Goal: Task Accomplishment & Management: Complete application form

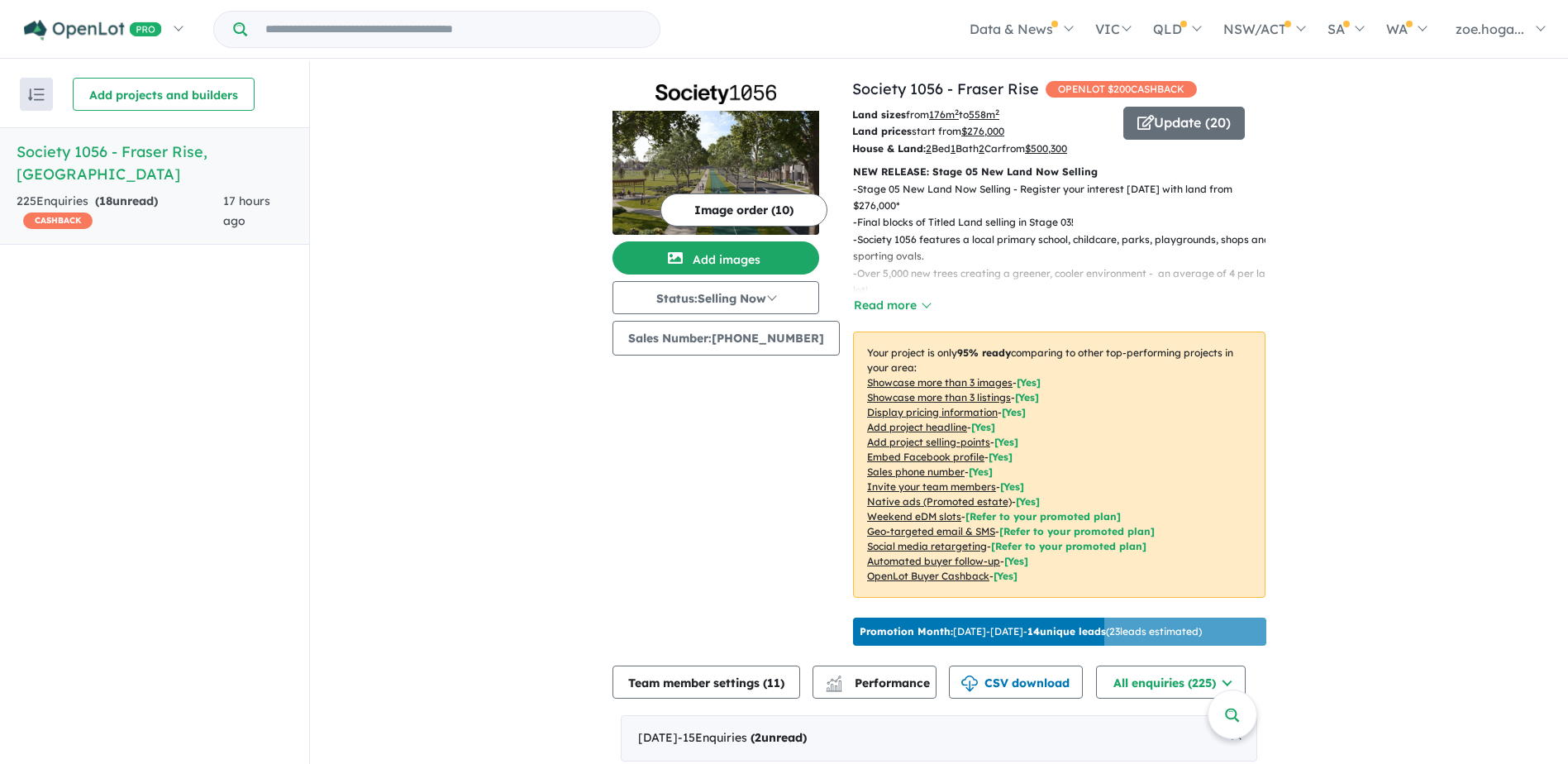
click at [791, 203] on button "Image order ( 10 )" at bounding box center [743, 209] width 167 height 33
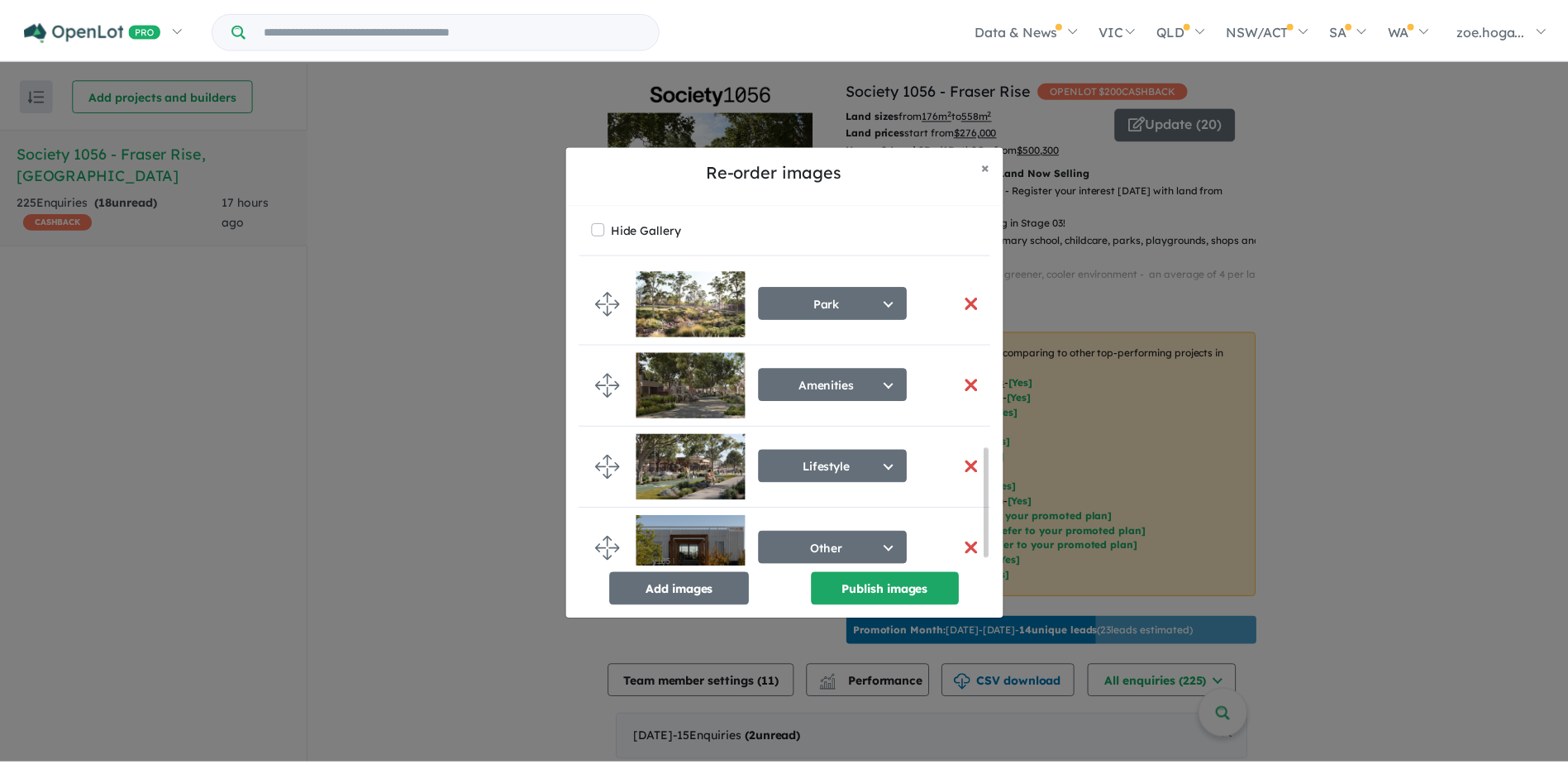
scroll to position [514, 0]
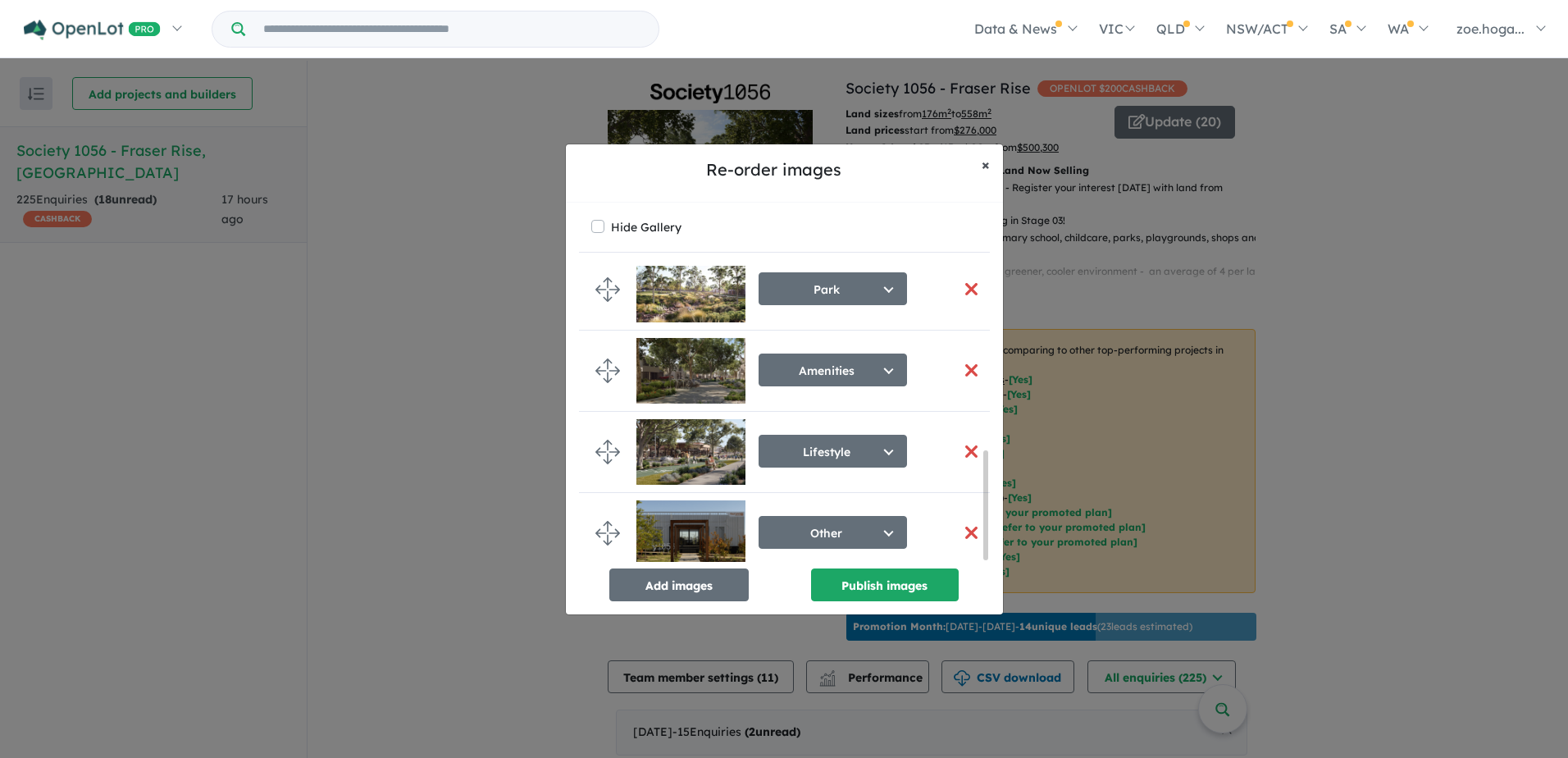
click at [988, 165] on span "×" at bounding box center [985, 164] width 8 height 19
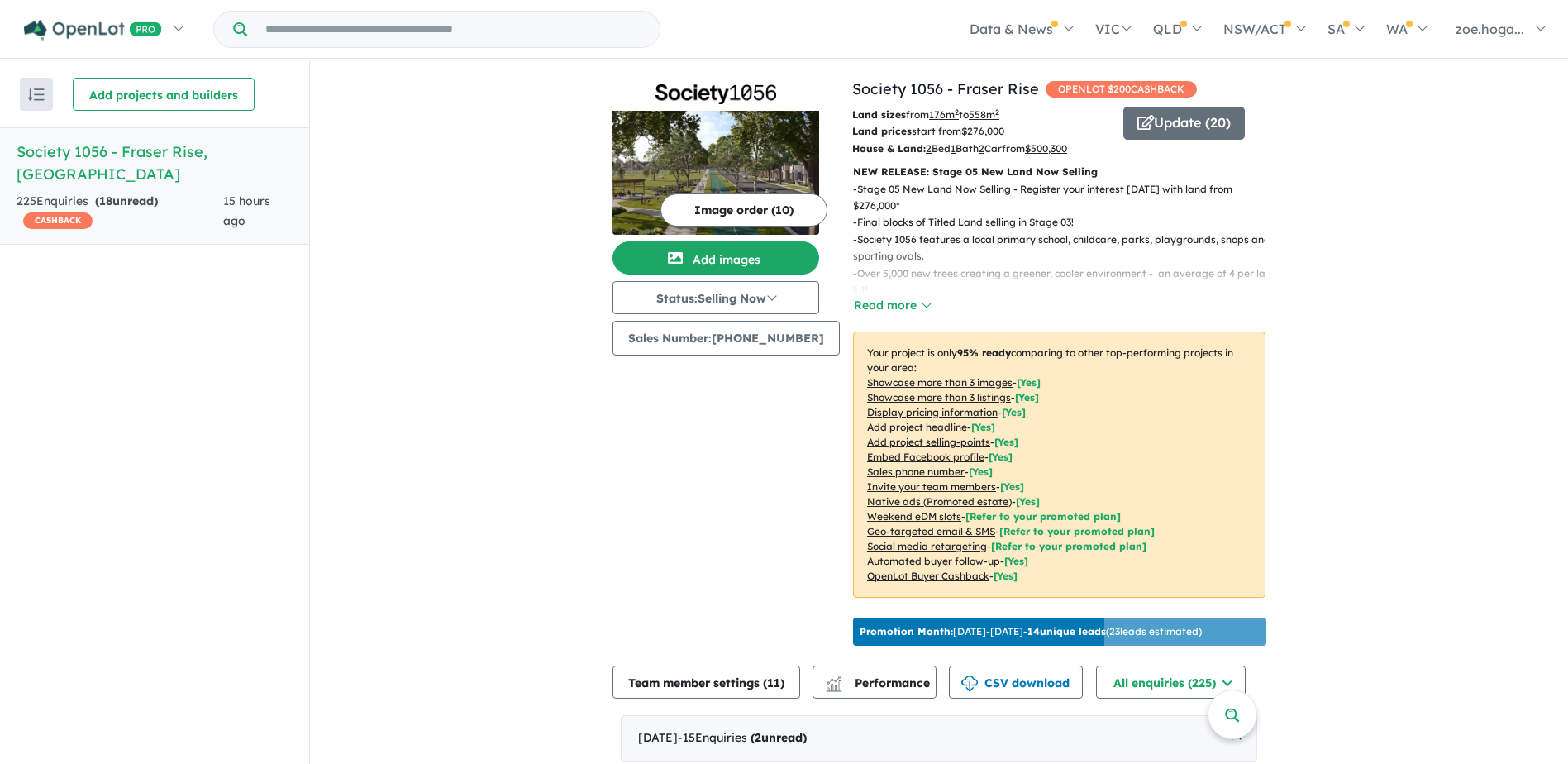
click at [754, 209] on button "Image order ( 10 )" at bounding box center [743, 209] width 167 height 33
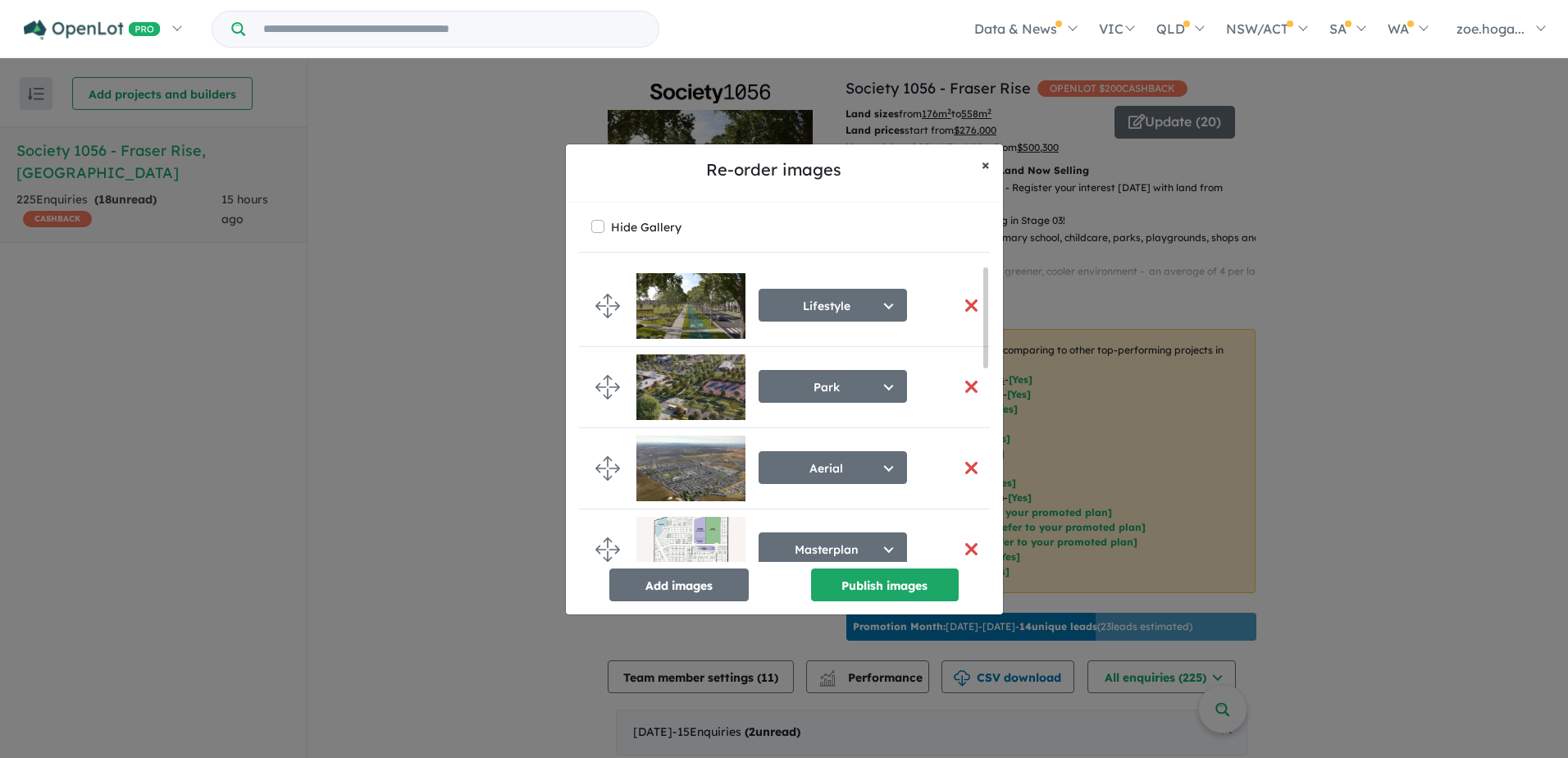
click at [990, 160] on button "× Close" at bounding box center [986, 164] width 34 height 41
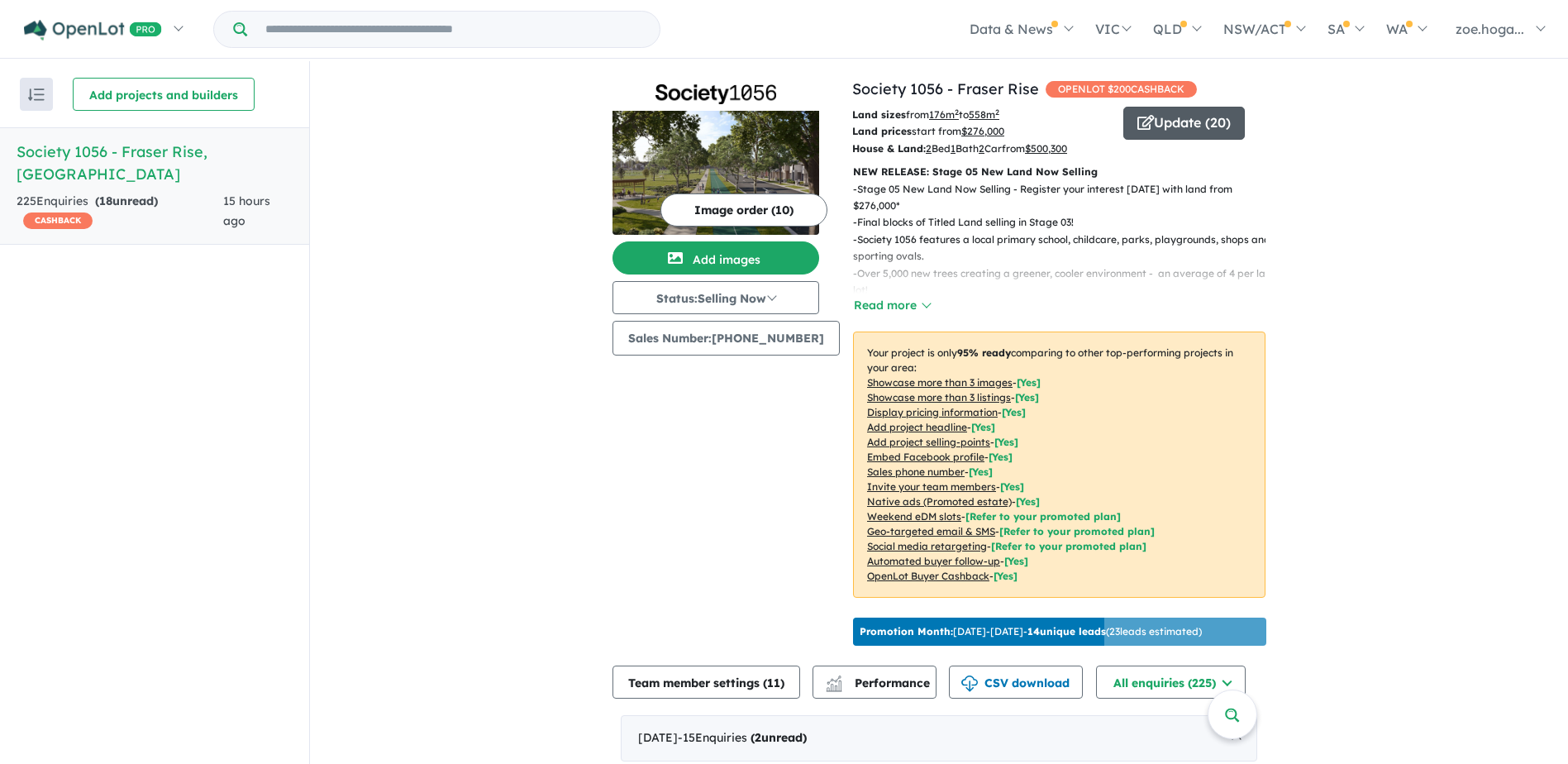
click at [1200, 116] on button "Update ( 20 )" at bounding box center [1183, 123] width 121 height 33
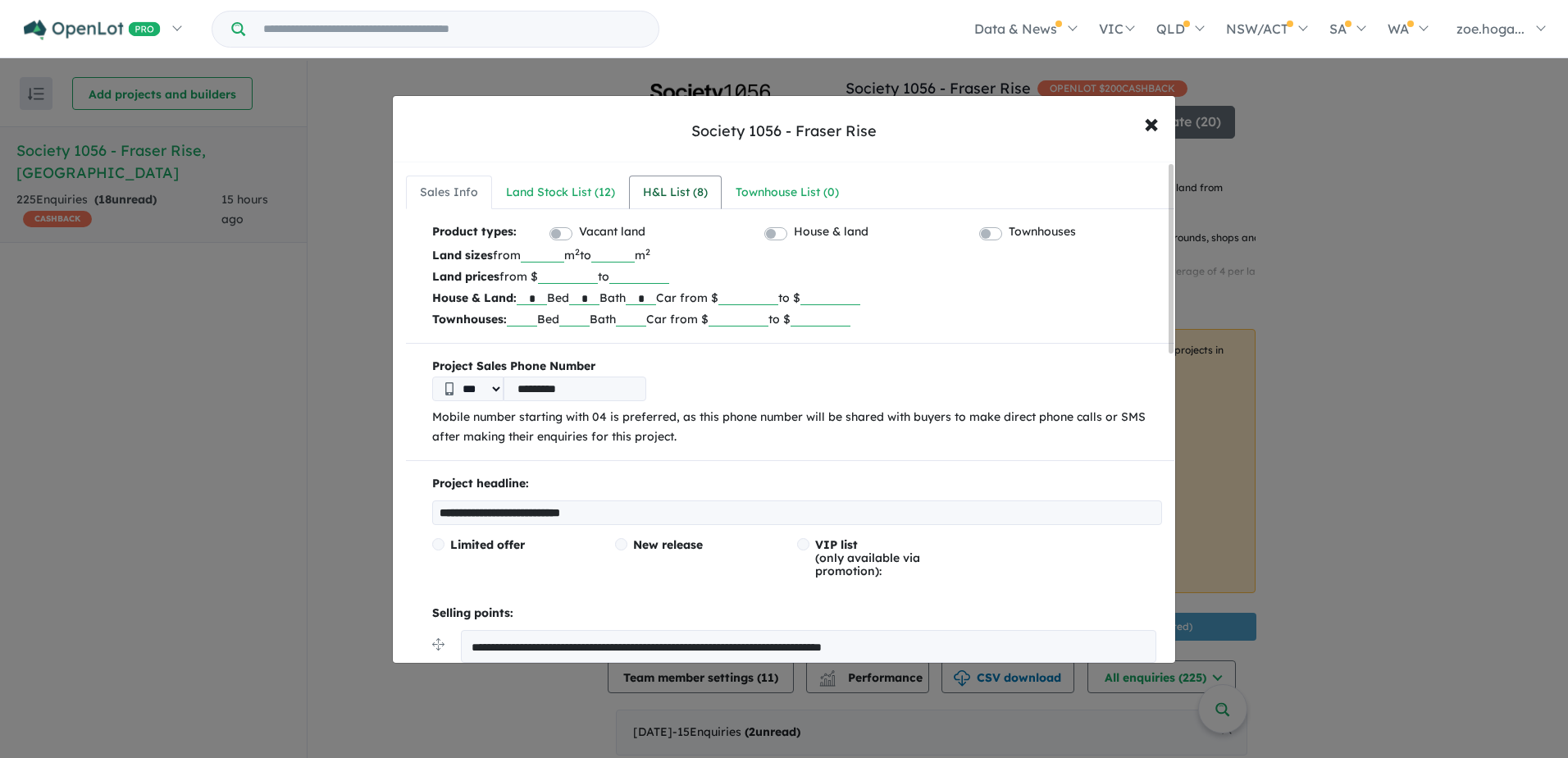
click at [680, 192] on div "H&L List ( 8 )" at bounding box center [676, 192] width 65 height 20
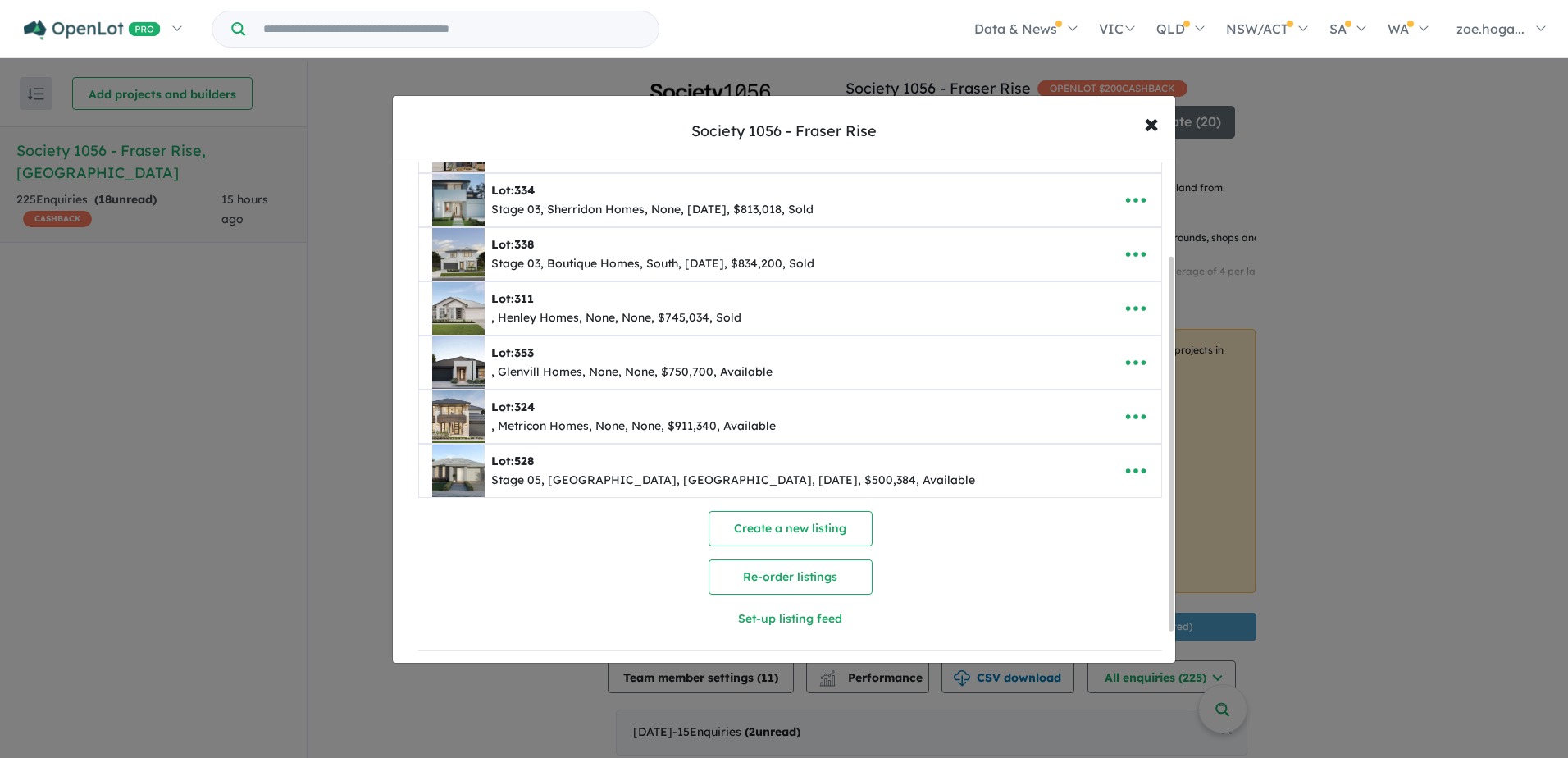
scroll to position [164, 0]
click at [1123, 295] on icon "button" at bounding box center [1135, 305] width 24 height 24
click at [1057, 378] on link "Remove" at bounding box center [1100, 384] width 121 height 38
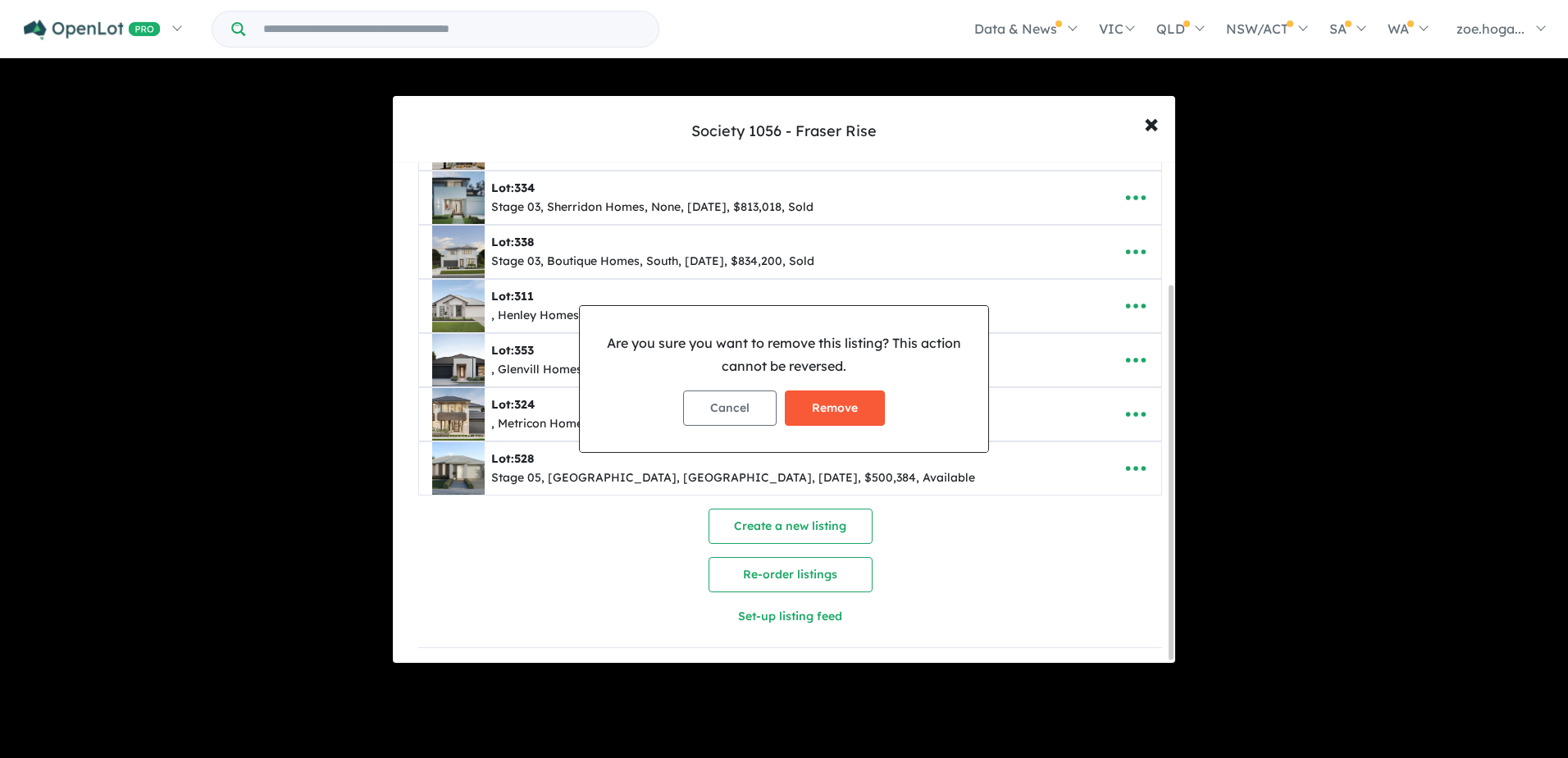
click at [852, 399] on button "Remove" at bounding box center [835, 407] width 100 height 35
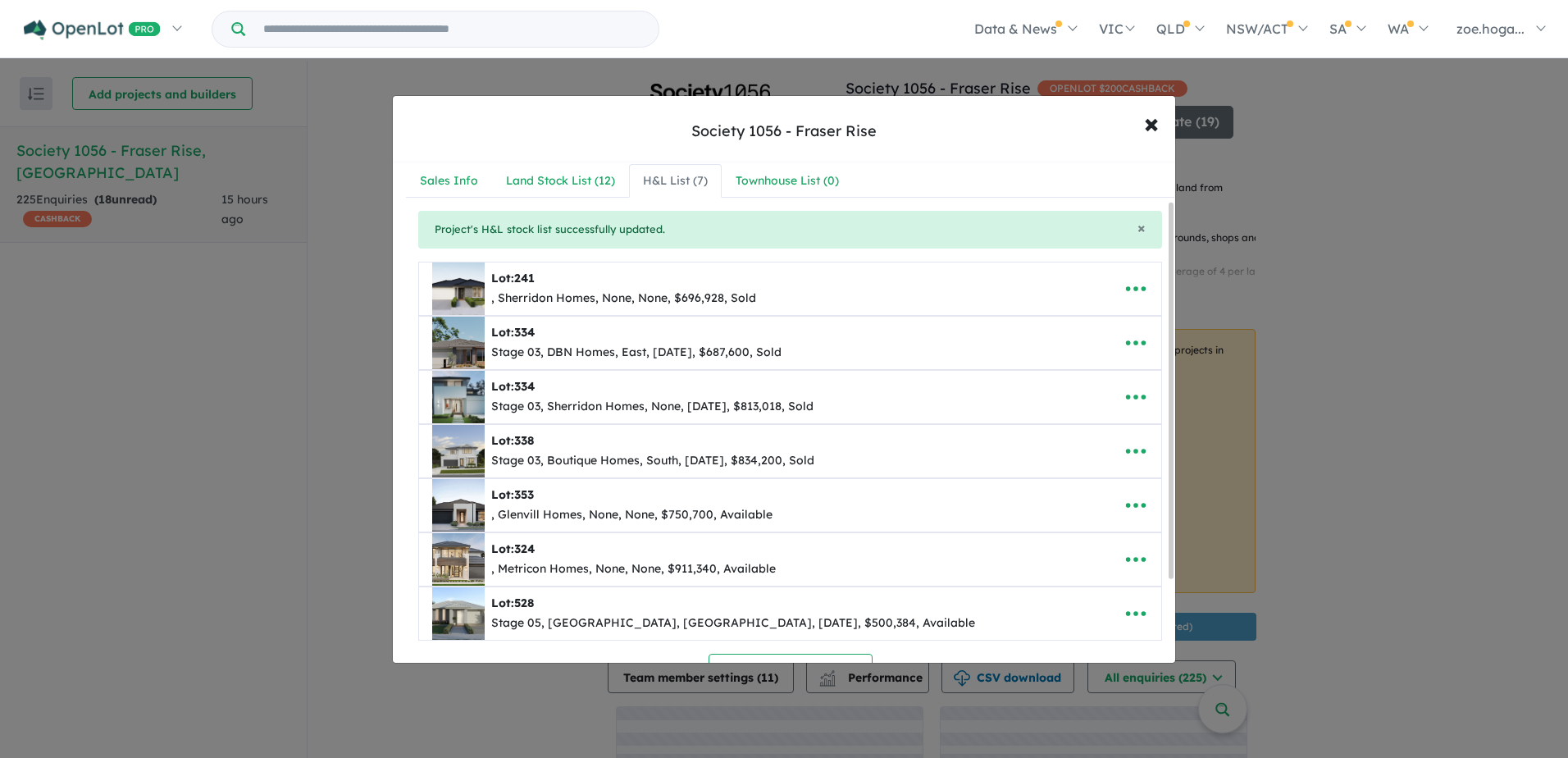
scroll to position [0, 0]
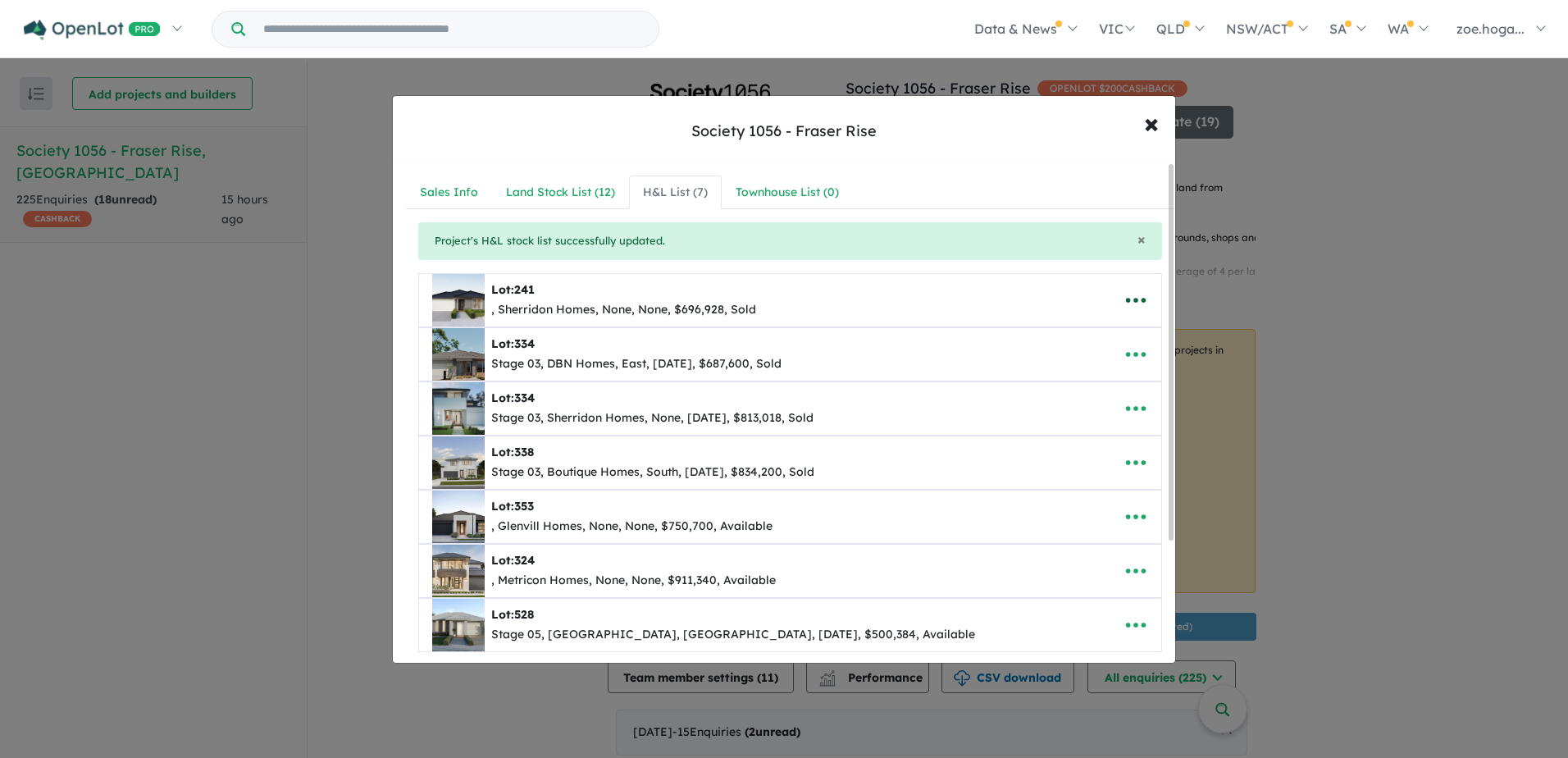
click at [1123, 292] on icon "button" at bounding box center [1135, 300] width 24 height 24
click at [1111, 377] on link "Remove" at bounding box center [1100, 378] width 121 height 38
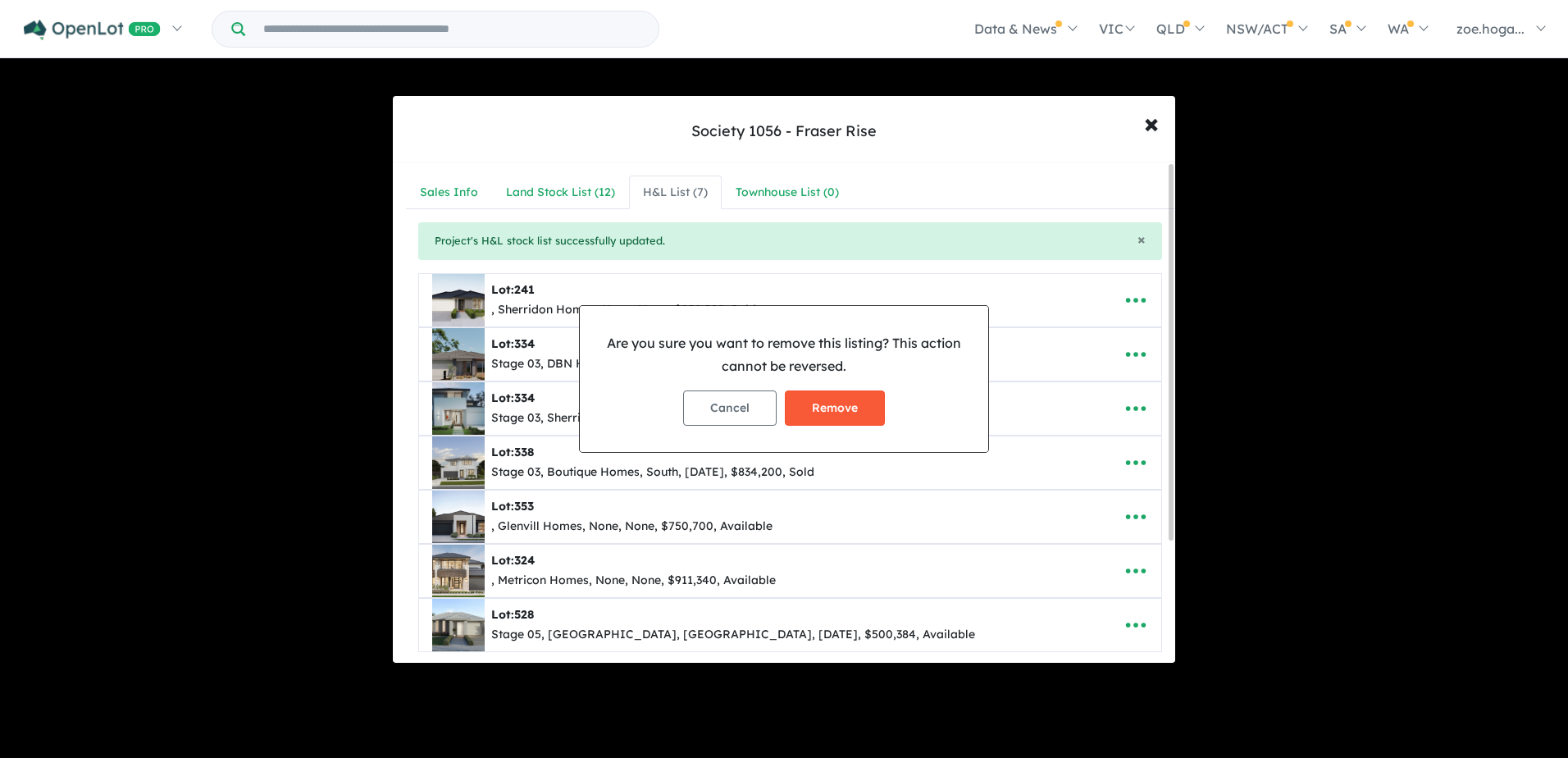
click at [847, 400] on button "Remove" at bounding box center [835, 407] width 100 height 35
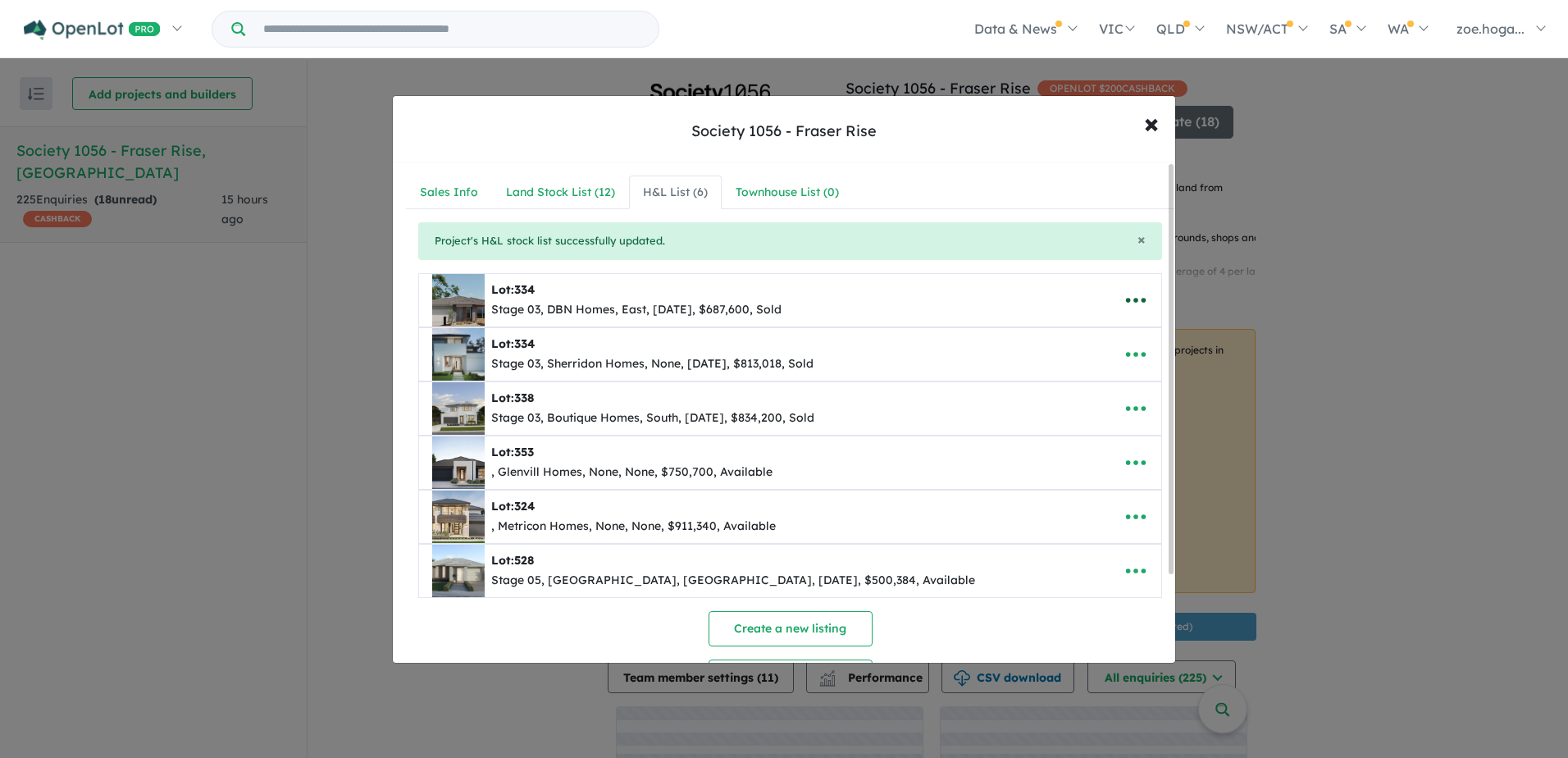
click at [1116, 293] on button "button" at bounding box center [1136, 300] width 51 height 38
click at [1081, 381] on link "Remove" at bounding box center [1100, 378] width 121 height 38
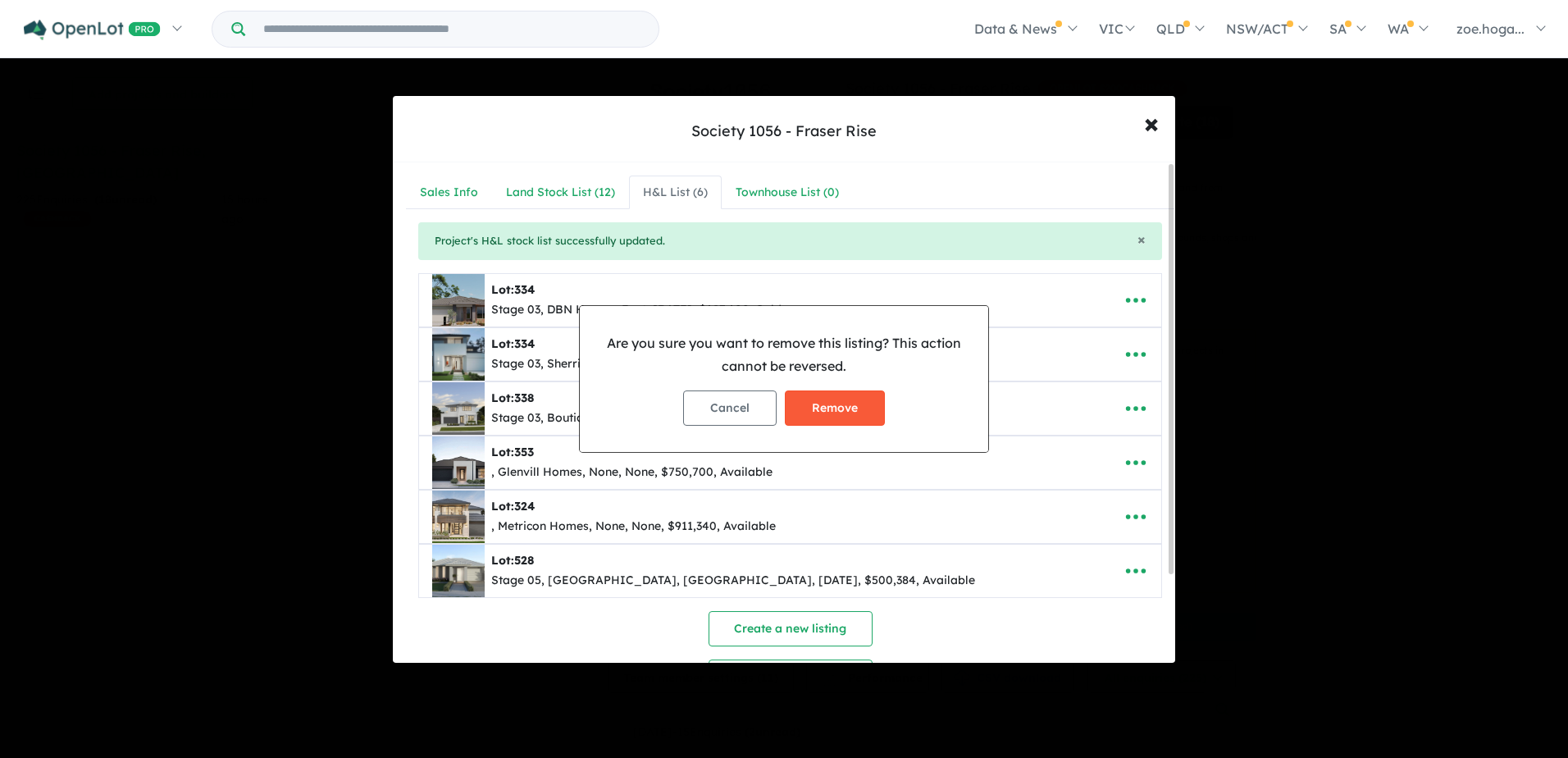
click at [865, 411] on button "Remove" at bounding box center [835, 407] width 100 height 35
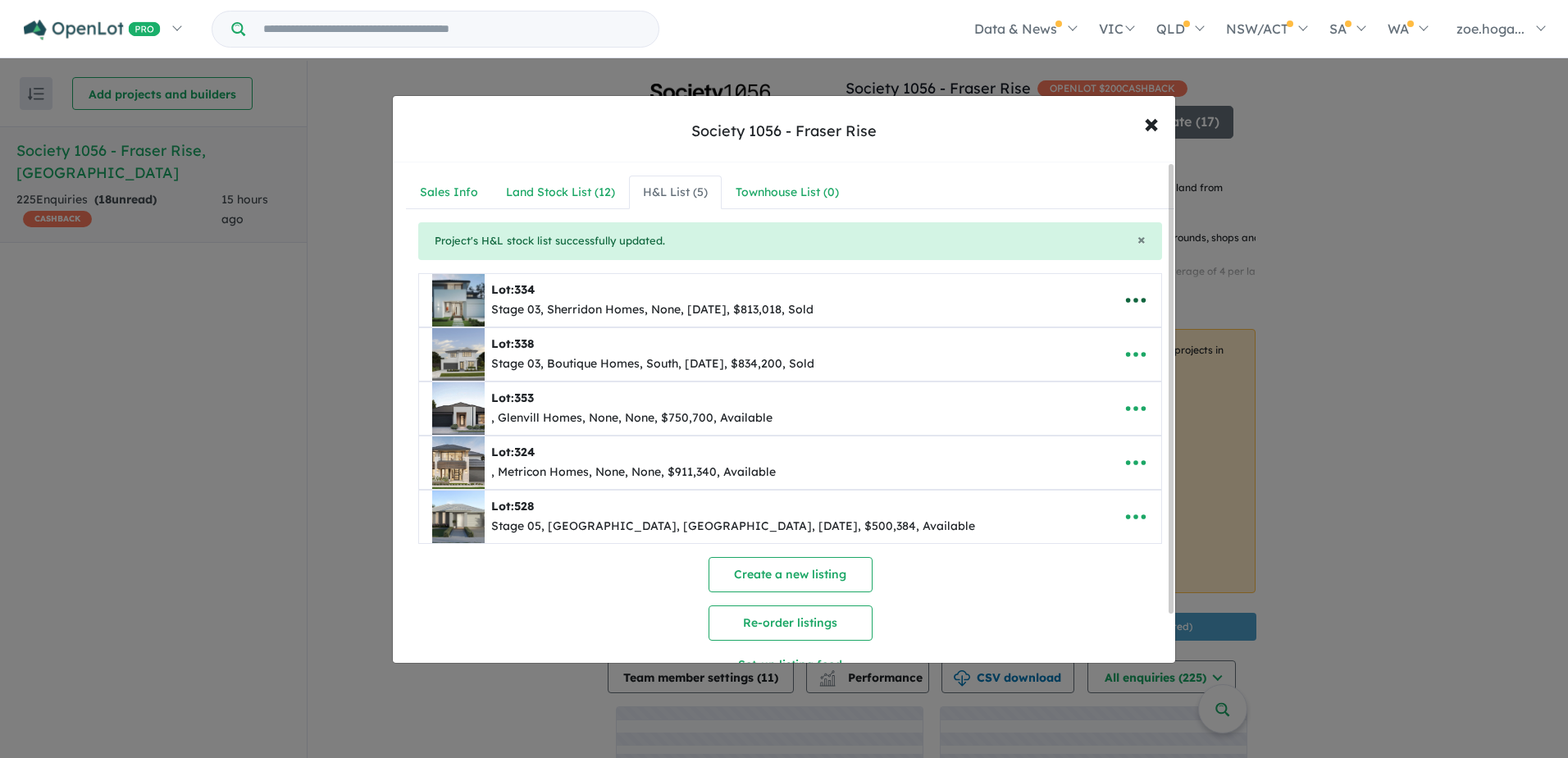
click at [1130, 297] on icon "button" at bounding box center [1135, 300] width 24 height 24
click at [1058, 384] on link "Remove" at bounding box center [1100, 378] width 121 height 38
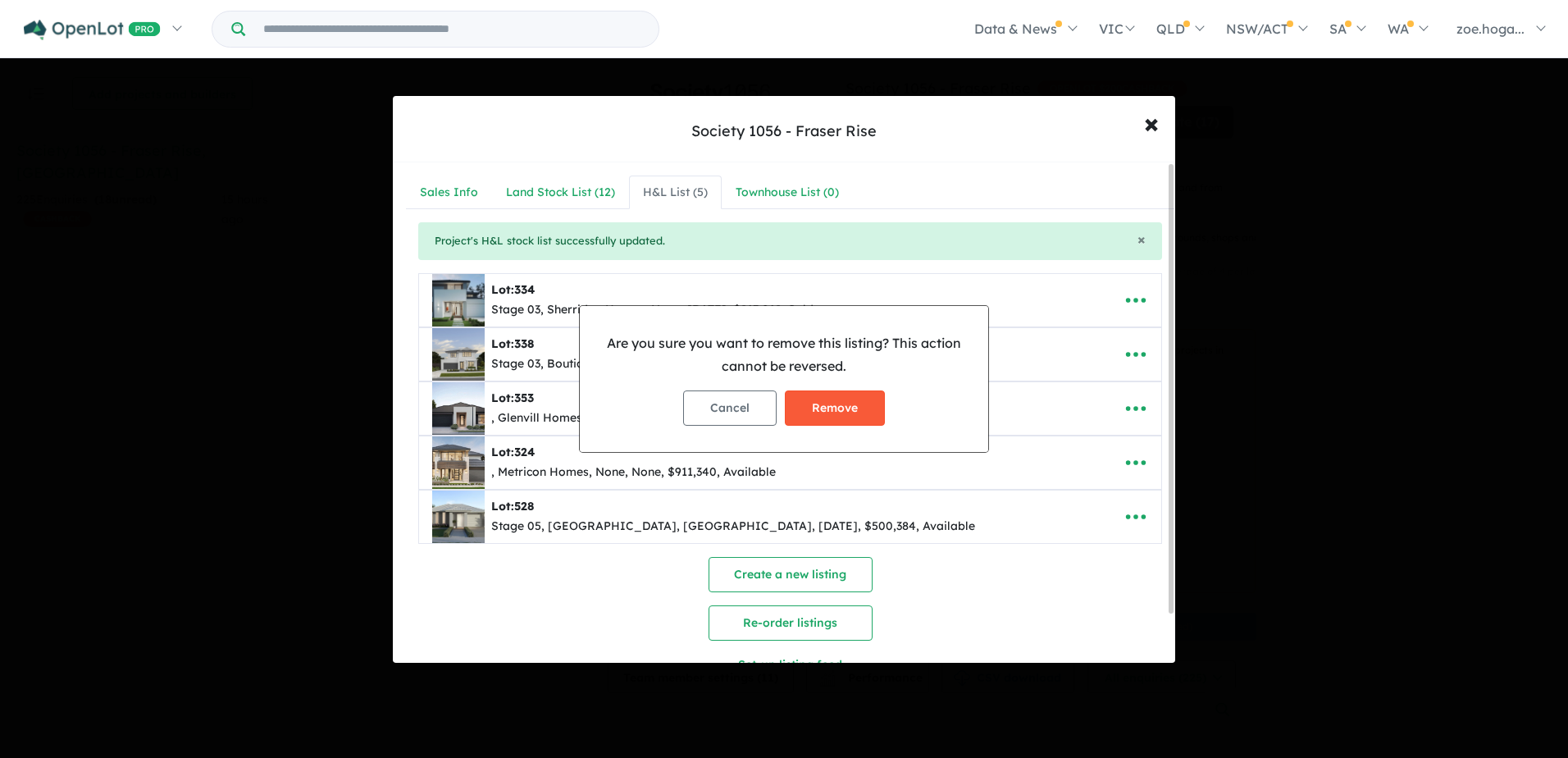
click at [840, 406] on button "Remove" at bounding box center [835, 407] width 100 height 35
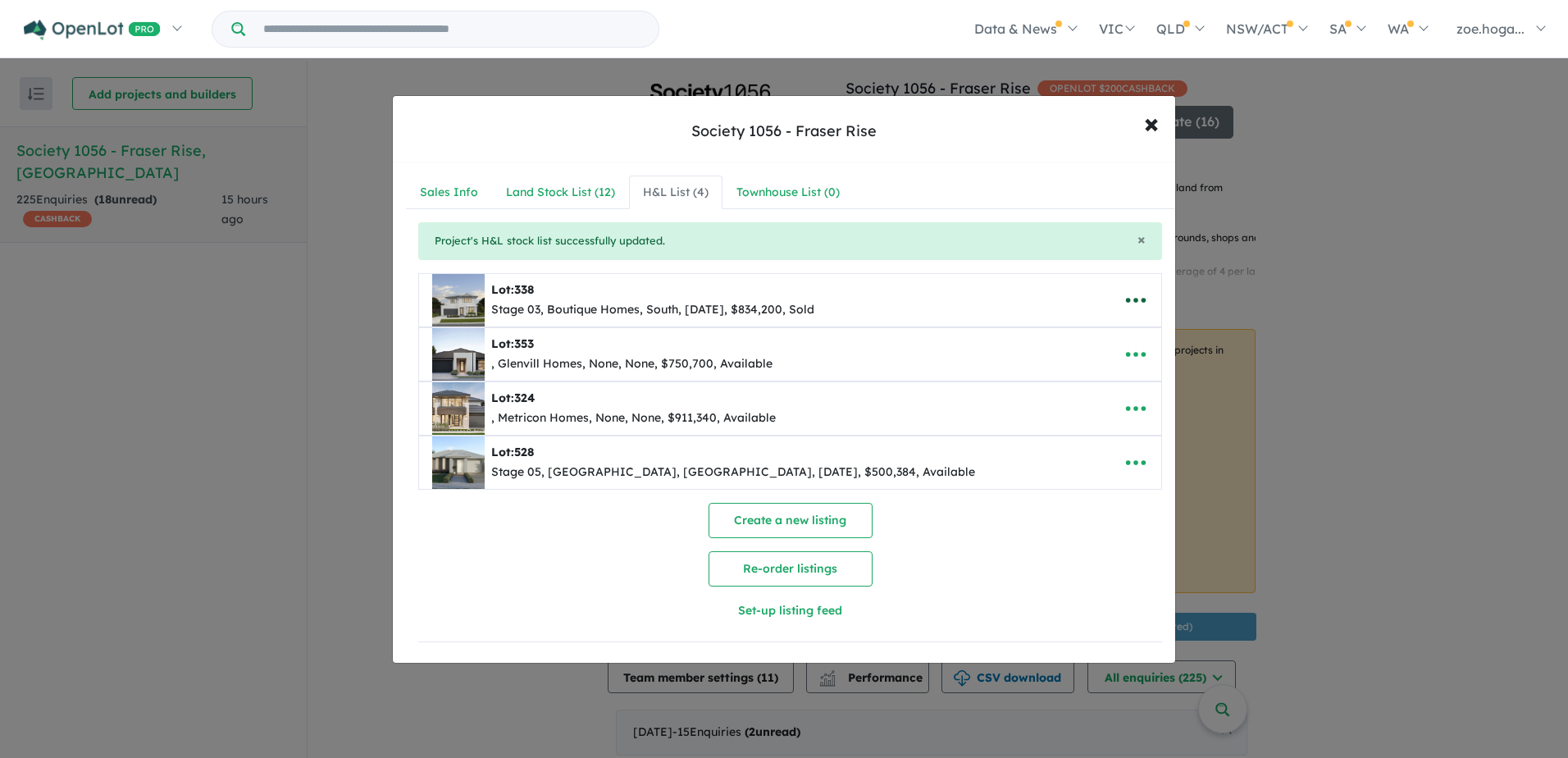
click at [1126, 299] on icon "button" at bounding box center [1135, 300] width 24 height 24
click at [1060, 385] on link "Remove" at bounding box center [1100, 378] width 121 height 38
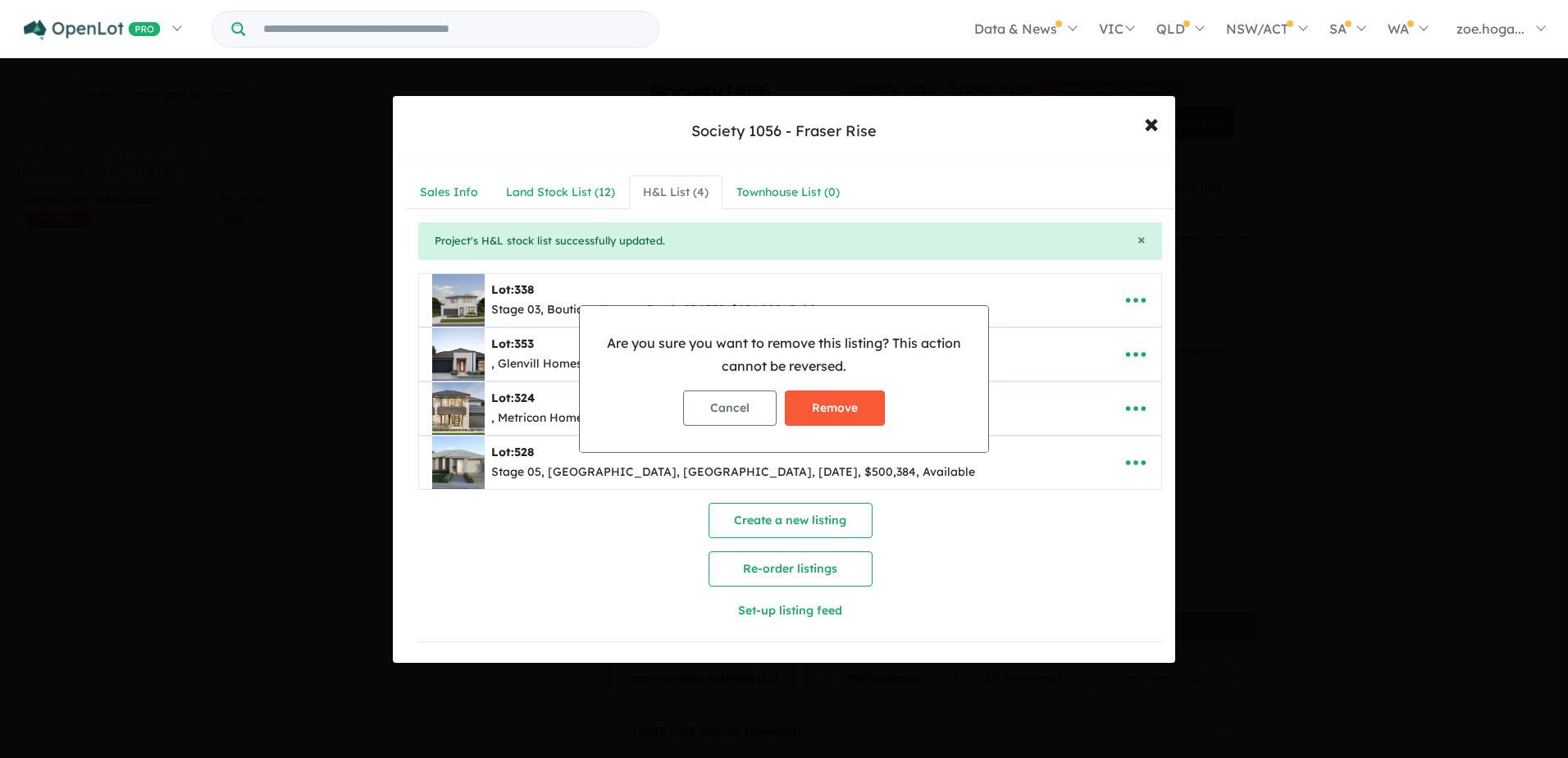
click at [858, 395] on button "Remove" at bounding box center [835, 407] width 100 height 35
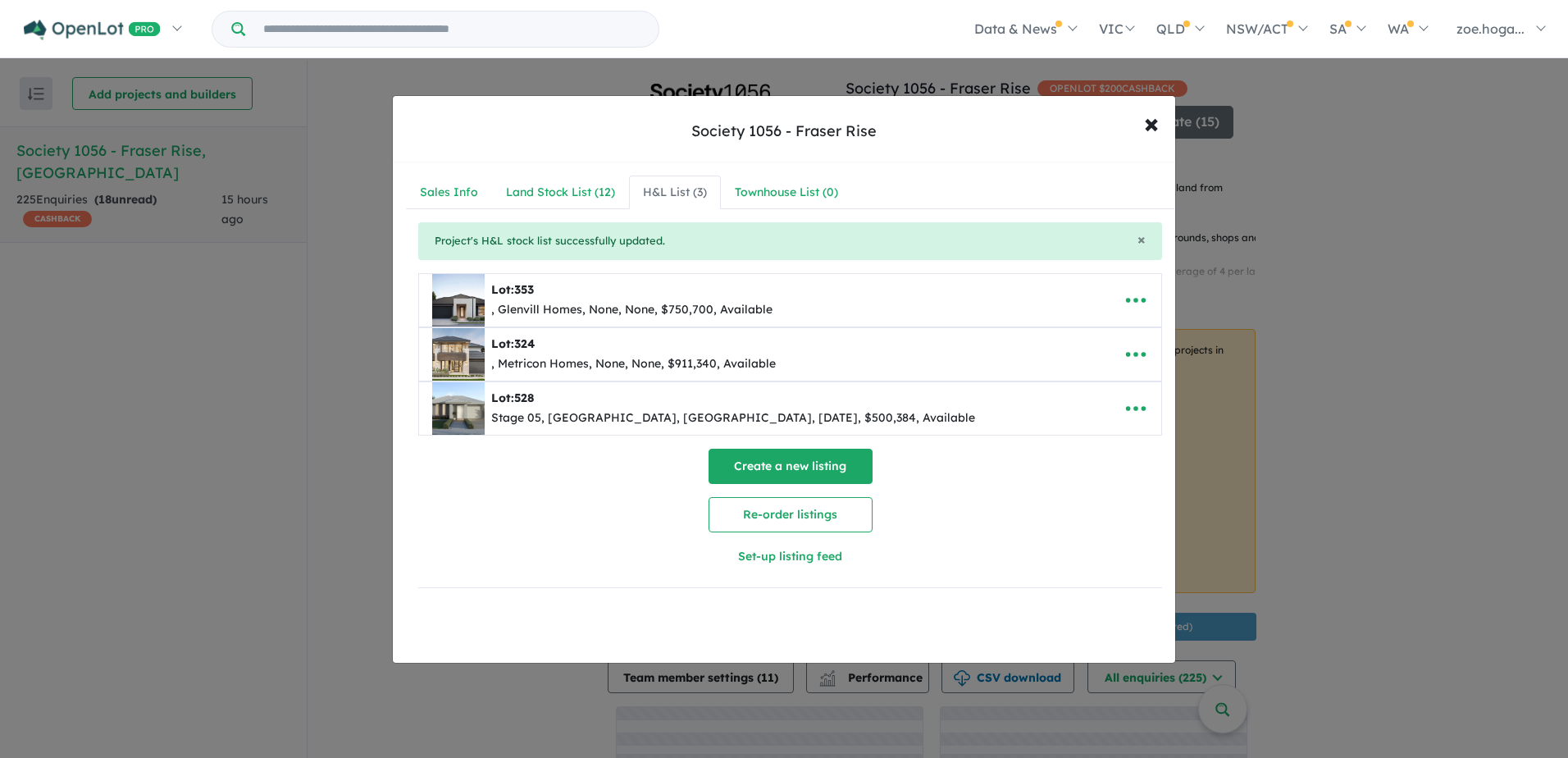
click at [771, 466] on button "Create a new listing" at bounding box center [791, 465] width 164 height 35
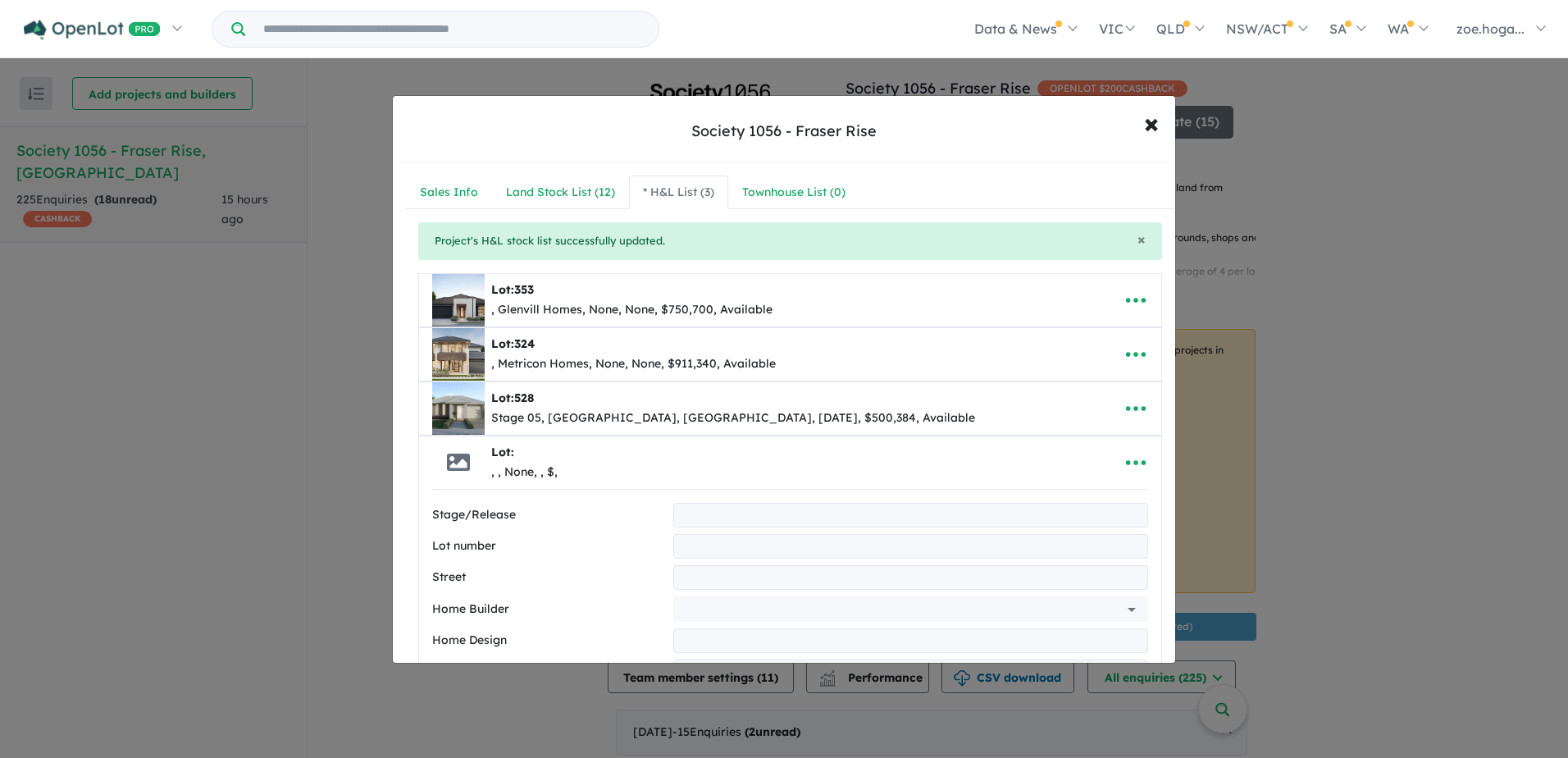
click at [700, 512] on input "text" at bounding box center [910, 514] width 474 height 24
type input "********"
type input "***"
click at [713, 568] on input "text" at bounding box center [910, 576] width 474 height 24
click at [726, 570] on input "text" at bounding box center [910, 576] width 474 height 24
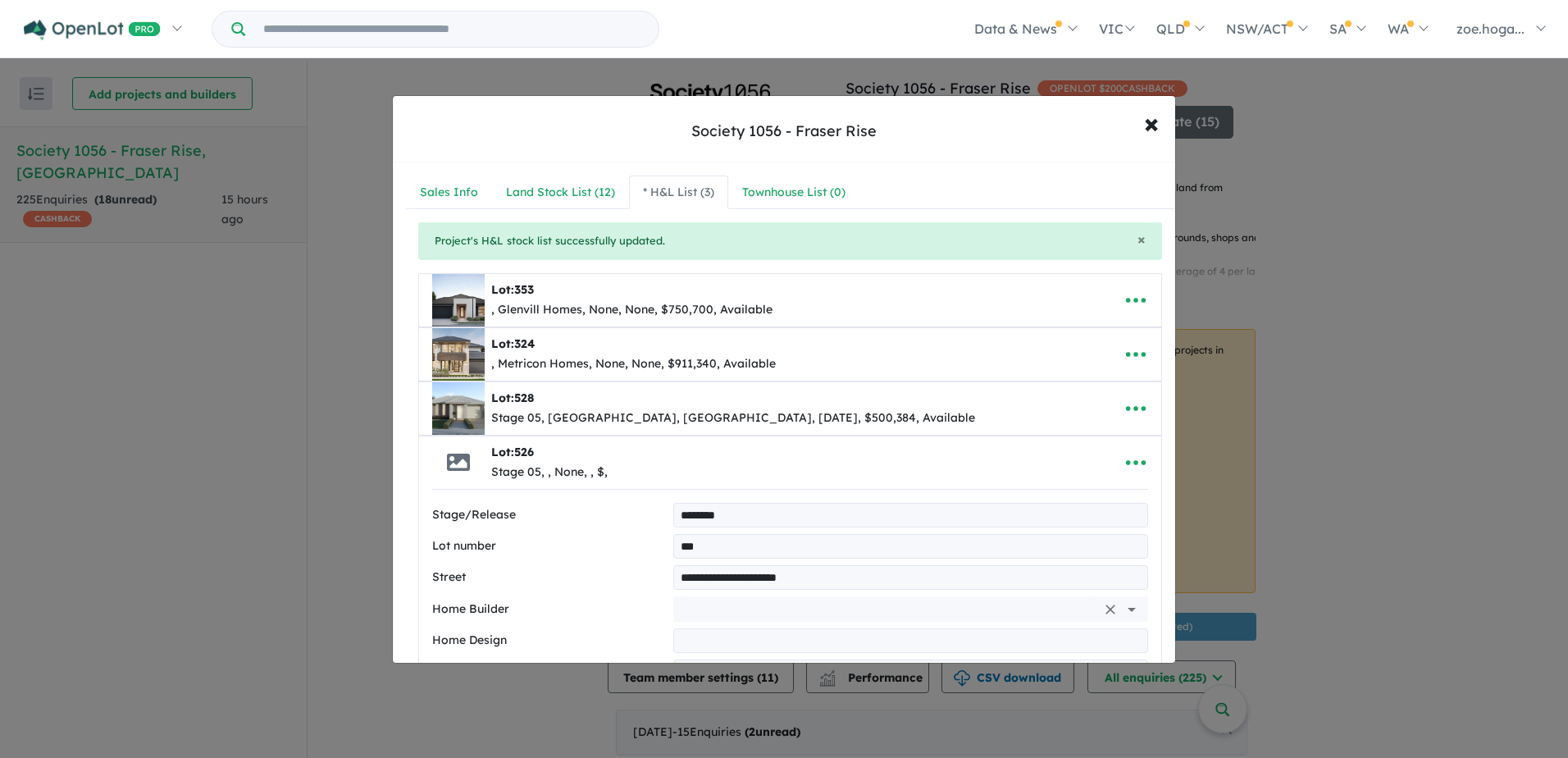
type input "**********"
click at [716, 610] on input "text" at bounding box center [887, 608] width 416 height 24
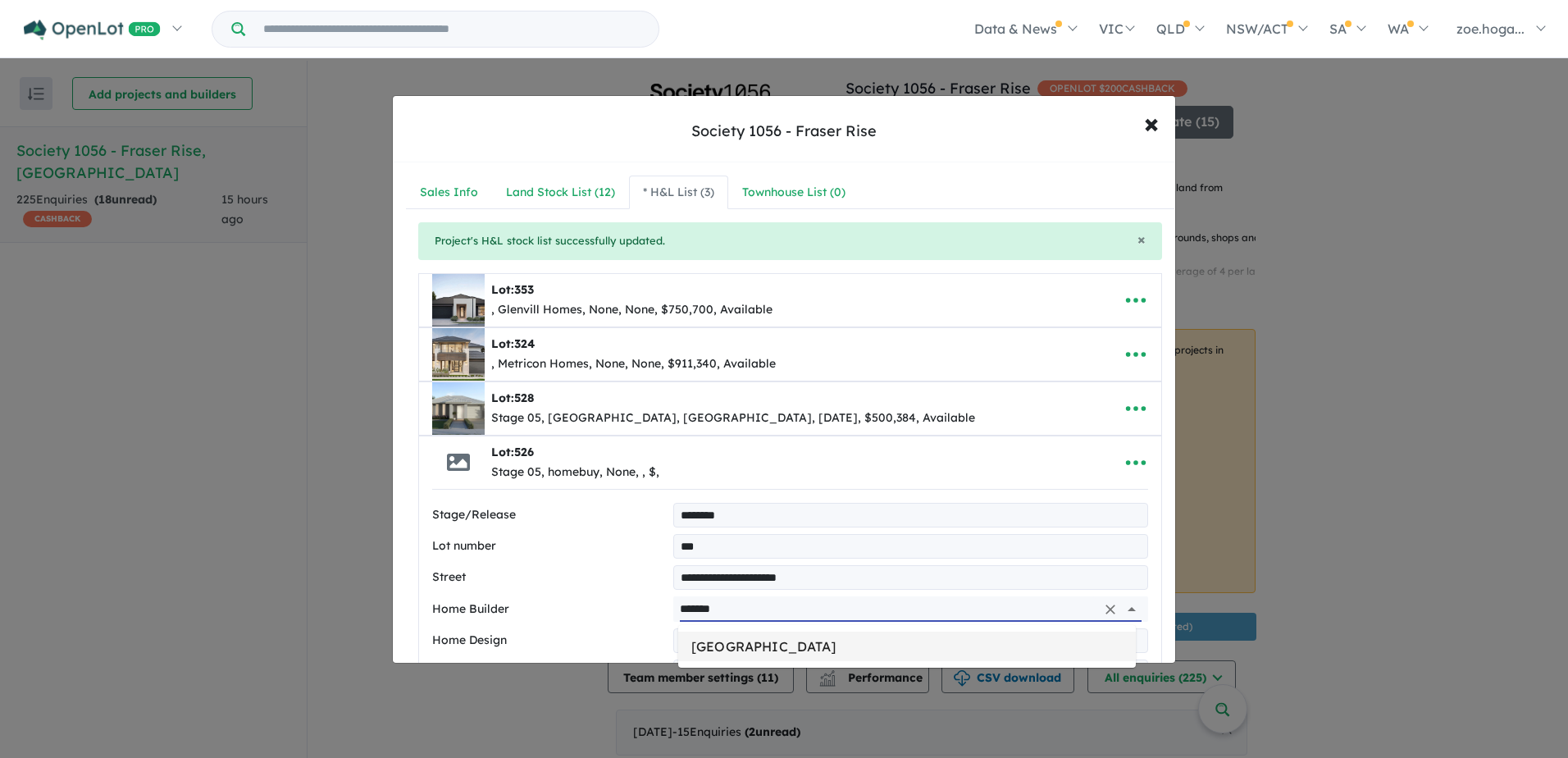
click at [739, 636] on li "[GEOGRAPHIC_DATA]" at bounding box center [907, 646] width 457 height 30
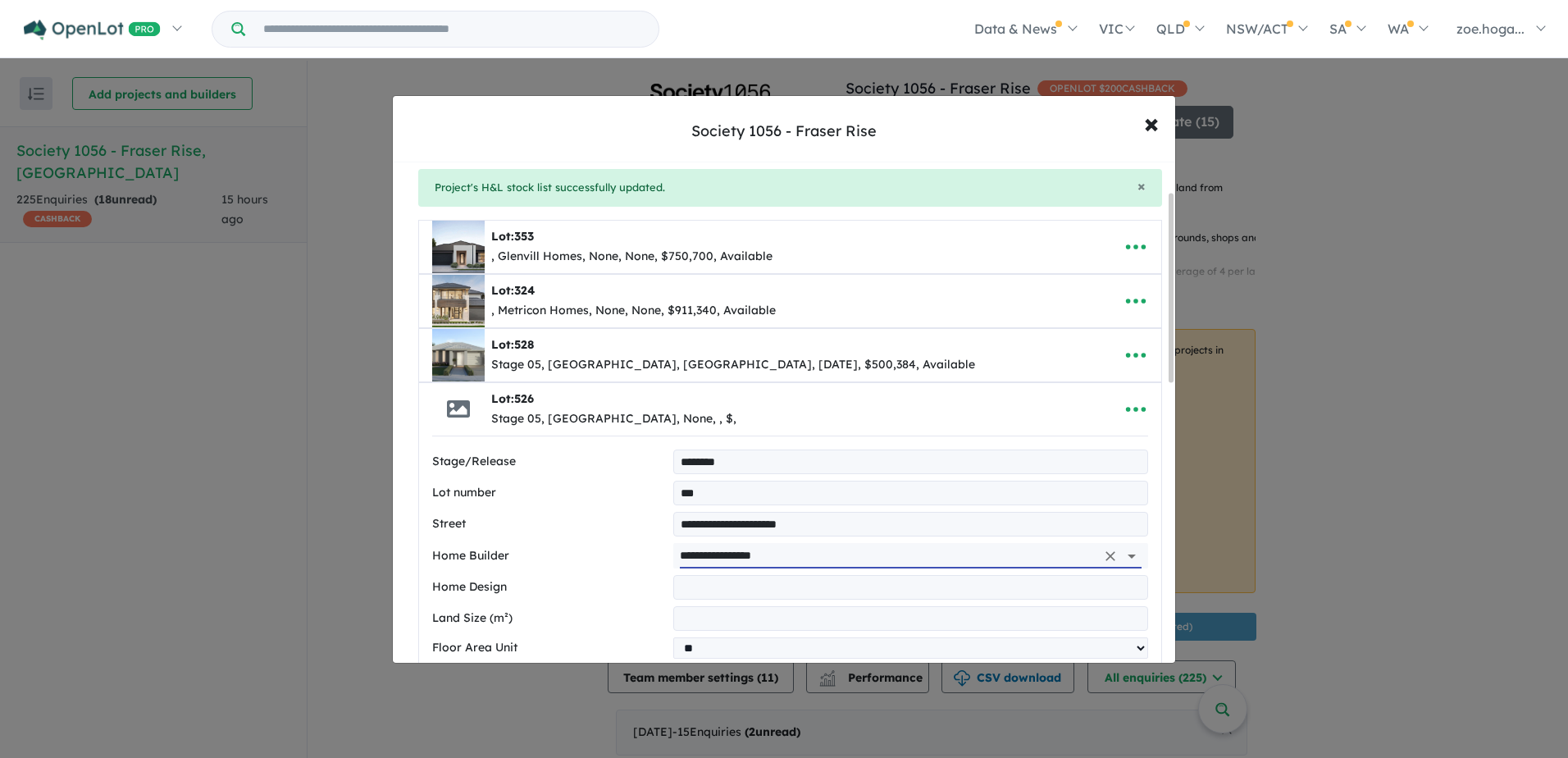
scroll to position [82, 0]
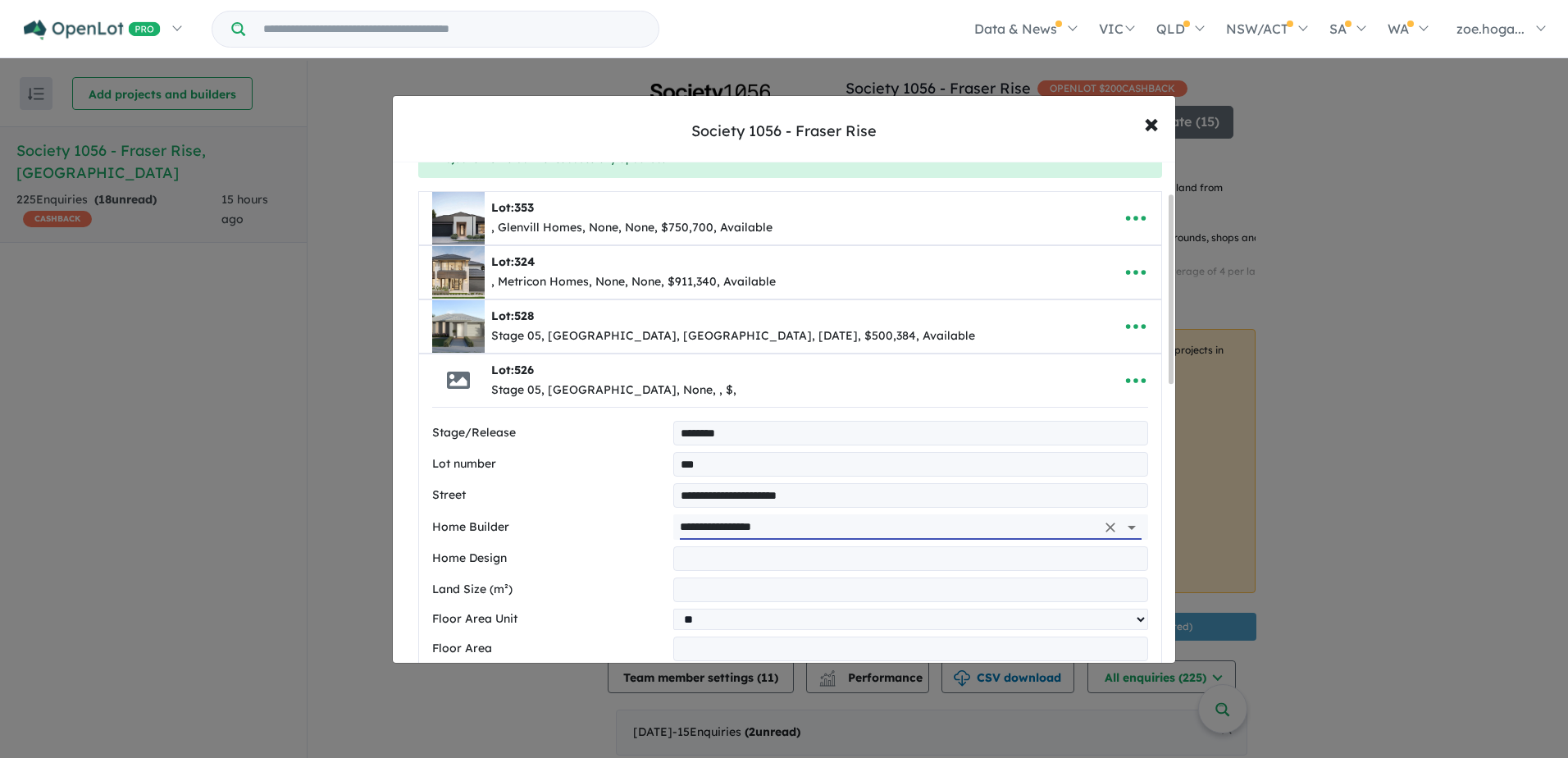
type input "**********"
click at [731, 558] on input "text" at bounding box center [910, 557] width 474 height 24
type input "*******"
click at [730, 586] on input "number" at bounding box center [910, 589] width 474 height 24
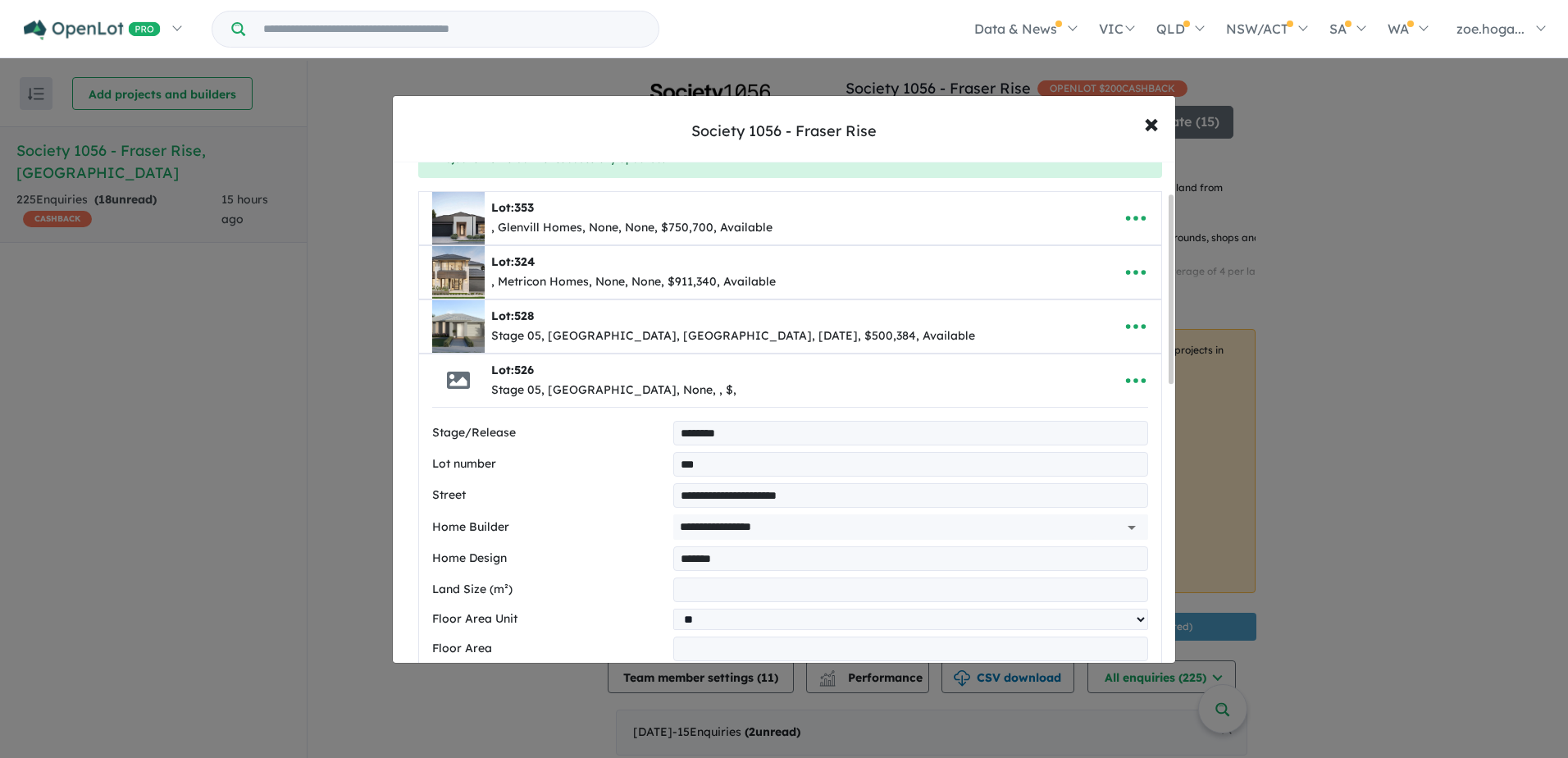
click at [714, 598] on input "number" at bounding box center [910, 589] width 474 height 24
type input "***"
click at [742, 619] on select "** **" at bounding box center [910, 619] width 474 height 22
click at [714, 620] on select "** **" at bounding box center [910, 619] width 474 height 22
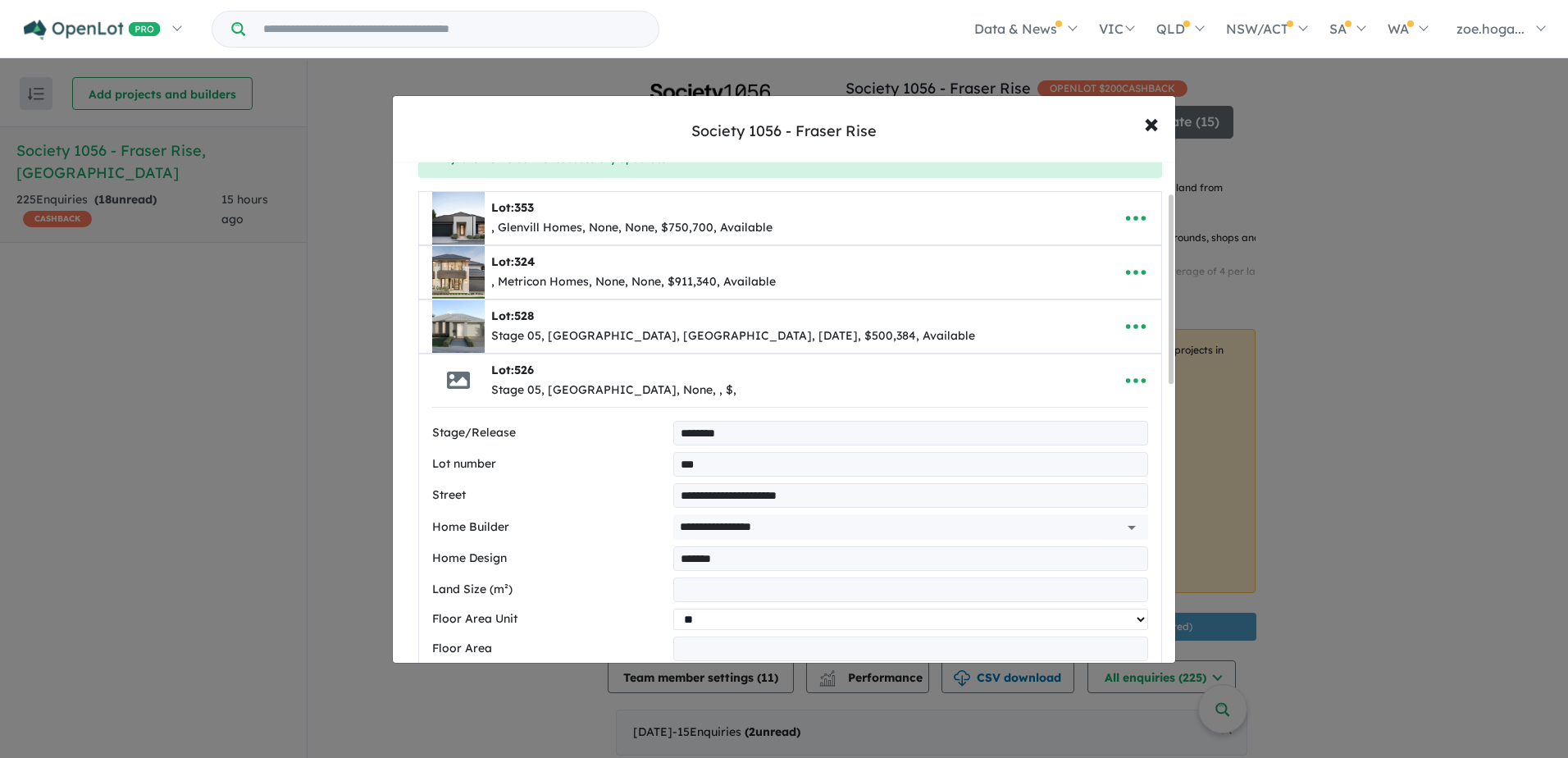
click at [673, 608] on select "** **" at bounding box center [910, 619] width 474 height 22
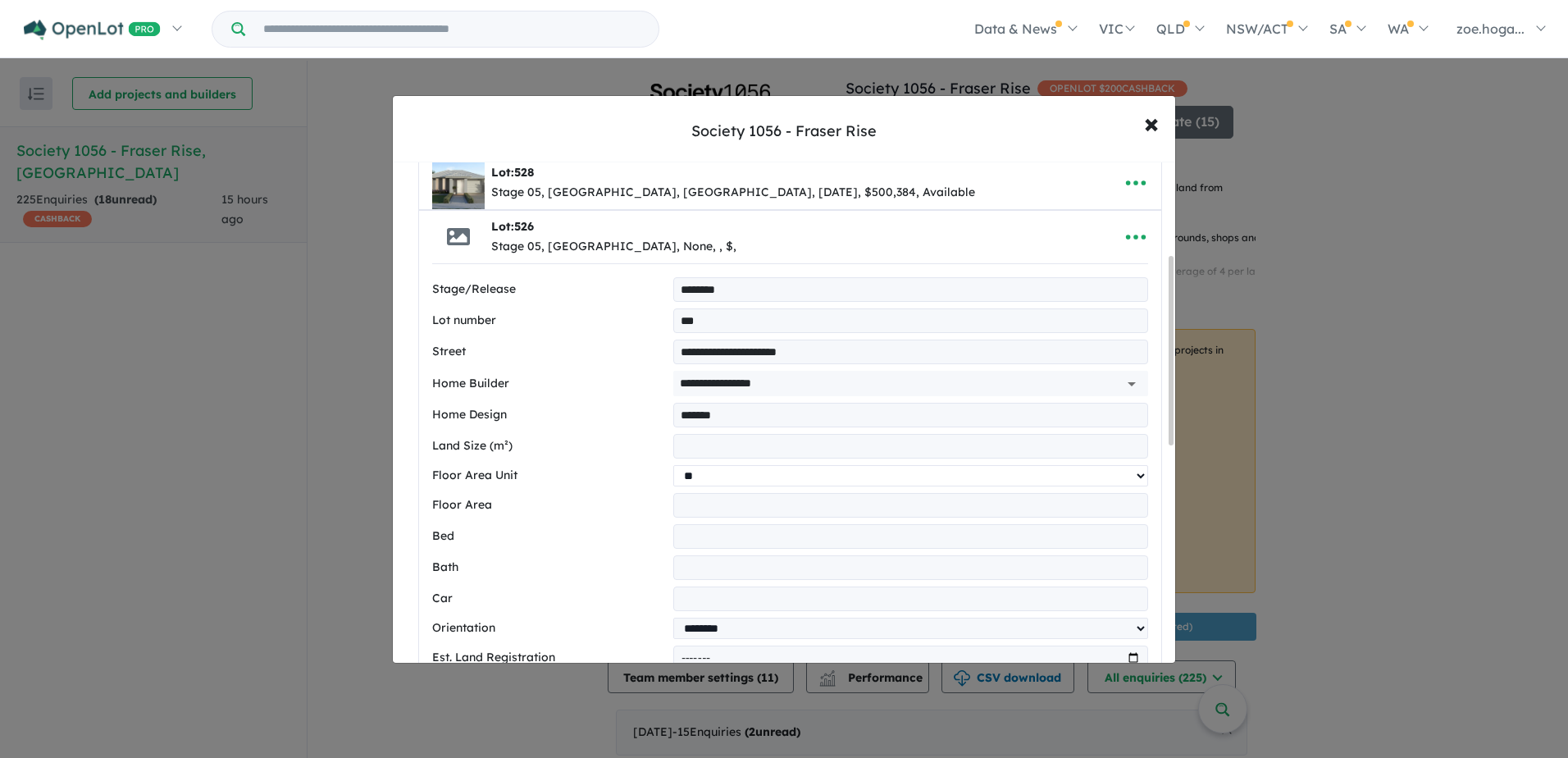
scroll to position [246, 0]
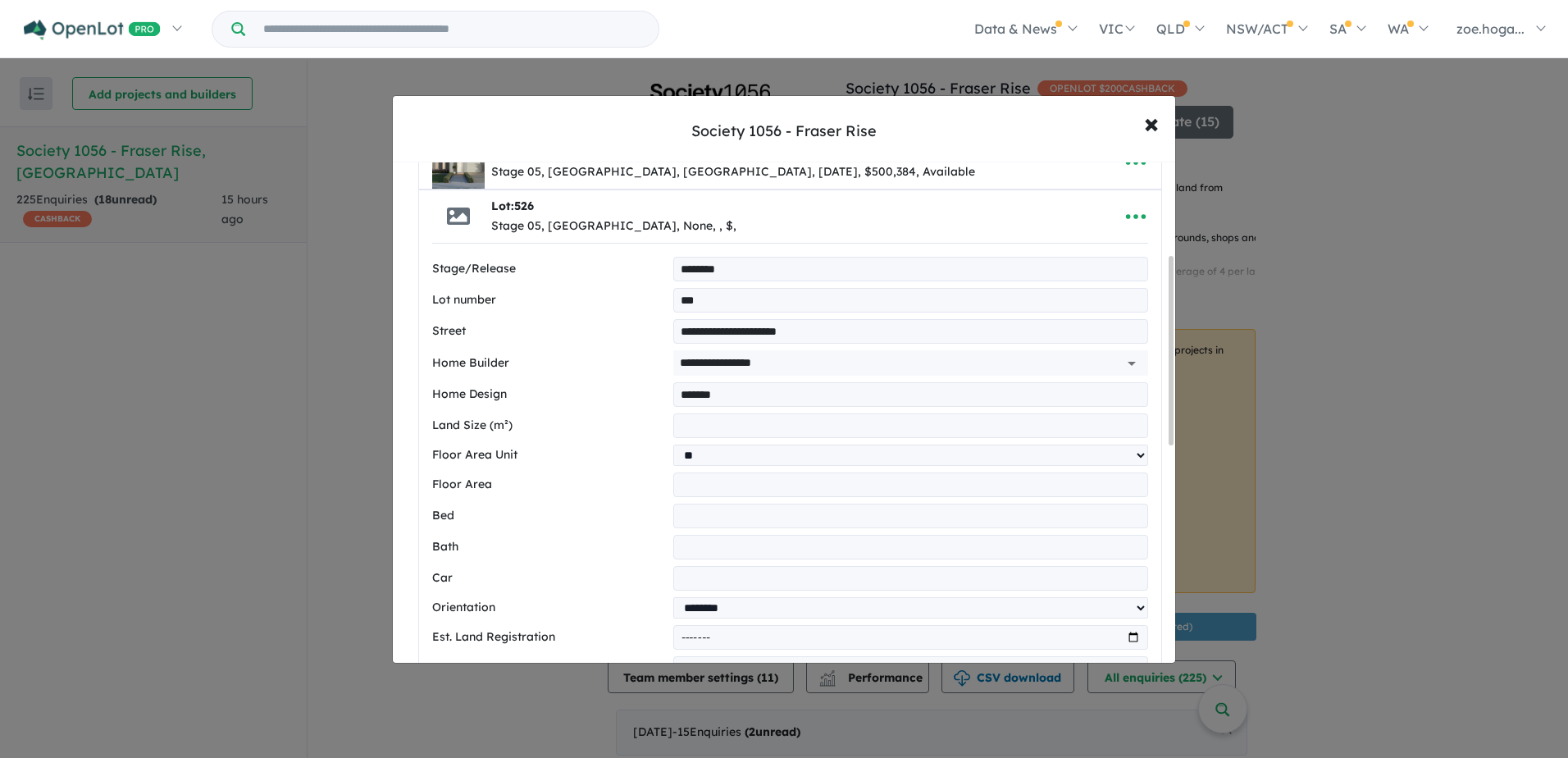
click at [711, 477] on input "number" at bounding box center [910, 484] width 474 height 24
click at [716, 452] on select "** **" at bounding box center [910, 455] width 474 height 22
click at [716, 421] on input "***" at bounding box center [910, 425] width 474 height 24
click at [711, 487] on input "number" at bounding box center [910, 484] width 474 height 24
type input "**"
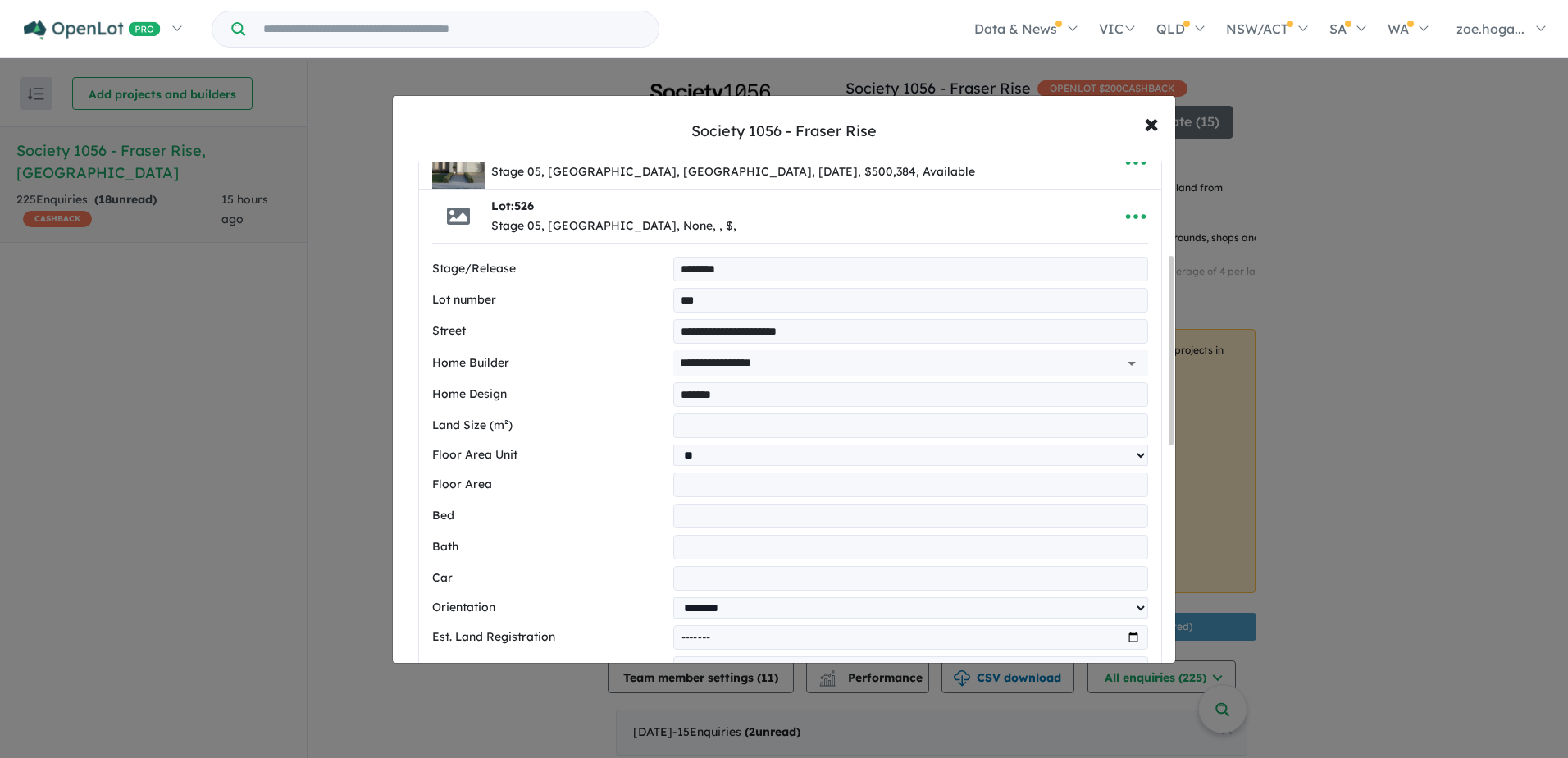
click at [768, 515] on input "number" at bounding box center [910, 515] width 474 height 24
type input "*"
click at [746, 548] on input "number" at bounding box center [910, 547] width 474 height 24
type input "*"
click at [744, 574] on input "number" at bounding box center [910, 577] width 474 height 24
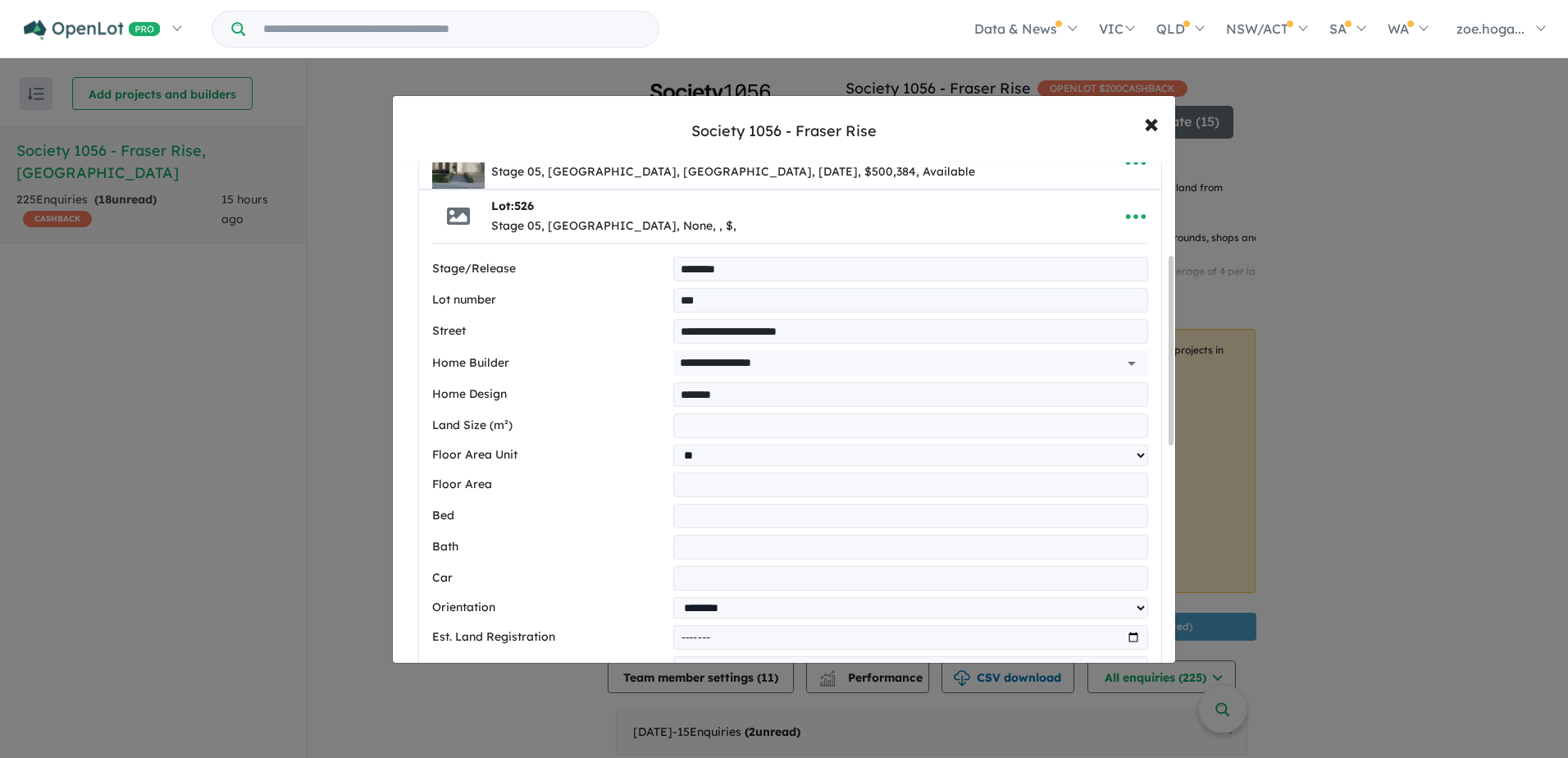
type input "*"
click at [799, 604] on select "**********" at bounding box center [910, 608] width 474 height 22
select select "****"
click at [673, 600] on select "**********" at bounding box center [910, 608] width 474 height 22
click at [1131, 643] on input "month" at bounding box center [910, 637] width 474 height 24
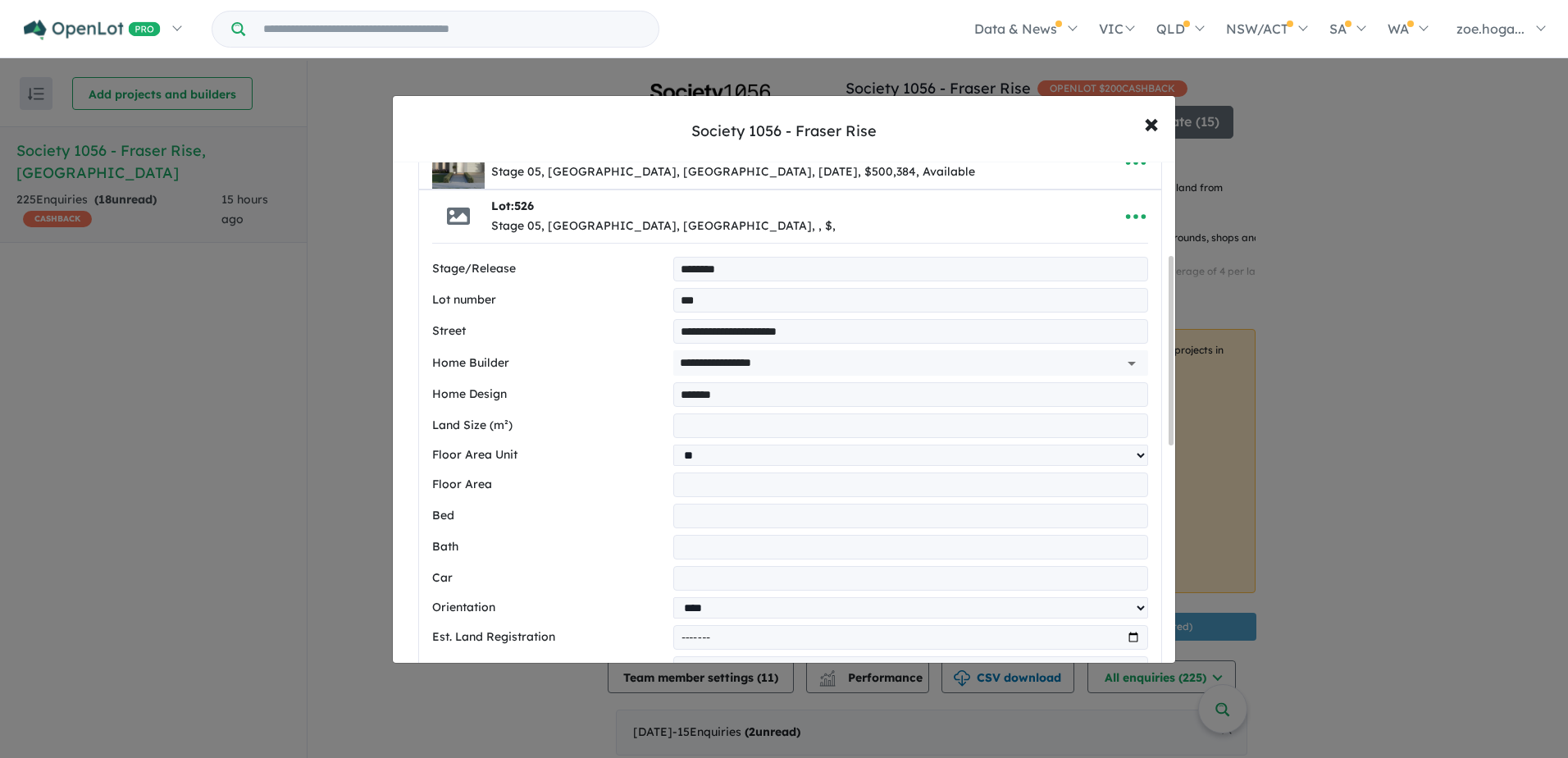
type input "*******"
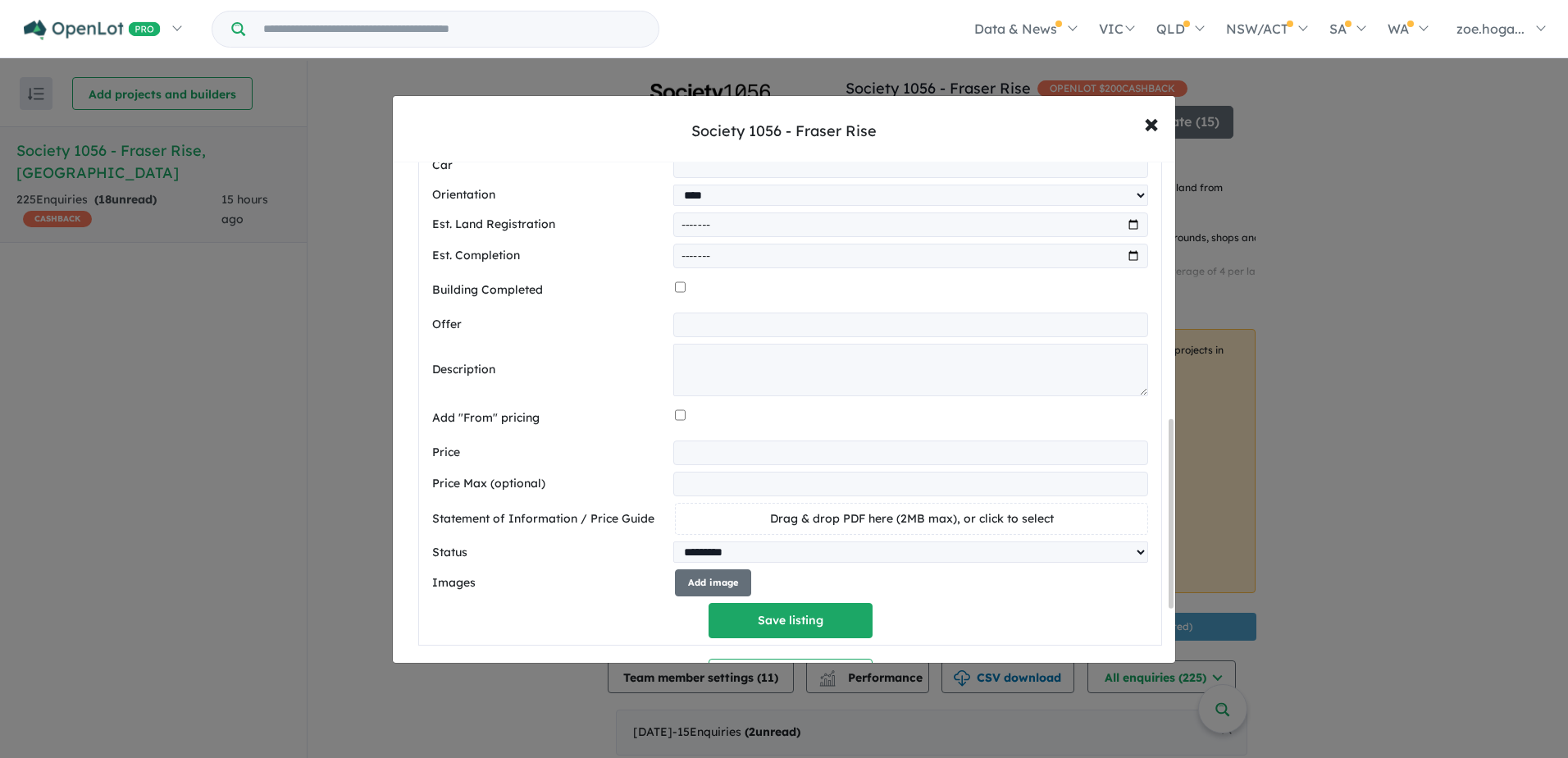
scroll to position [738, 0]
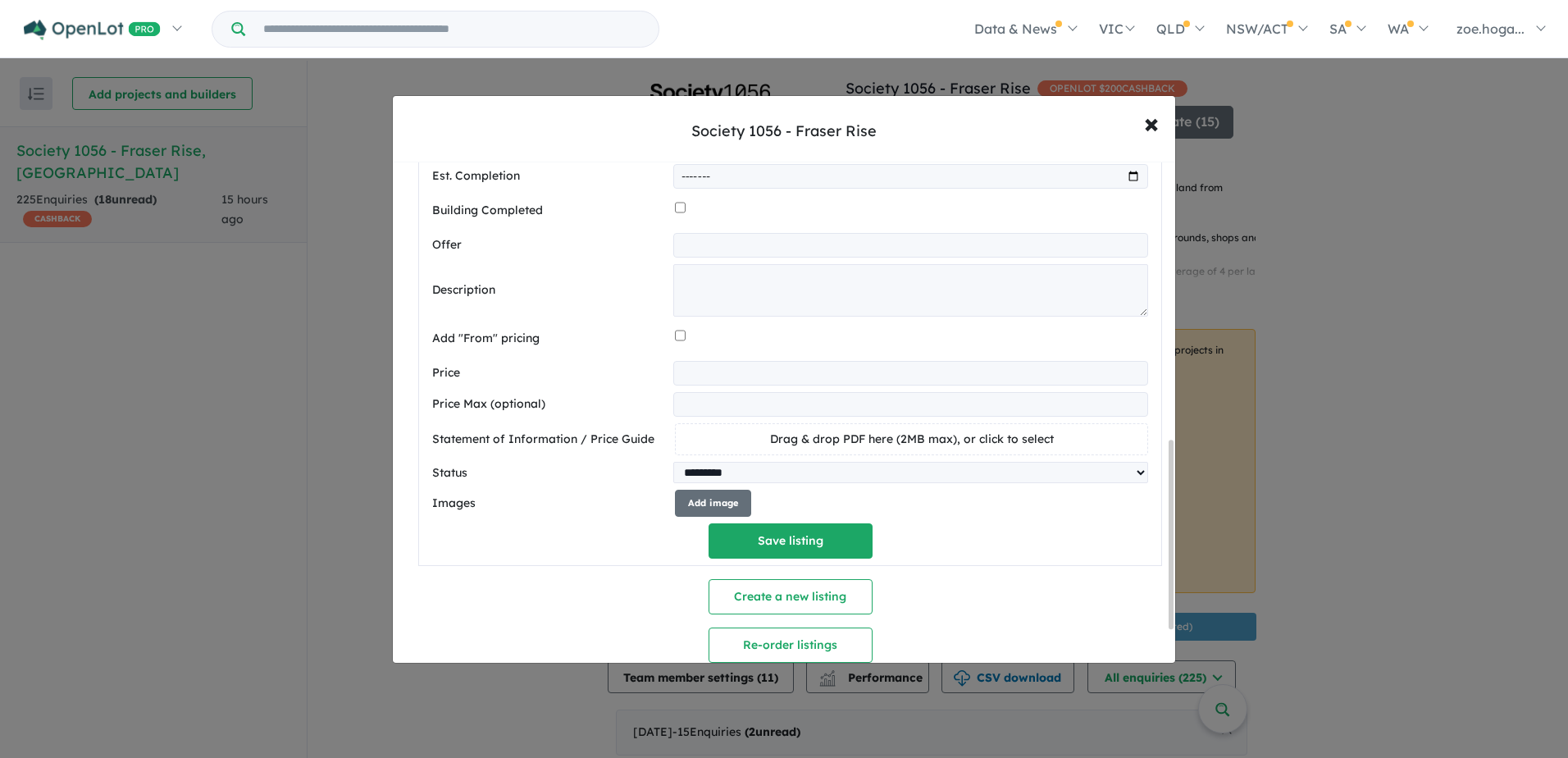
click at [714, 257] on input "text" at bounding box center [910, 245] width 474 height 24
click at [696, 286] on textarea at bounding box center [910, 290] width 474 height 52
click at [727, 295] on textarea at bounding box center [910, 290] width 474 height 52
click at [755, 384] on input "number" at bounding box center [910, 372] width 474 height 24
type input "******"
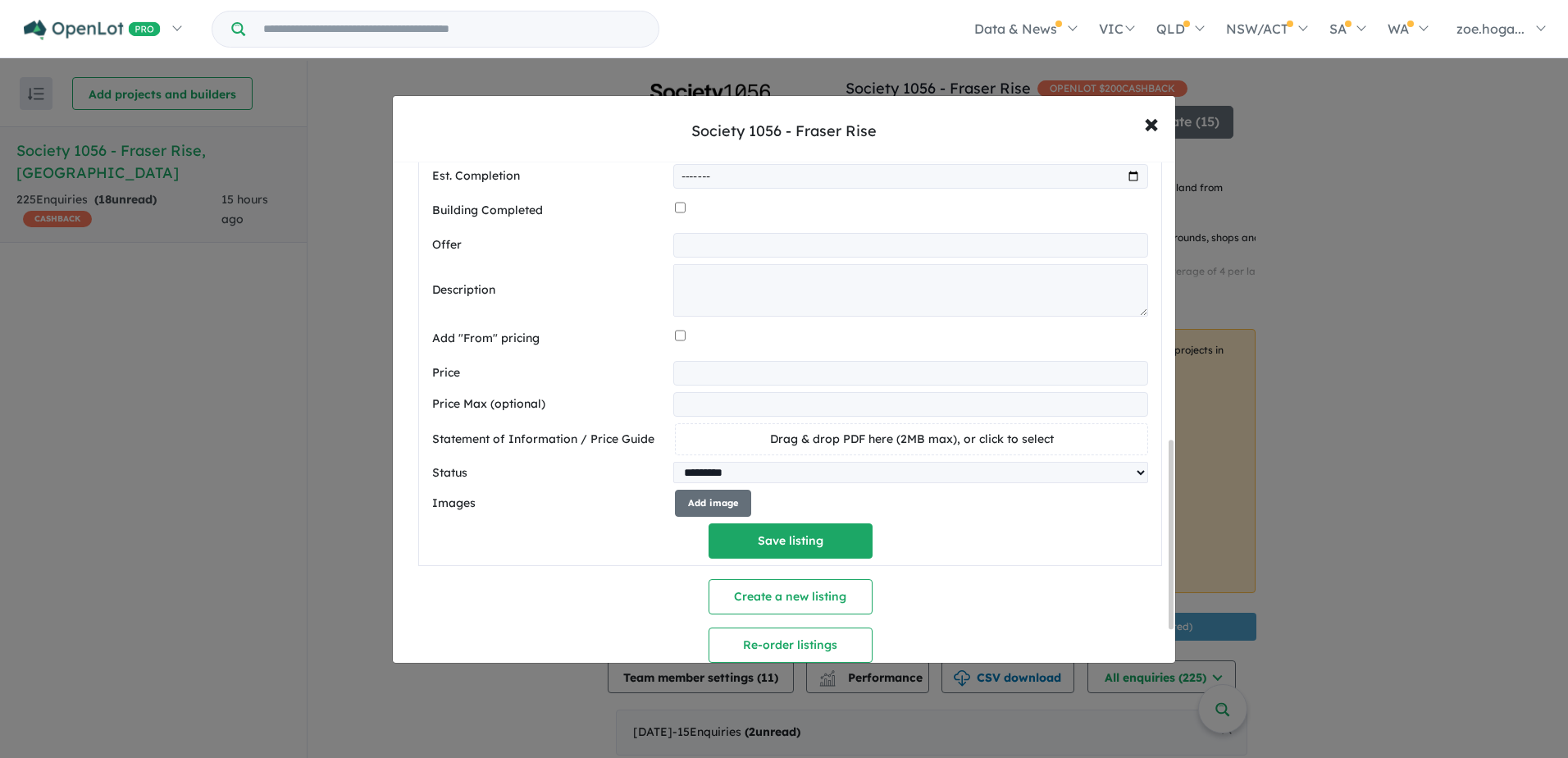
click at [1061, 565] on div "**********" at bounding box center [790, 131] width 742 height 866
click at [718, 516] on button "Add image" at bounding box center [713, 503] width 76 height 27
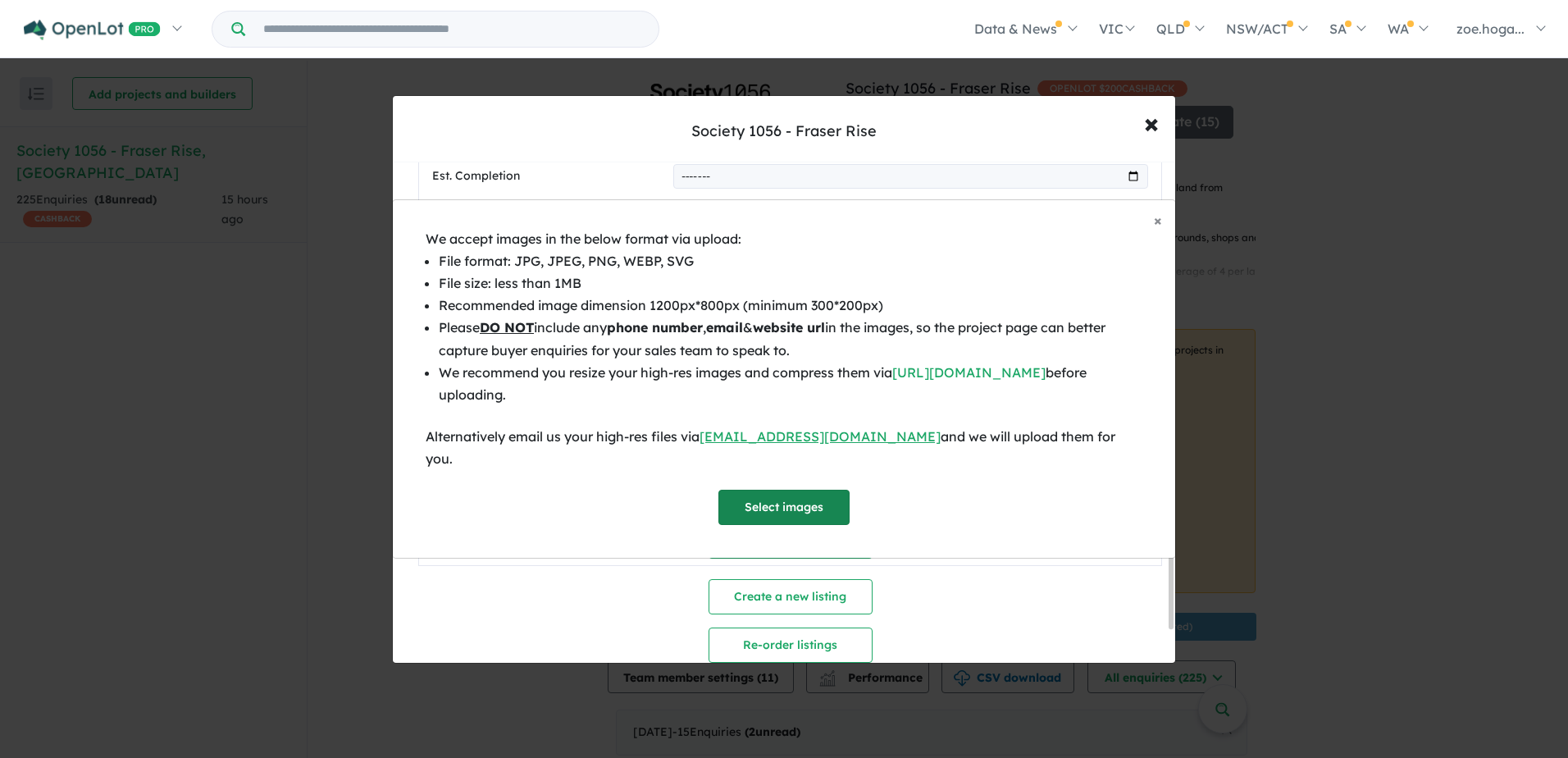
click at [761, 502] on button "Select images" at bounding box center [784, 507] width 131 height 35
select select "****"
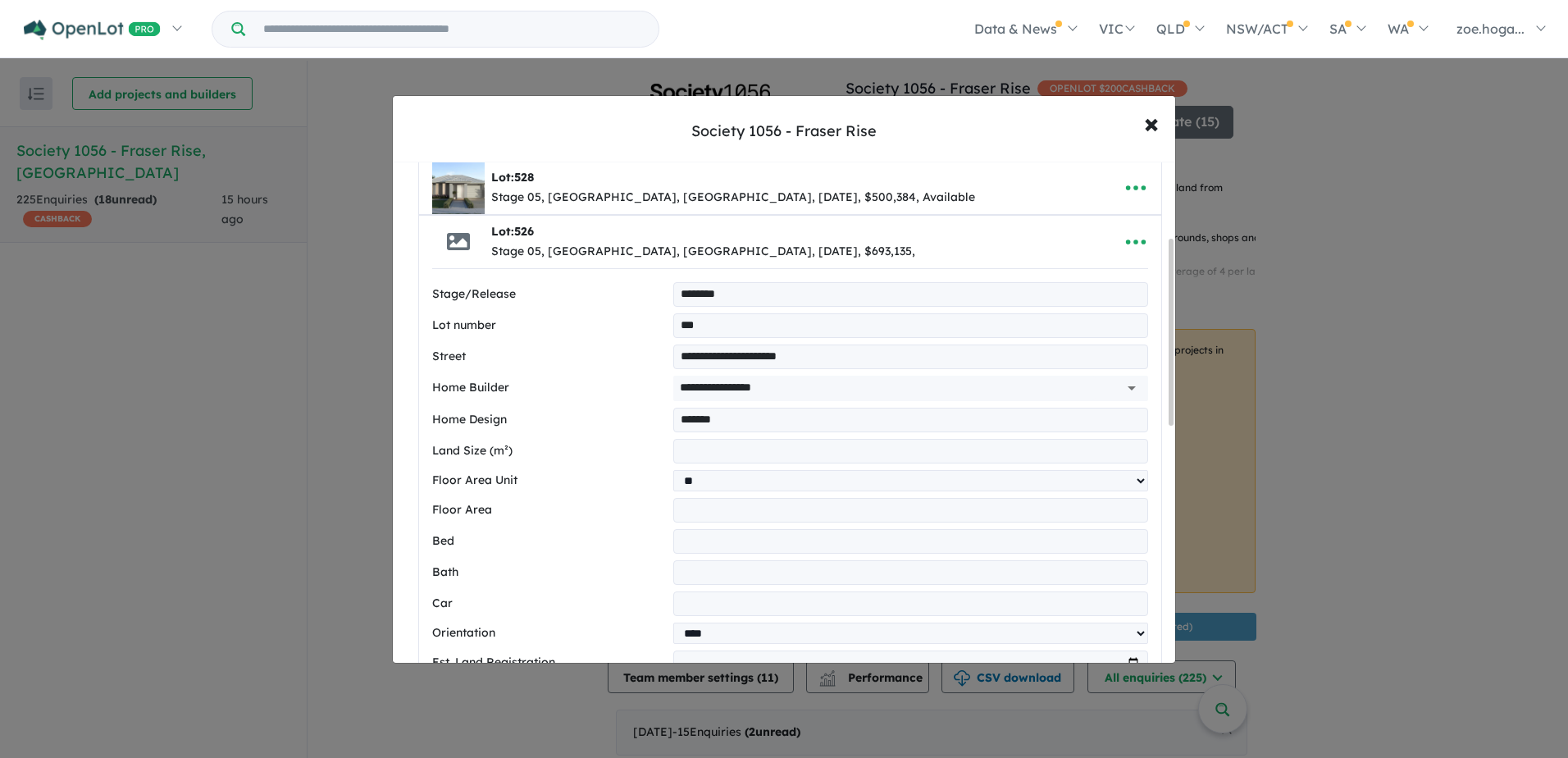
scroll to position [0, 0]
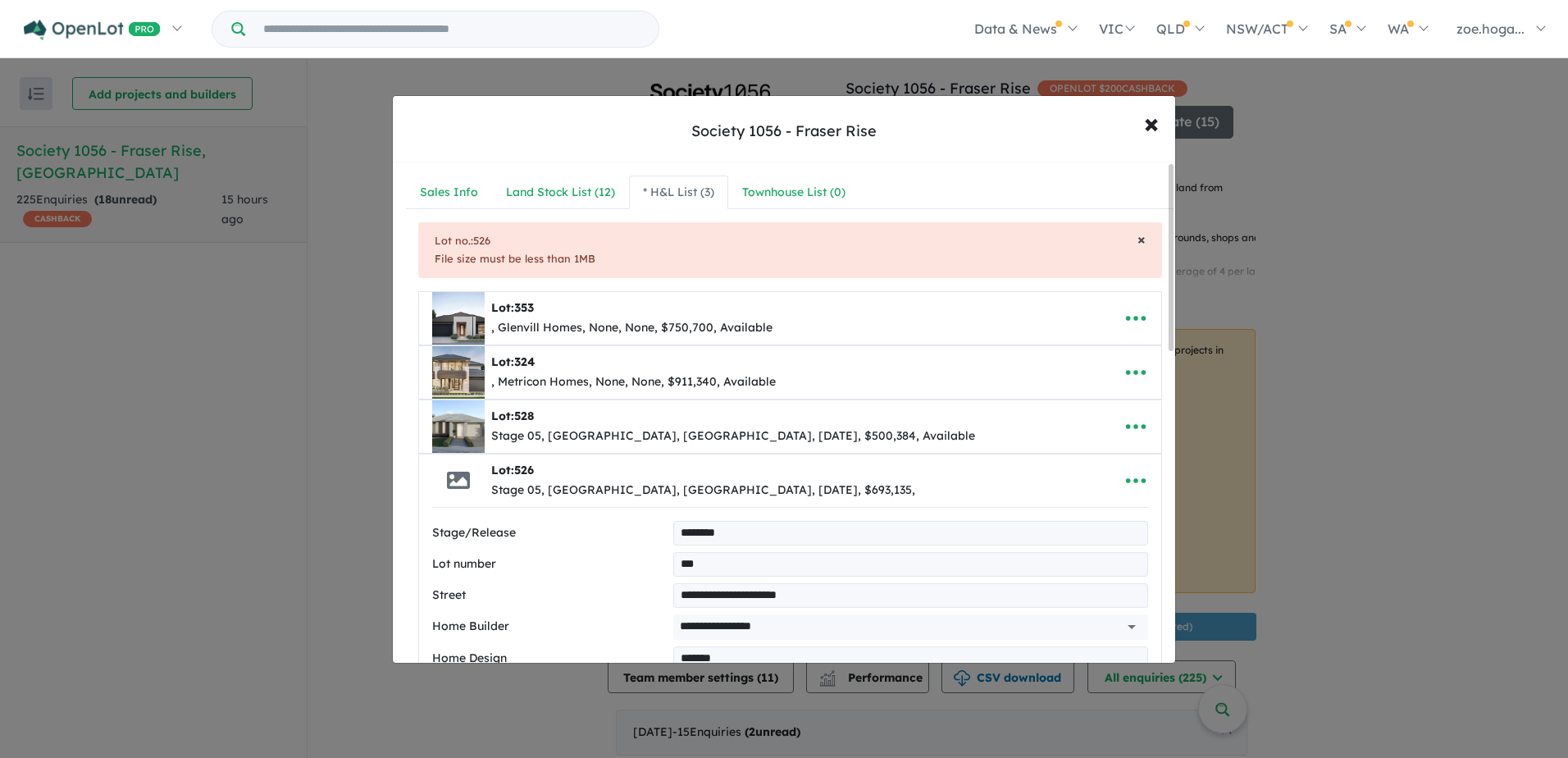
click at [1138, 239] on span "×" at bounding box center [1141, 239] width 8 height 19
select select "****"
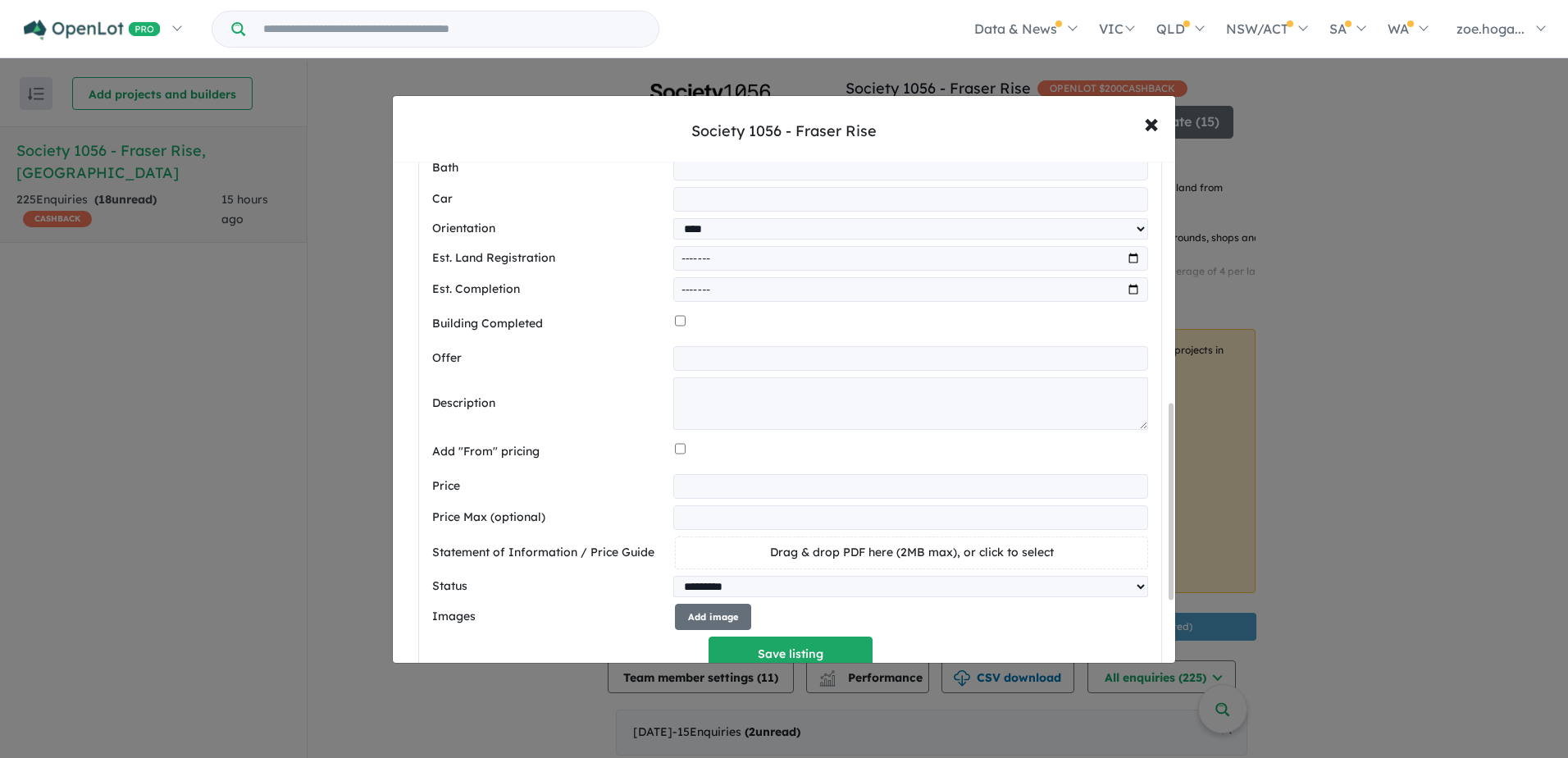
scroll to position [656, 0]
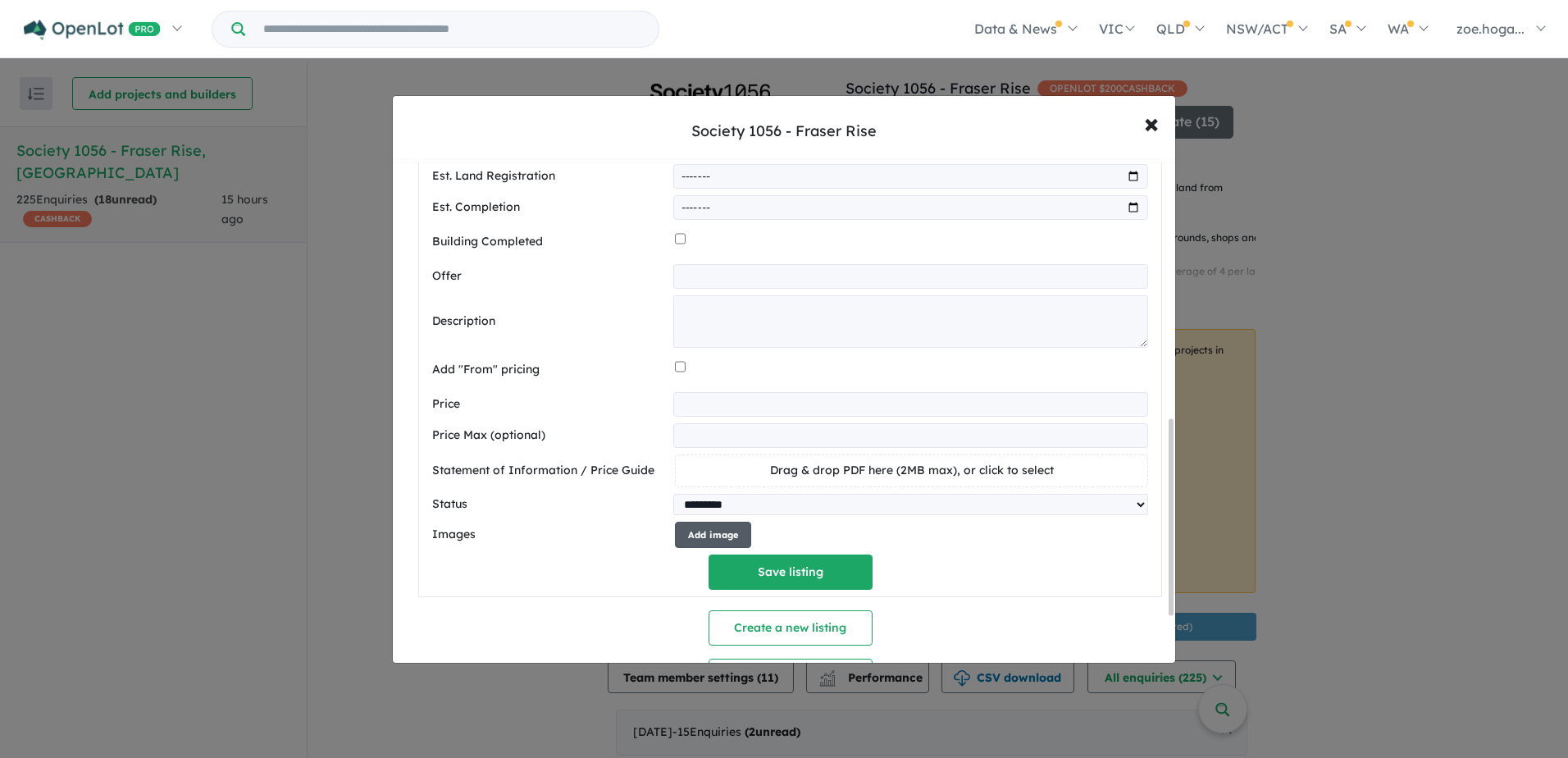
click at [725, 544] on button "Add image" at bounding box center [713, 535] width 76 height 27
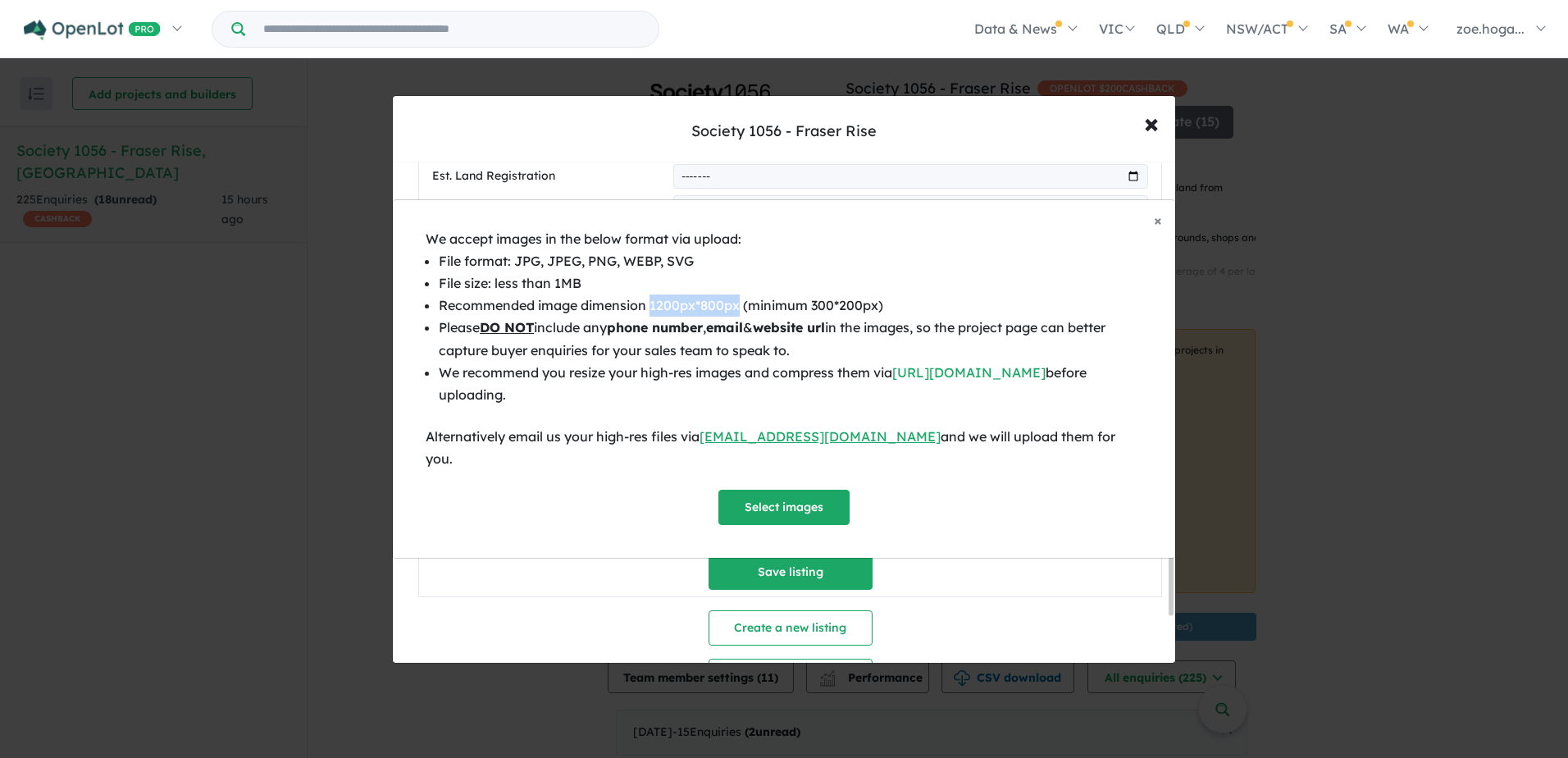
drag, startPoint x: 653, startPoint y: 314, endPoint x: 741, endPoint y: 318, distance: 88.1
click at [741, 316] on li "Recommended image dimension 1200px*800px (minimum 300*200px)" at bounding box center [791, 305] width 704 height 23
click at [821, 492] on button "Select images" at bounding box center [784, 507] width 131 height 35
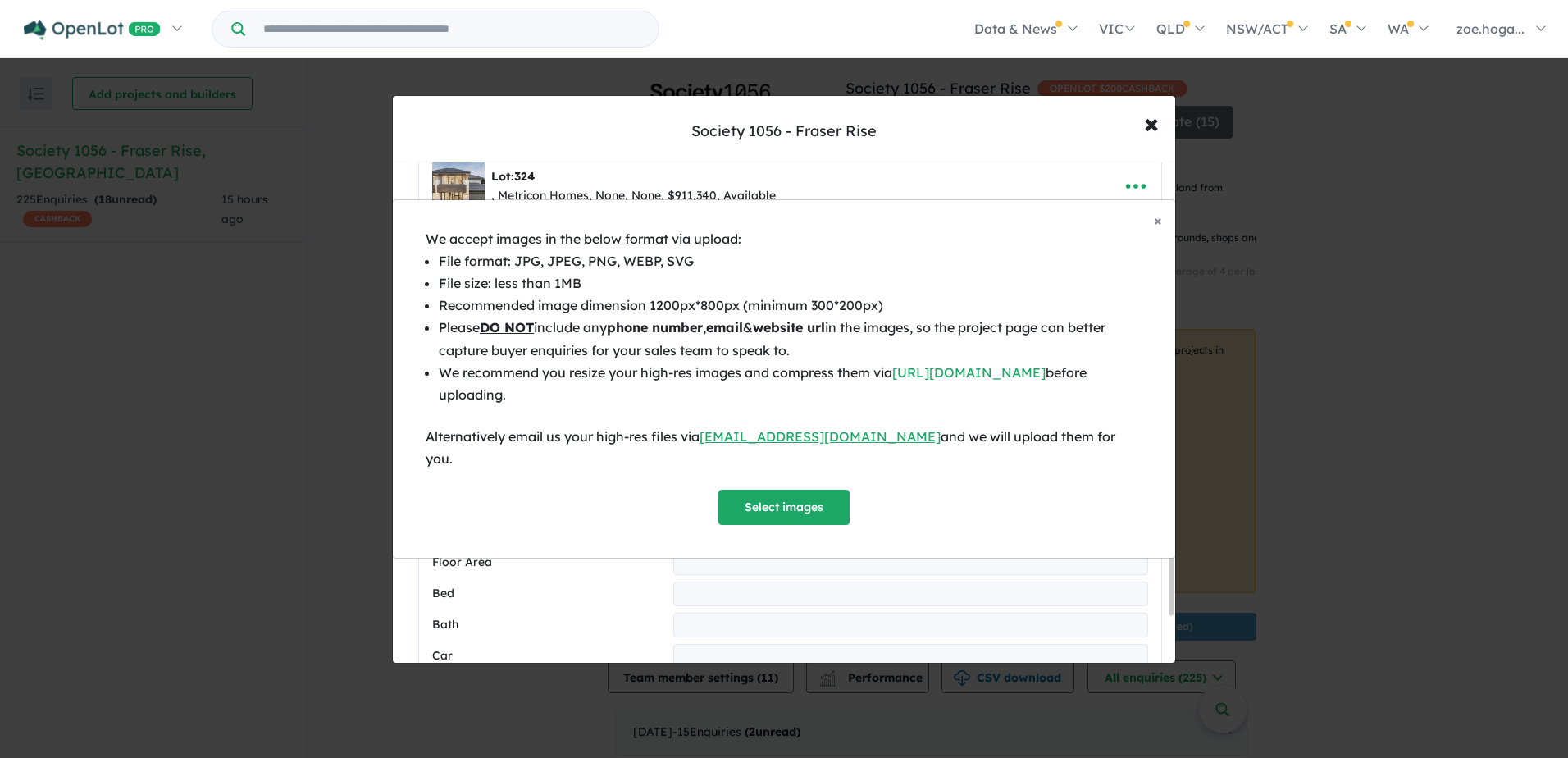
select select "****"
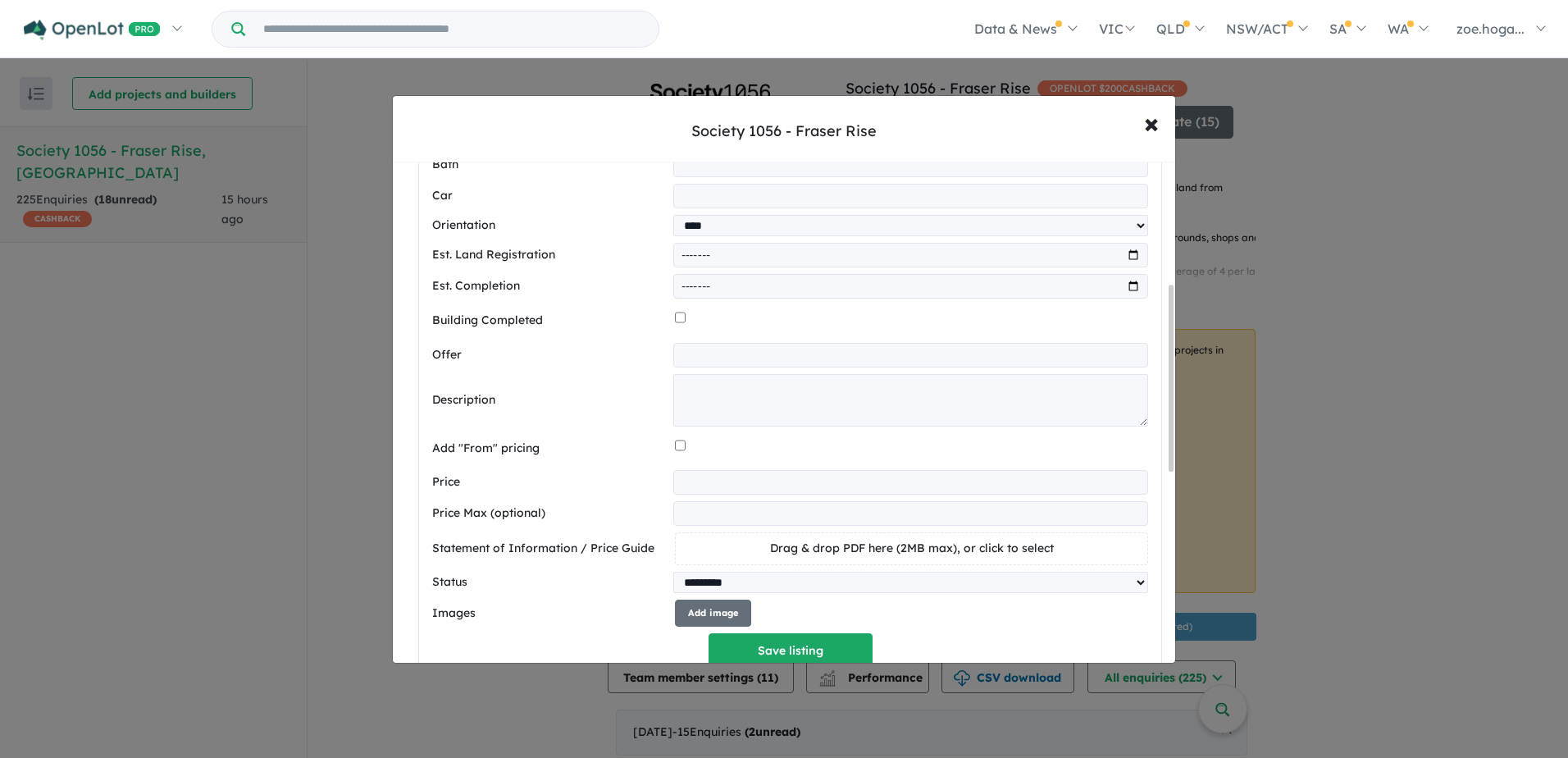
scroll to position [841, 0]
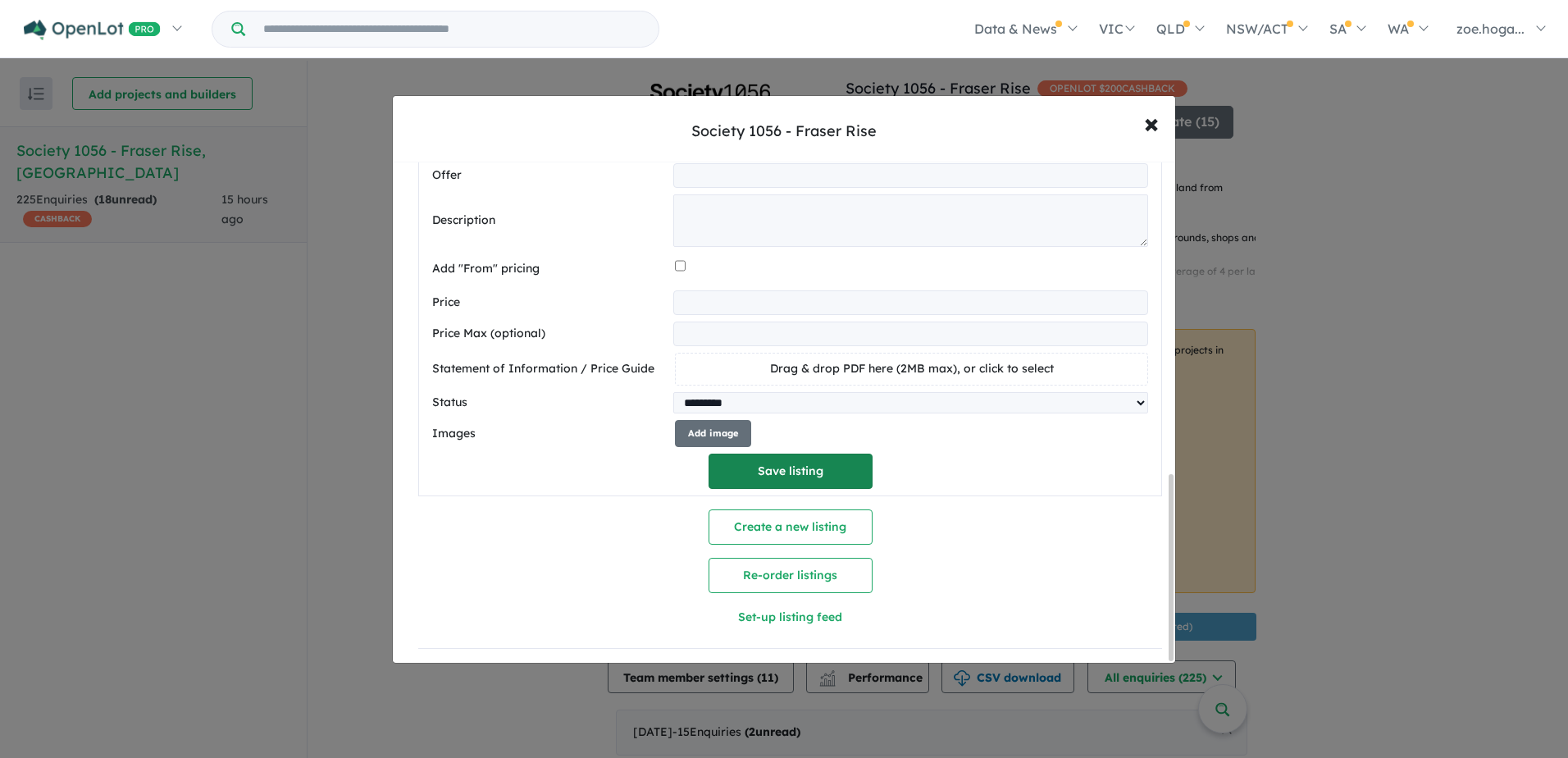
click at [762, 462] on button "Save listing" at bounding box center [791, 471] width 164 height 35
select select "****"
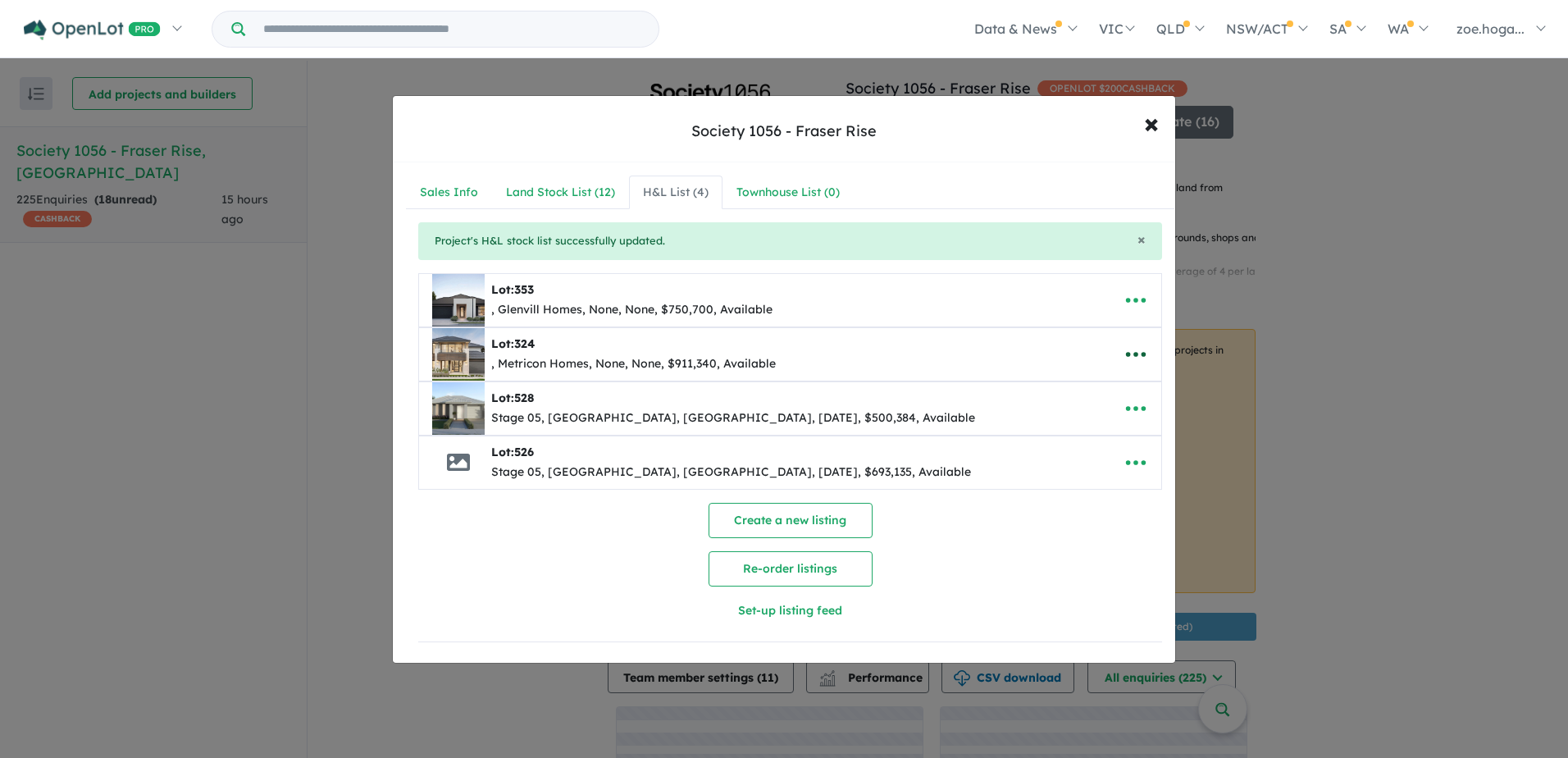
scroll to position [0, 0]
click at [819, 519] on button "Create a new listing" at bounding box center [791, 519] width 164 height 35
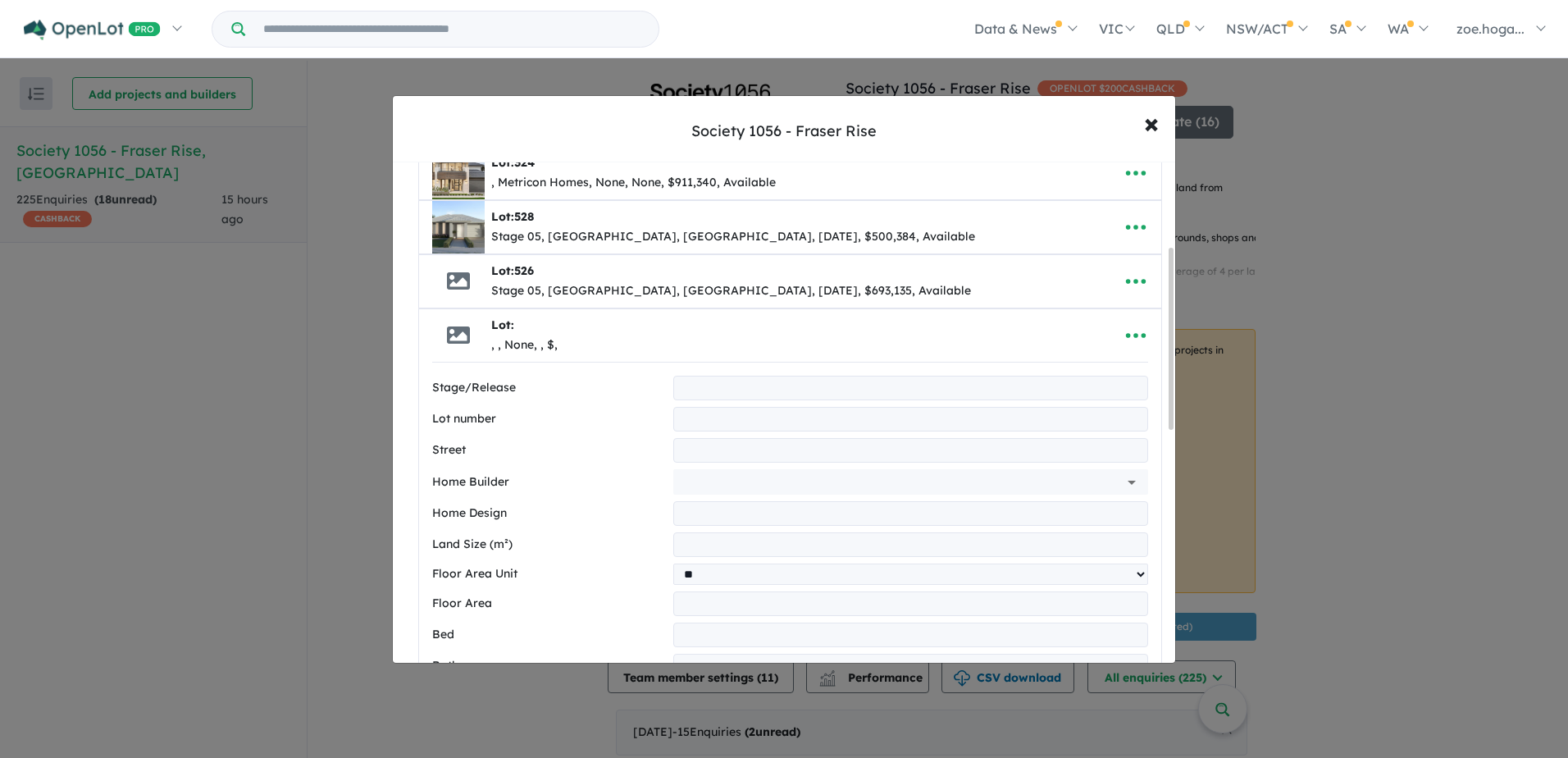
scroll to position [82, 0]
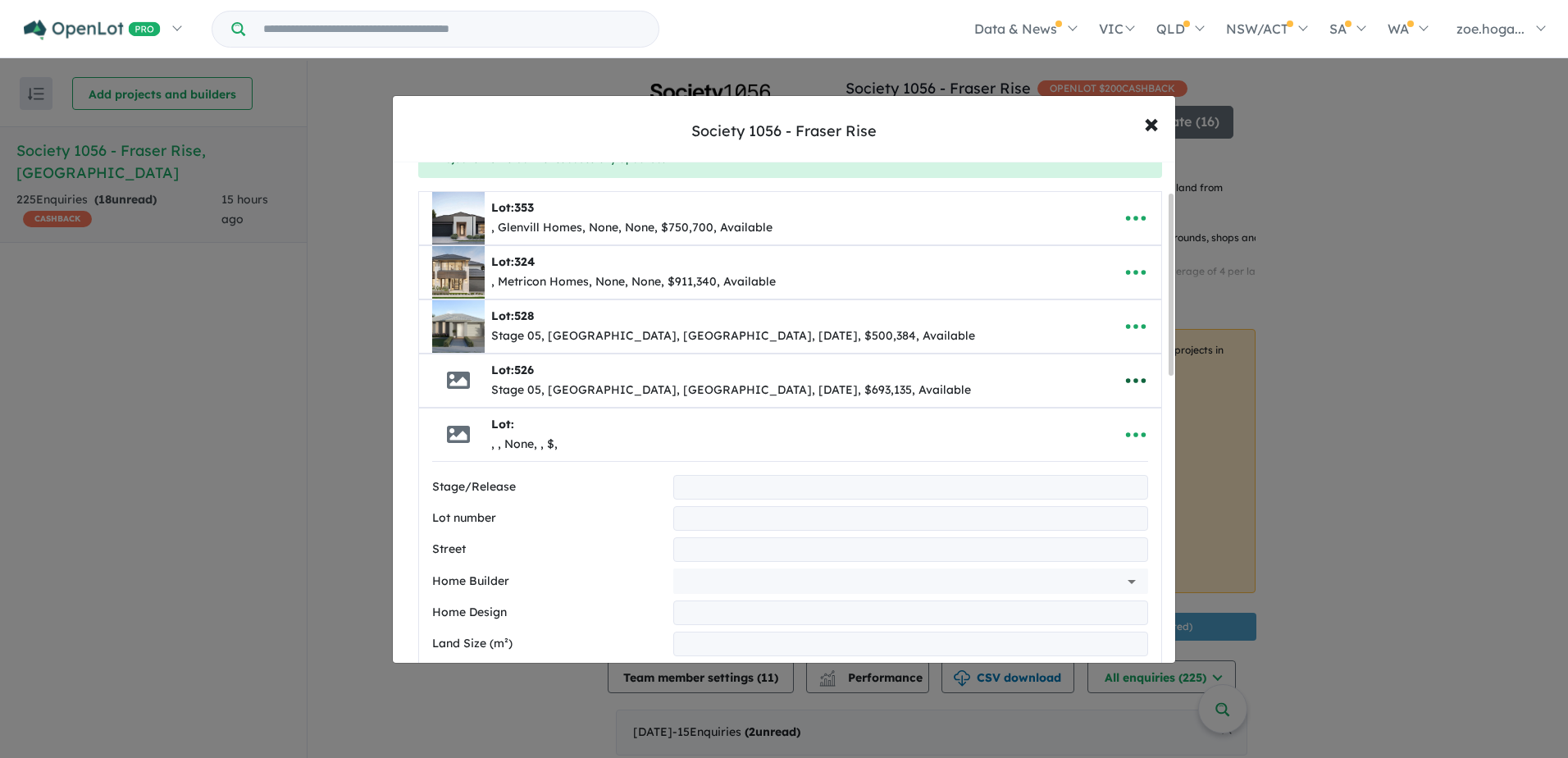
click at [1131, 387] on icon "button" at bounding box center [1135, 379] width 24 height 24
click at [1058, 430] on link "Edit" at bounding box center [1100, 421] width 121 height 38
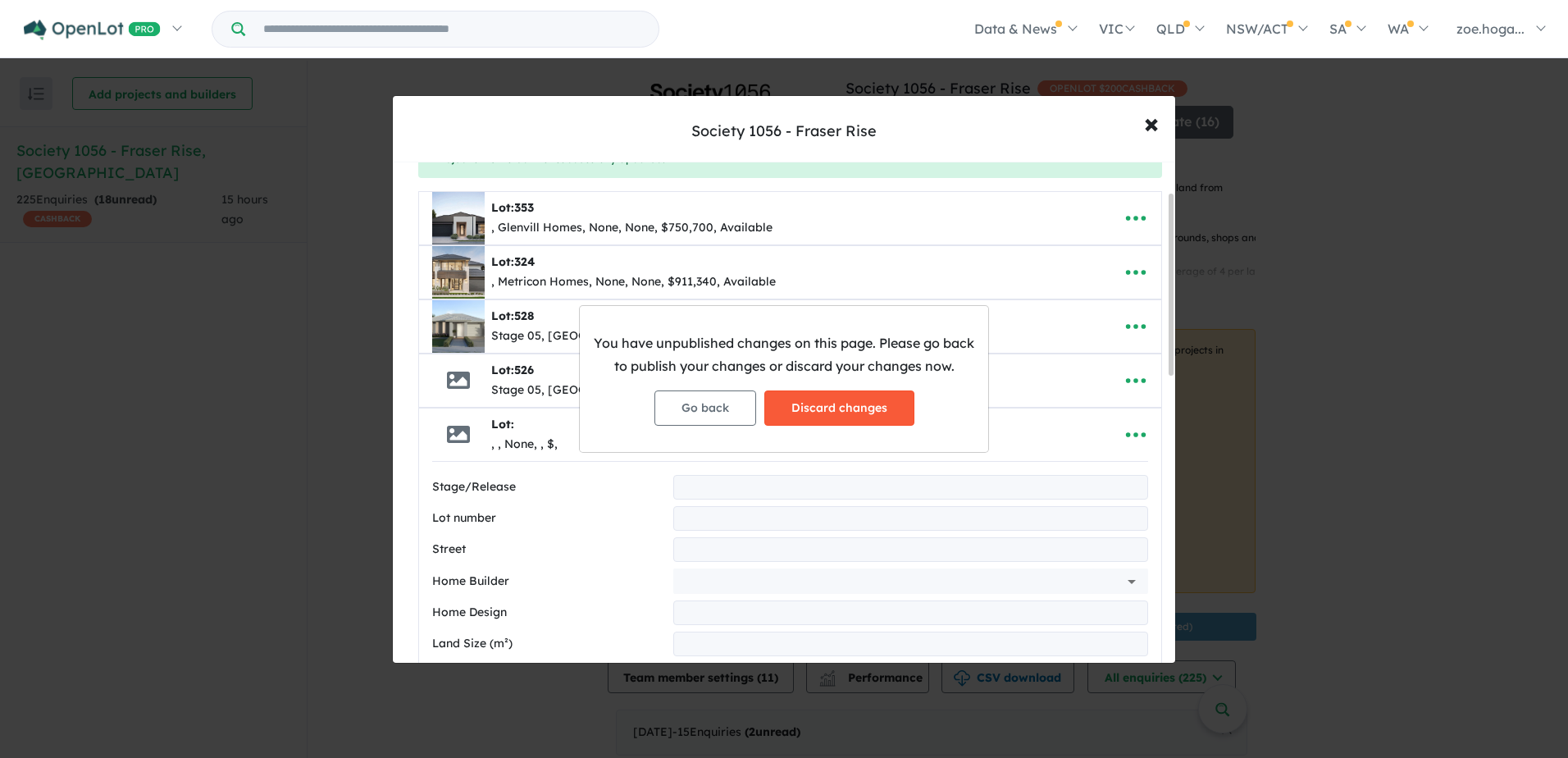
click at [841, 416] on button "Discard changes" at bounding box center [840, 407] width 150 height 35
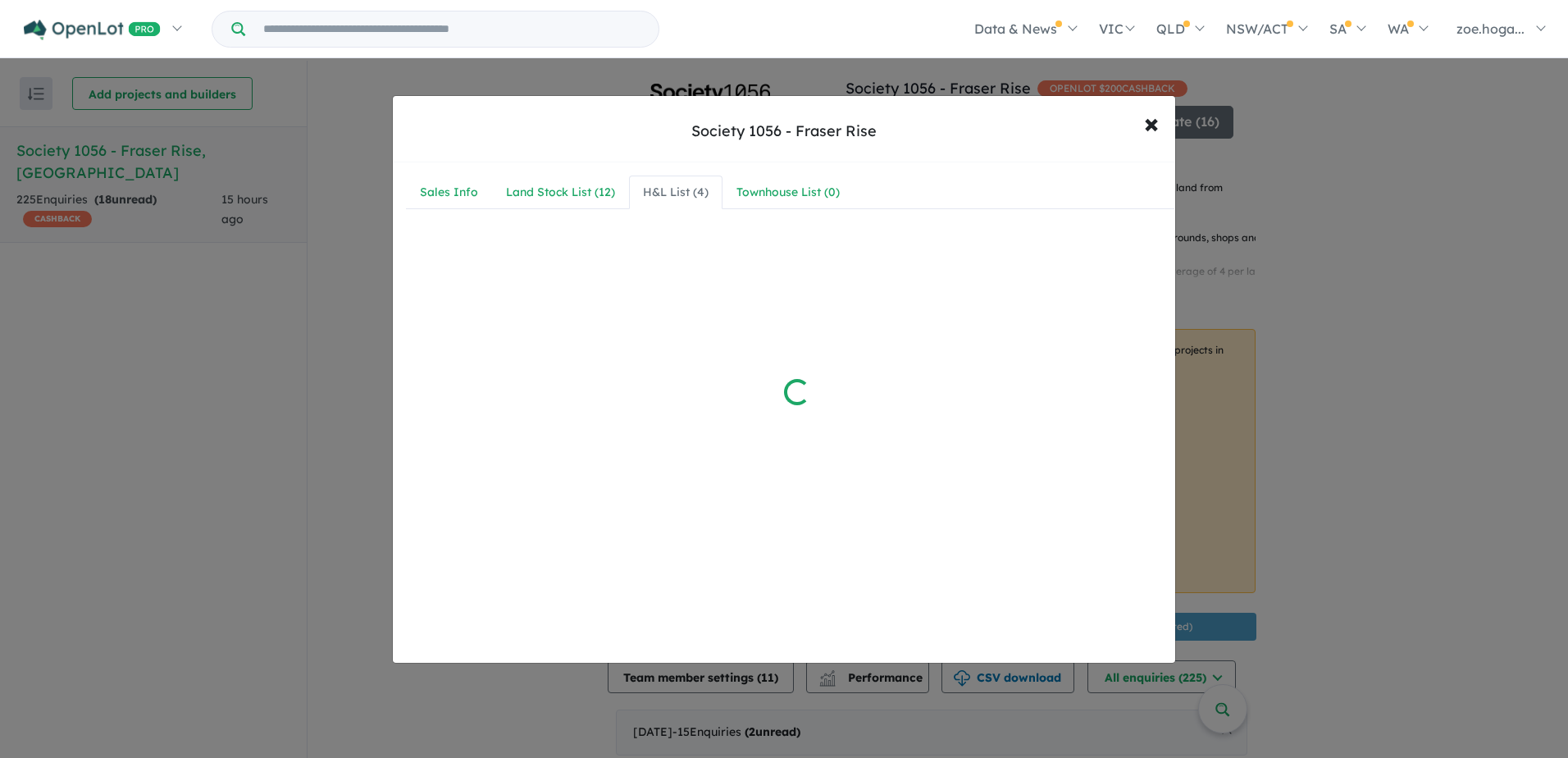
scroll to position [0, 0]
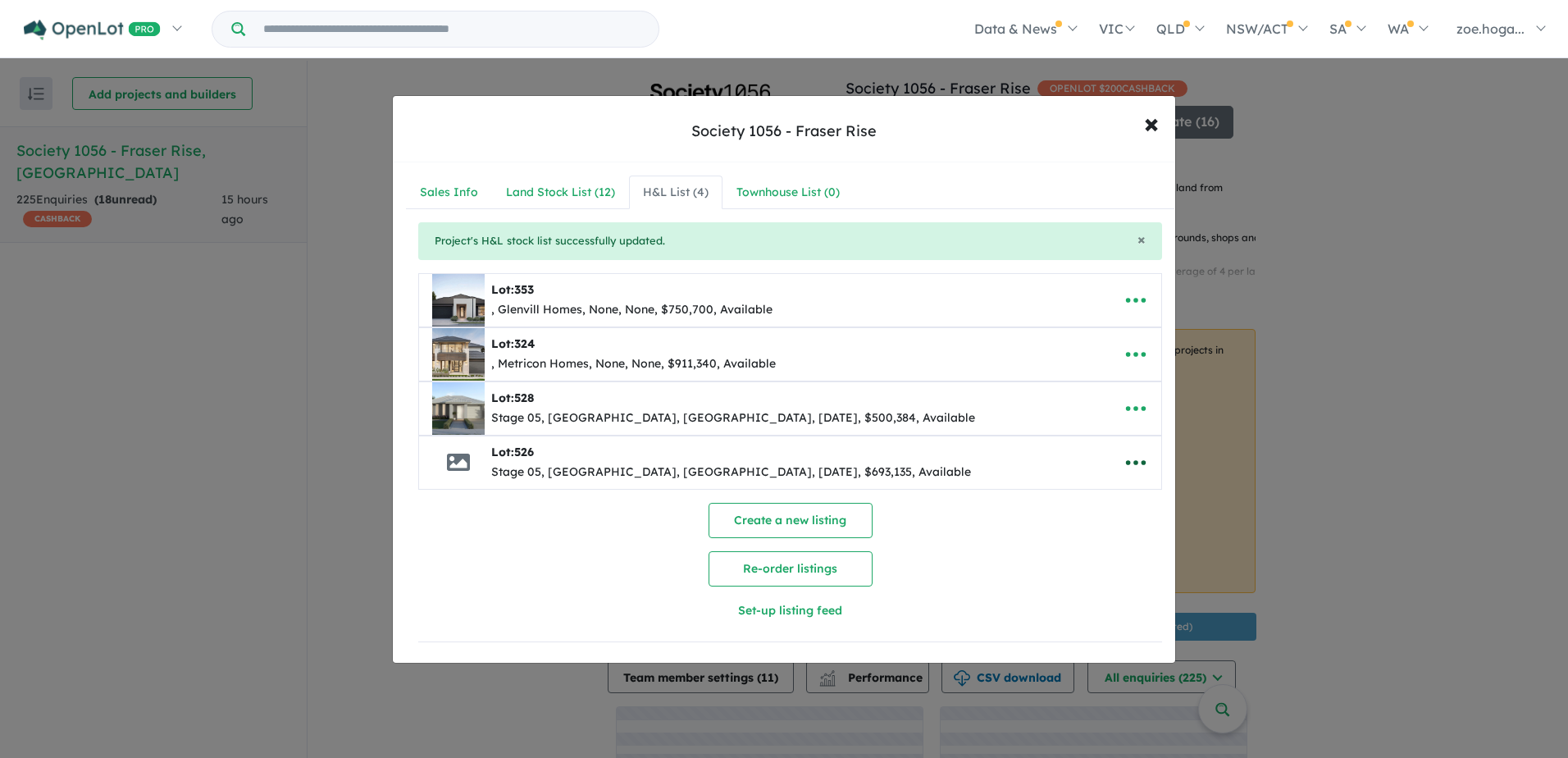
click at [1131, 460] on icon "button" at bounding box center [1135, 462] width 24 height 24
click at [1067, 500] on link "Edit" at bounding box center [1100, 502] width 121 height 38
select select "****"
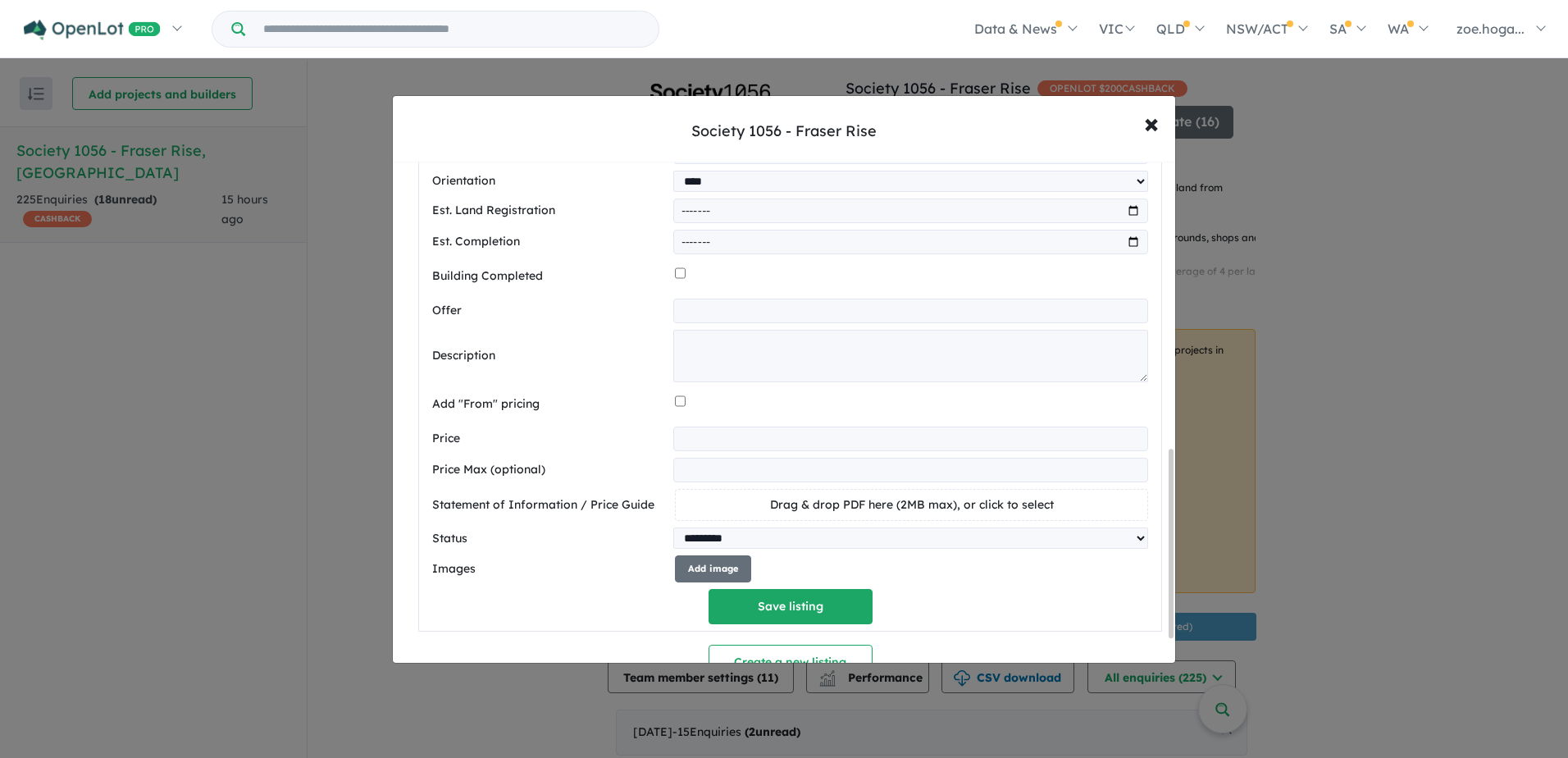
scroll to position [660, 0]
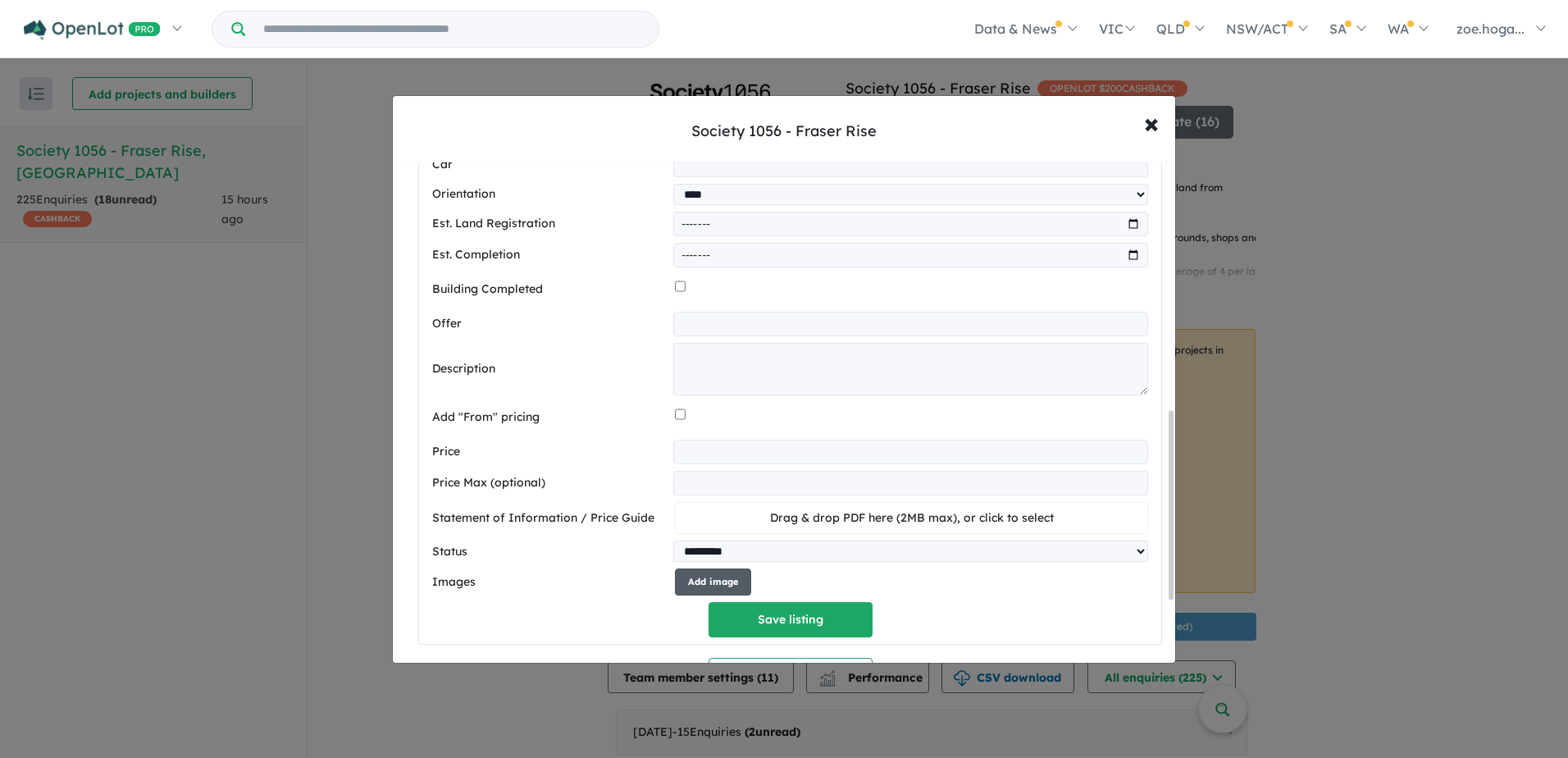
click at [690, 584] on button "Add image" at bounding box center [713, 582] width 76 height 27
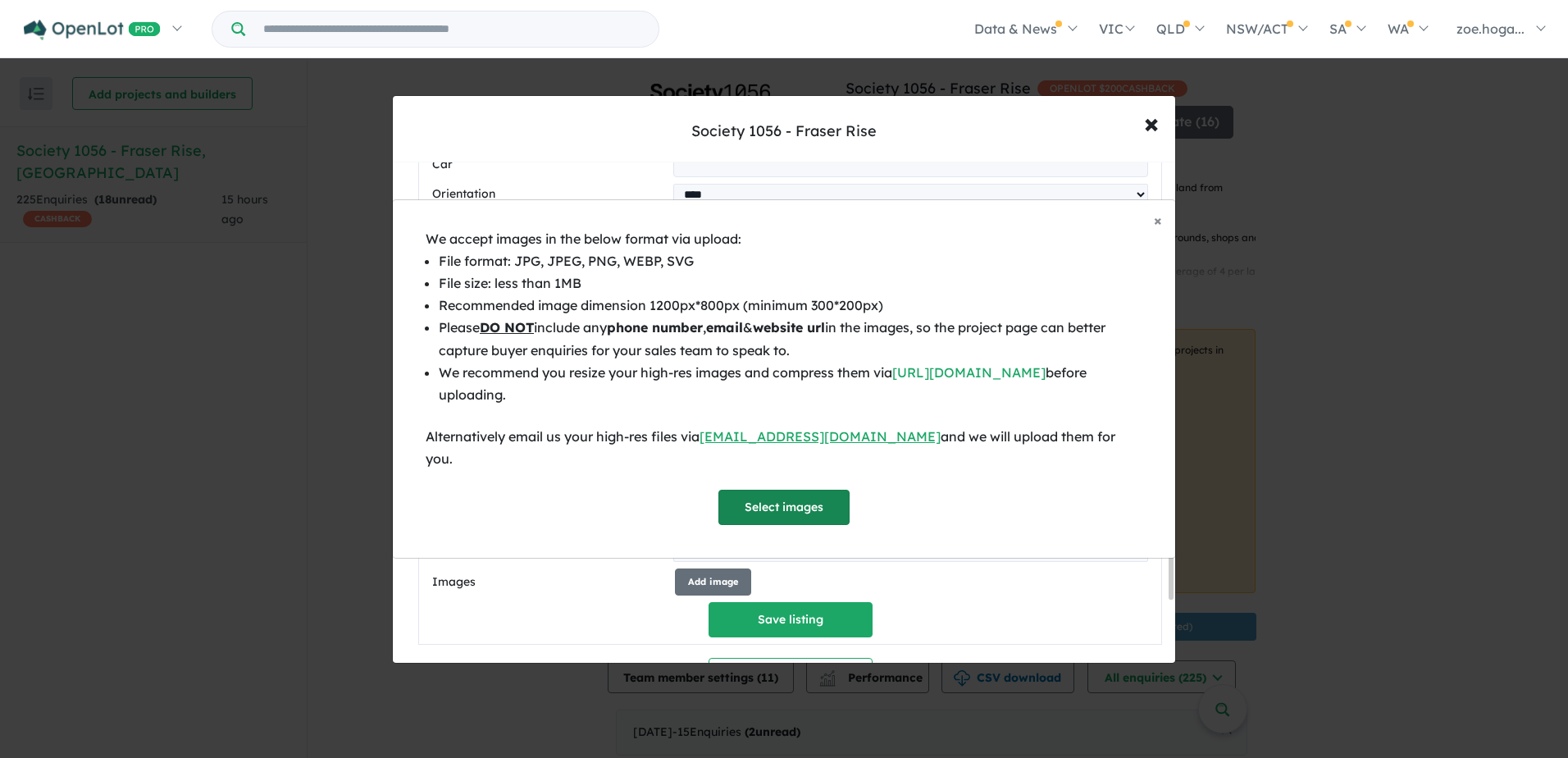
click at [746, 490] on button "Select images" at bounding box center [784, 507] width 131 height 35
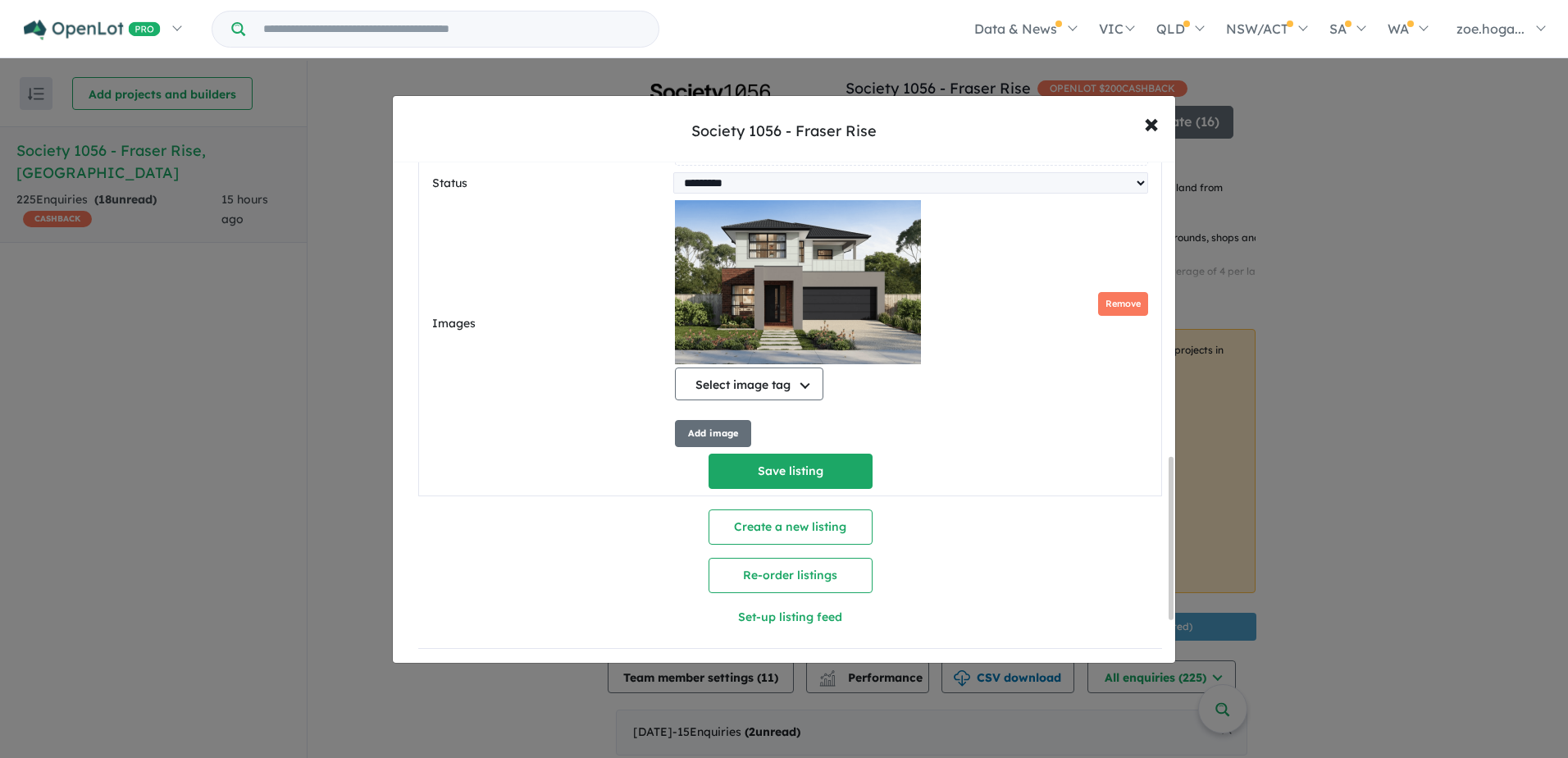
scroll to position [1043, 0]
click at [738, 374] on button "Select image tag" at bounding box center [749, 384] width 148 height 33
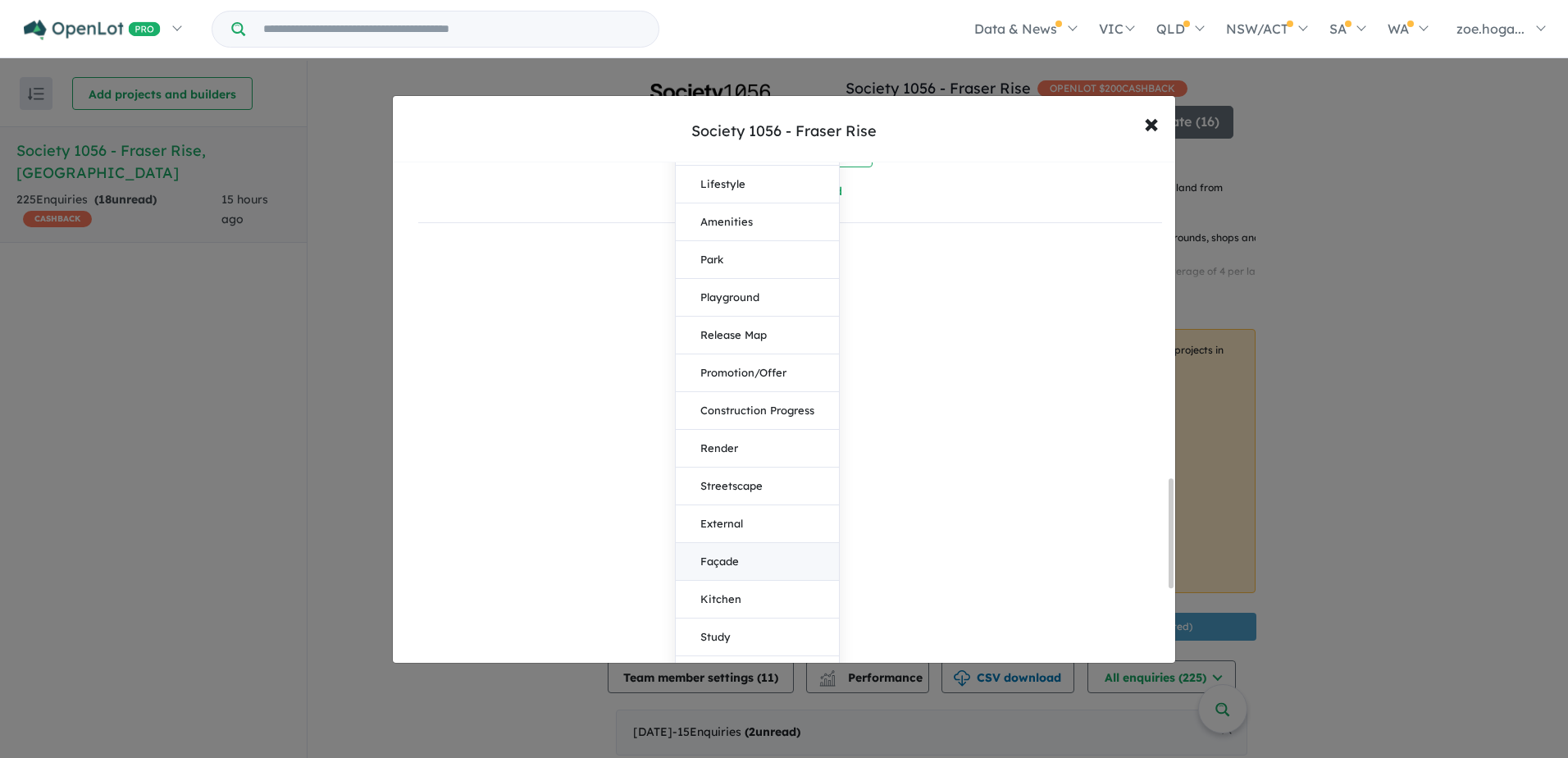
click at [722, 576] on button "Façade" at bounding box center [757, 562] width 164 height 38
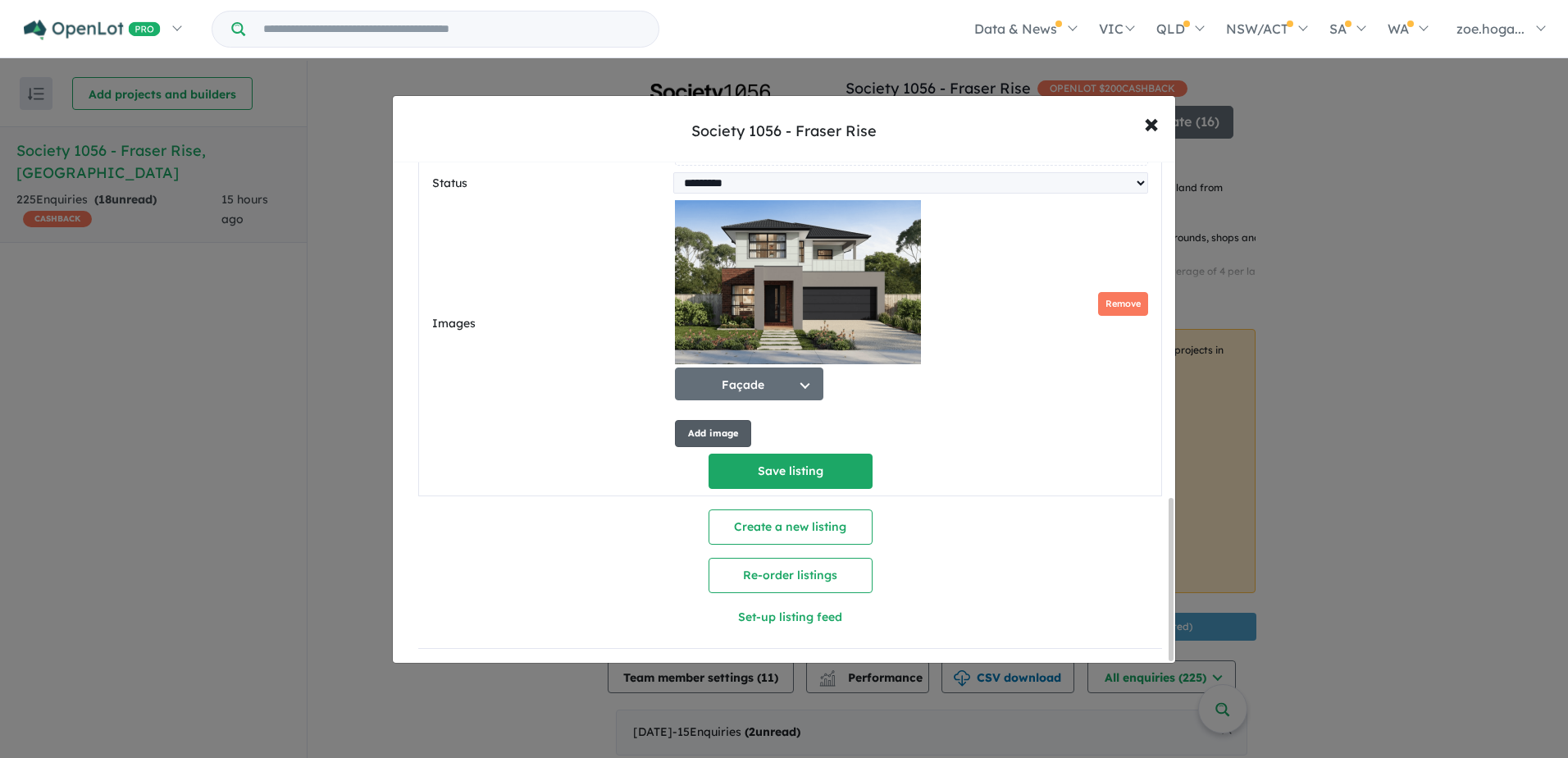
click at [693, 421] on button "Add image" at bounding box center [713, 434] width 76 height 27
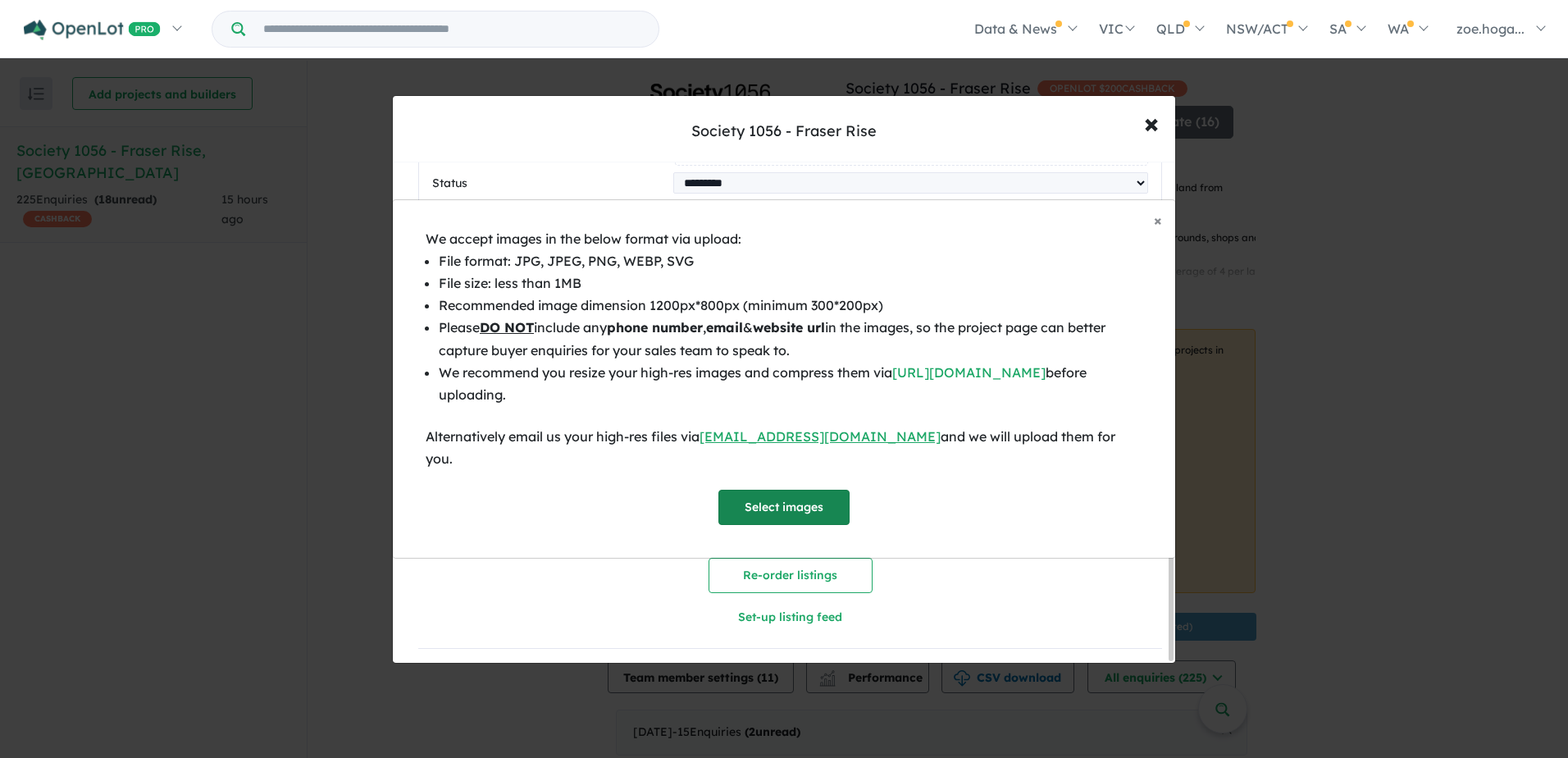
click at [757, 490] on button "Select images" at bounding box center [784, 507] width 131 height 35
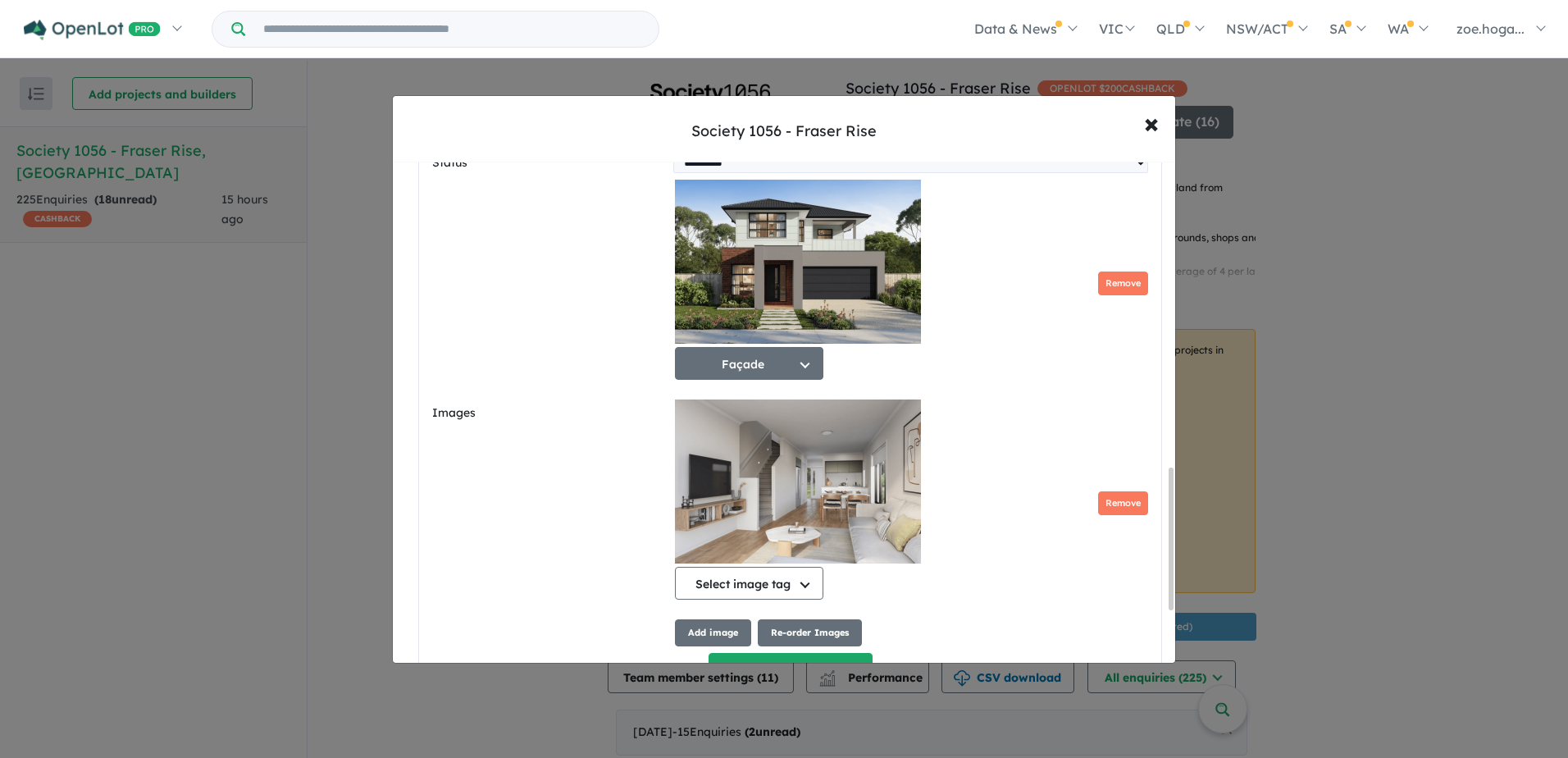
scroll to position [1207, 0]
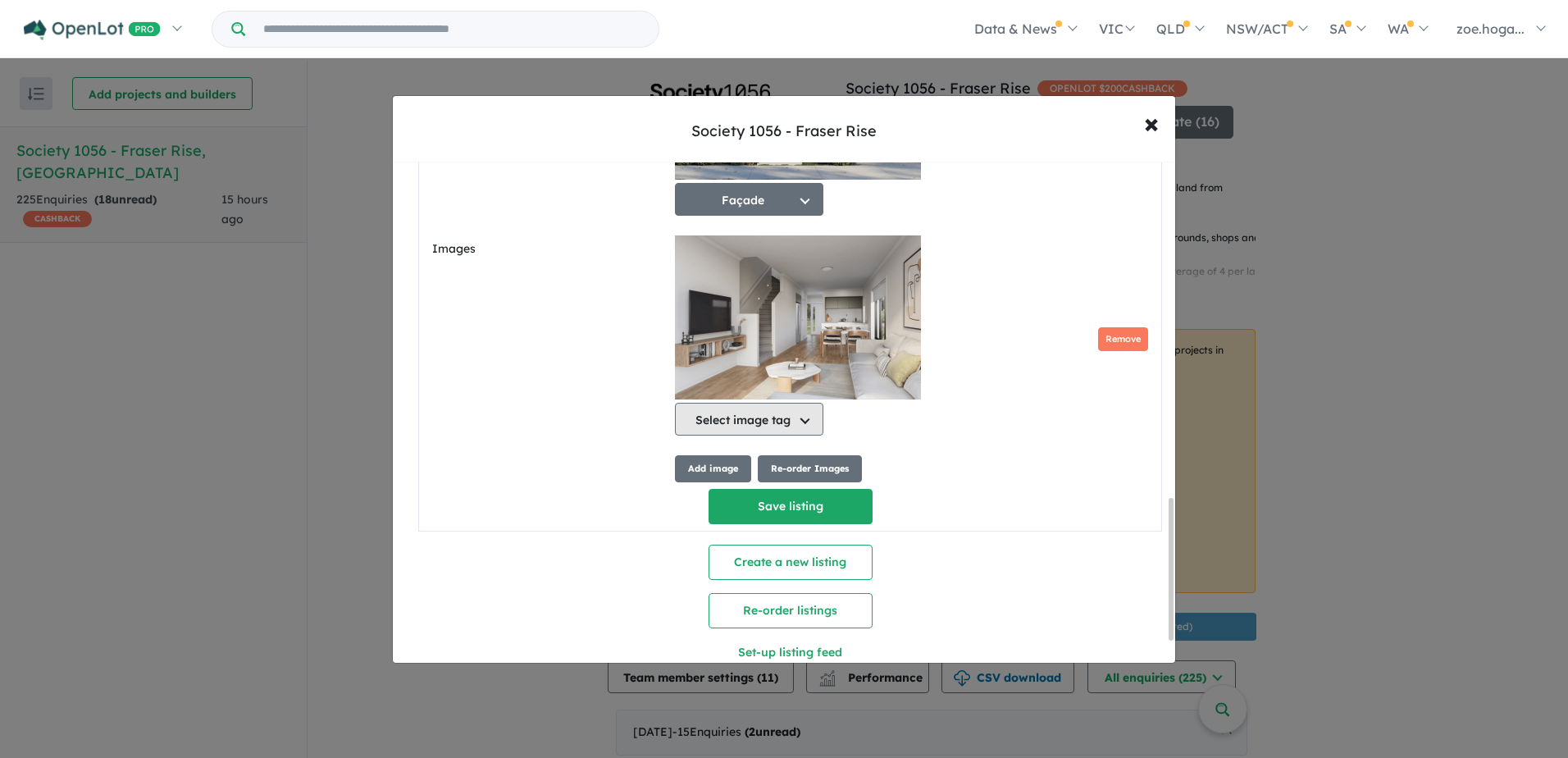
click at [754, 426] on button "Select image tag" at bounding box center [749, 419] width 148 height 33
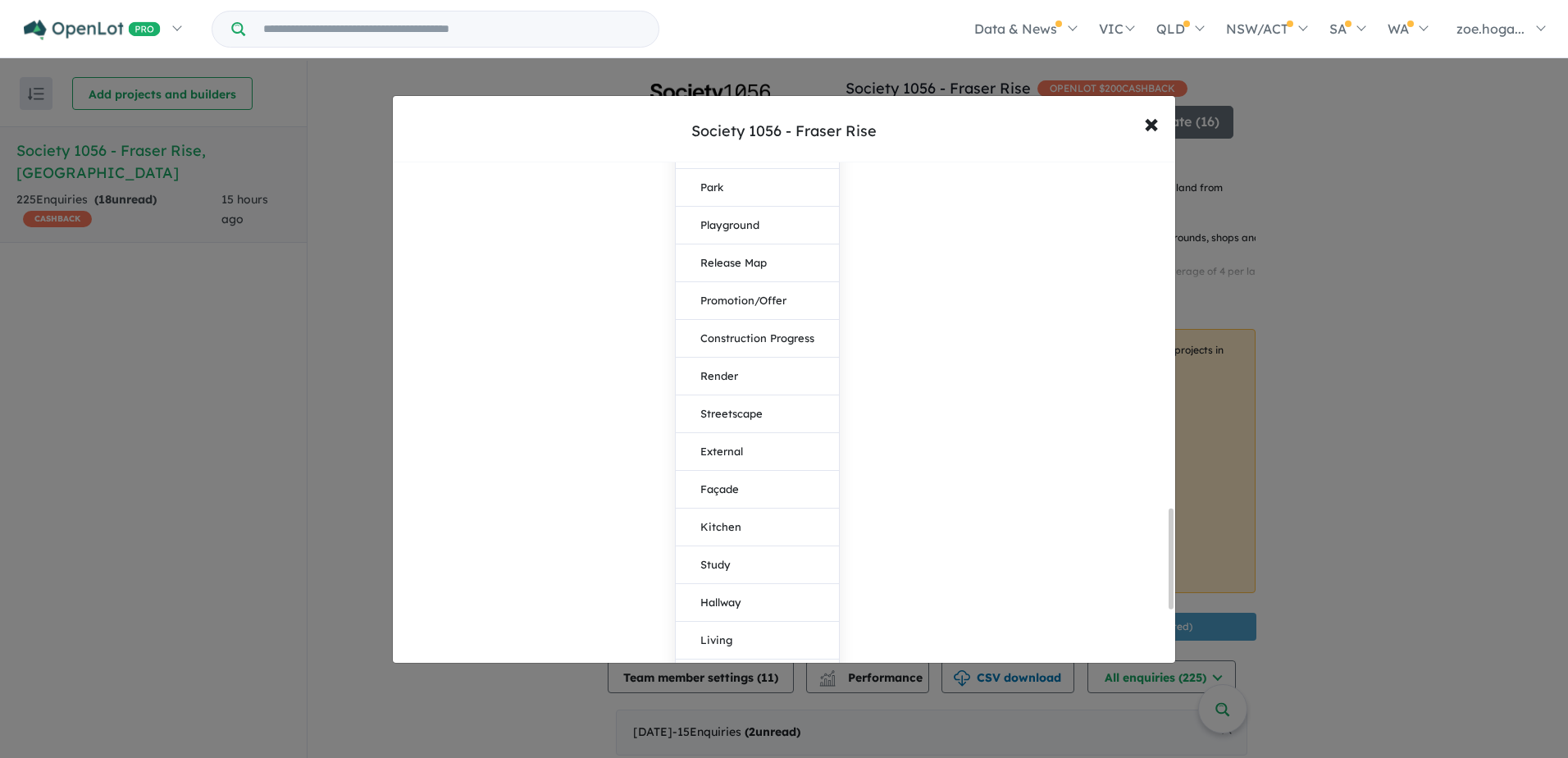
scroll to position [1781, 0]
click at [748, 491] on button "Kitchen" at bounding box center [757, 486] width 164 height 38
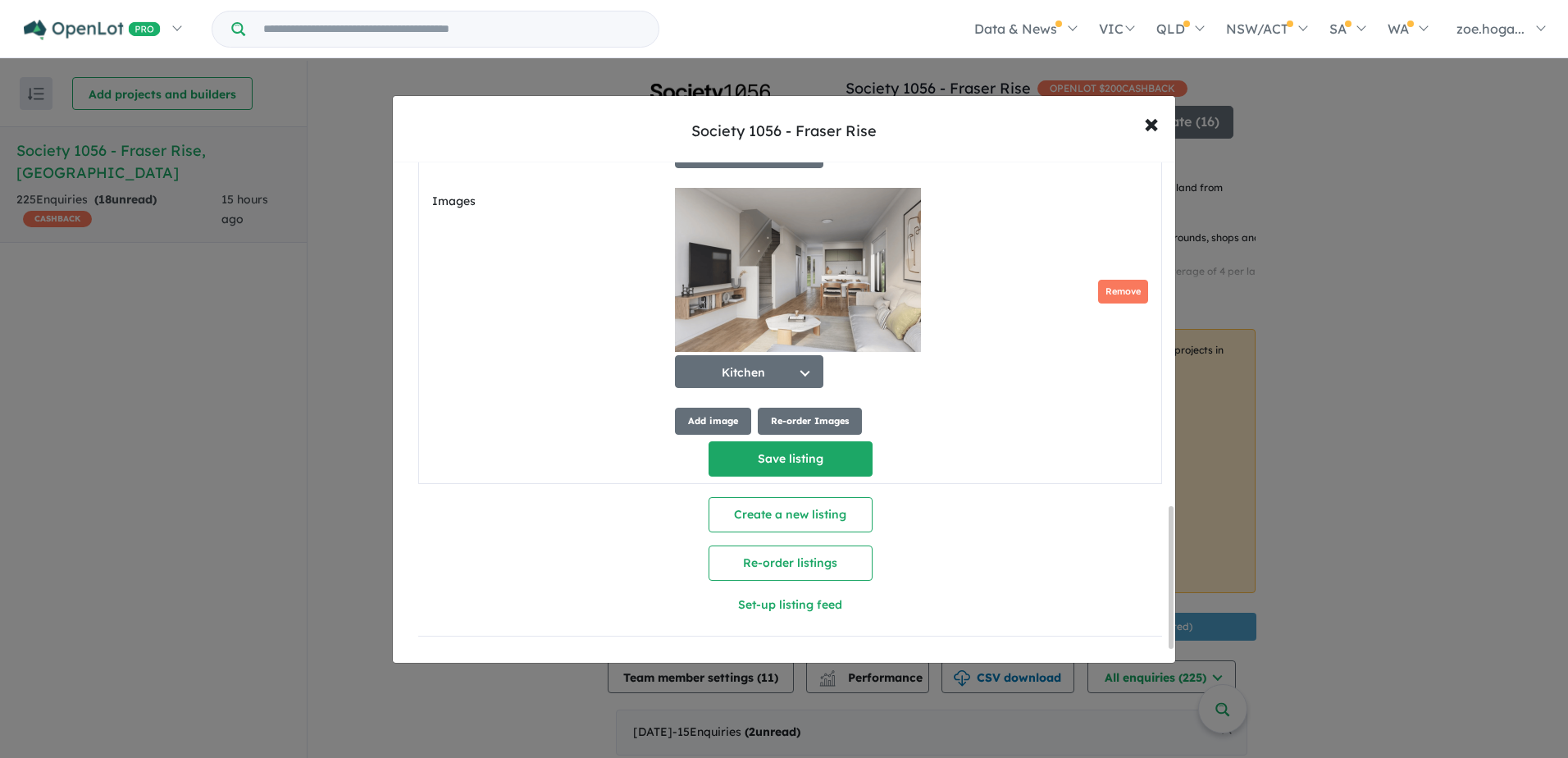
click at [795, 453] on button "Save listing" at bounding box center [791, 458] width 164 height 35
select select "****"
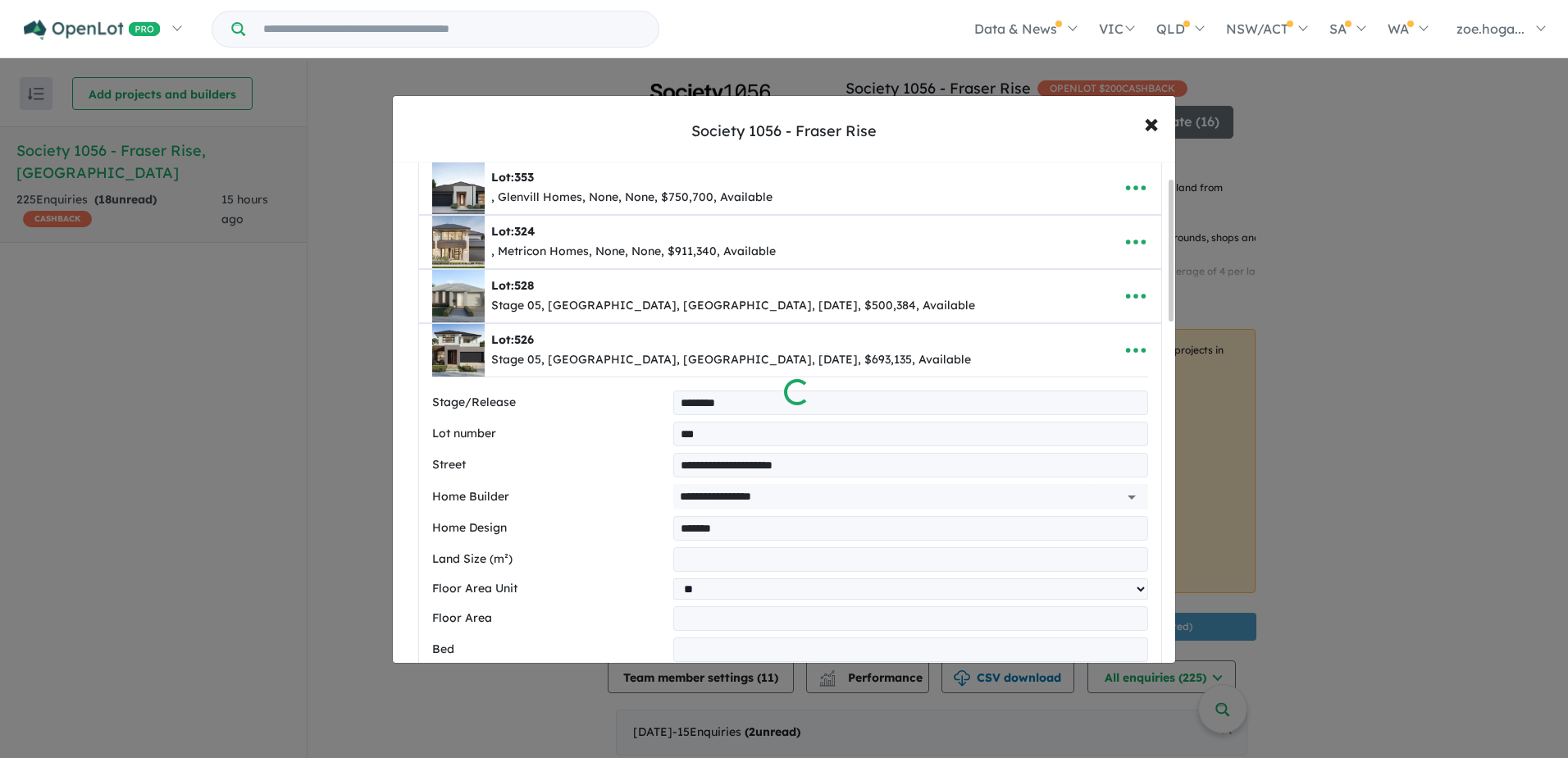
scroll to position [0, 0]
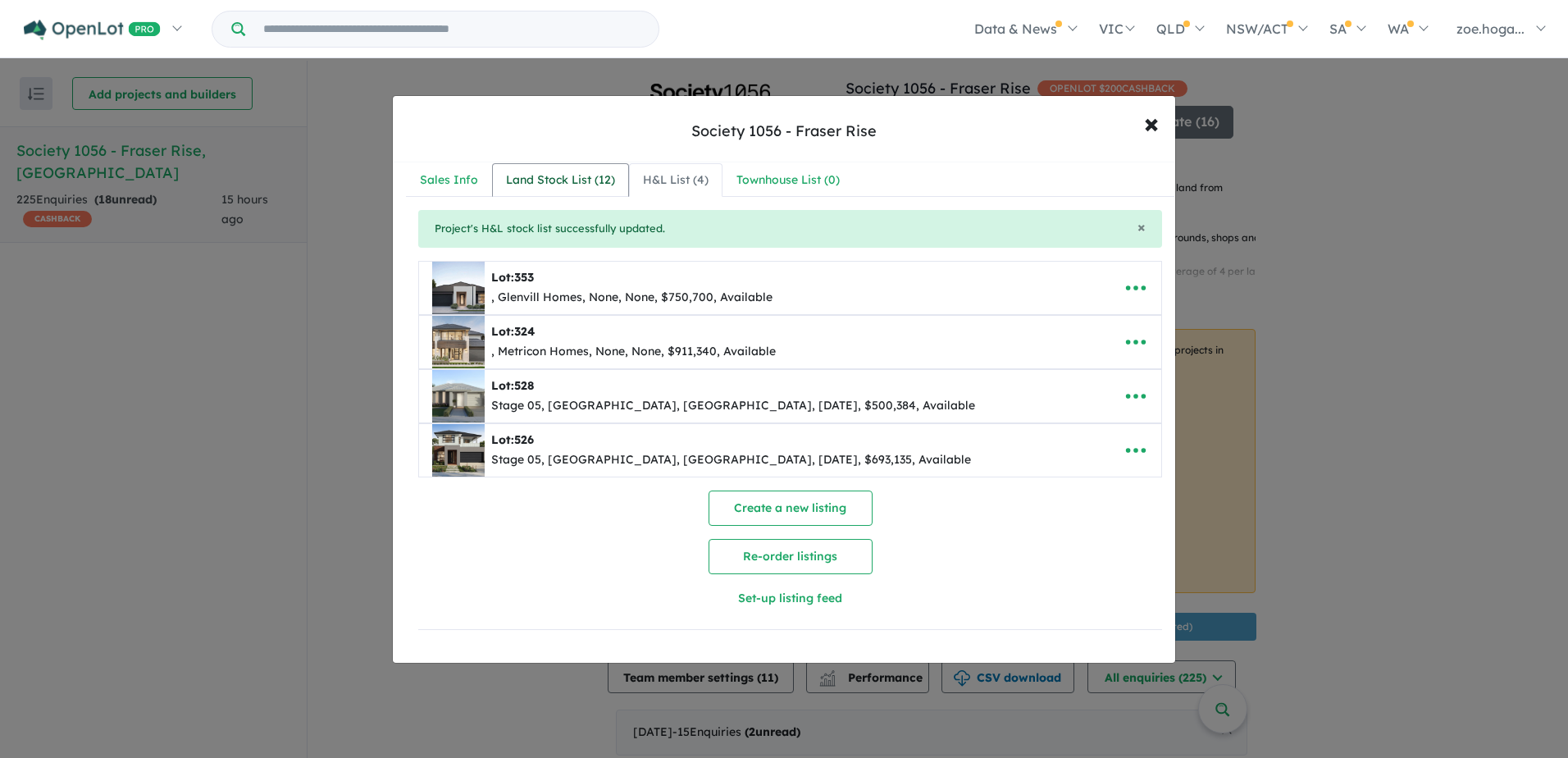
click at [586, 182] on div "Land Stock List ( 12 )" at bounding box center [560, 181] width 109 height 20
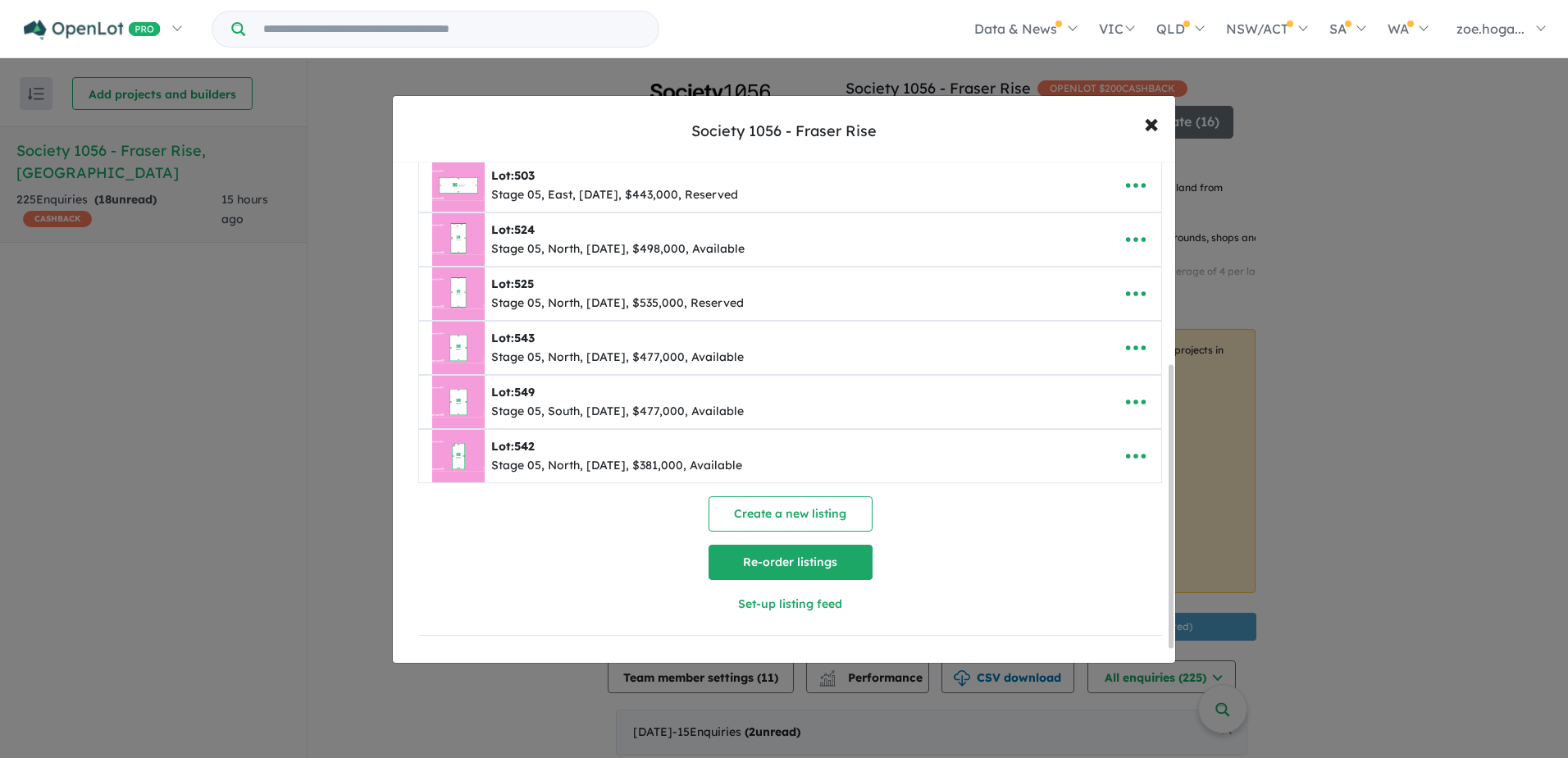
click at [821, 562] on button "Re-order listings" at bounding box center [791, 562] width 164 height 35
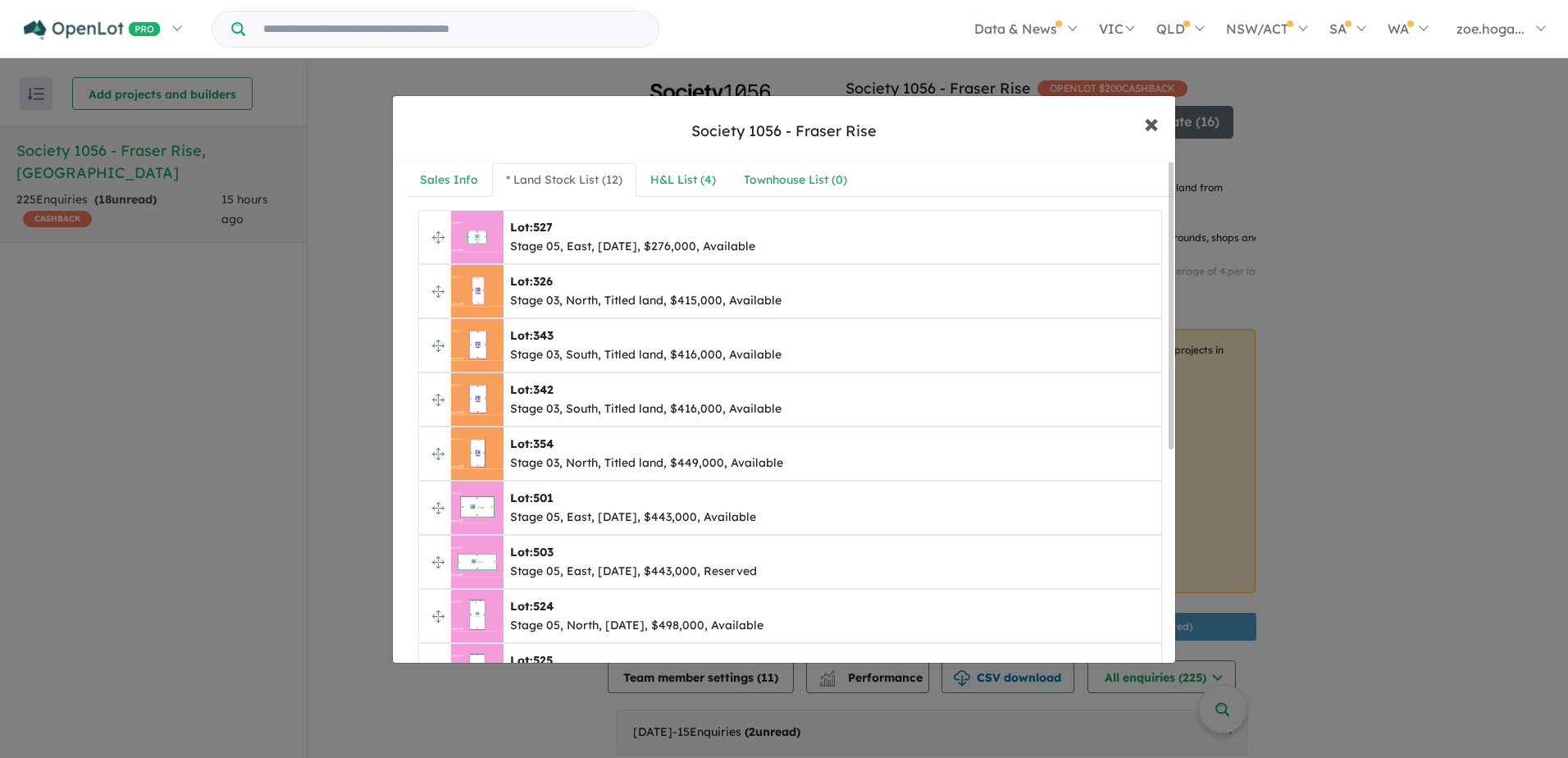
click at [1145, 123] on span "×" at bounding box center [1151, 122] width 14 height 35
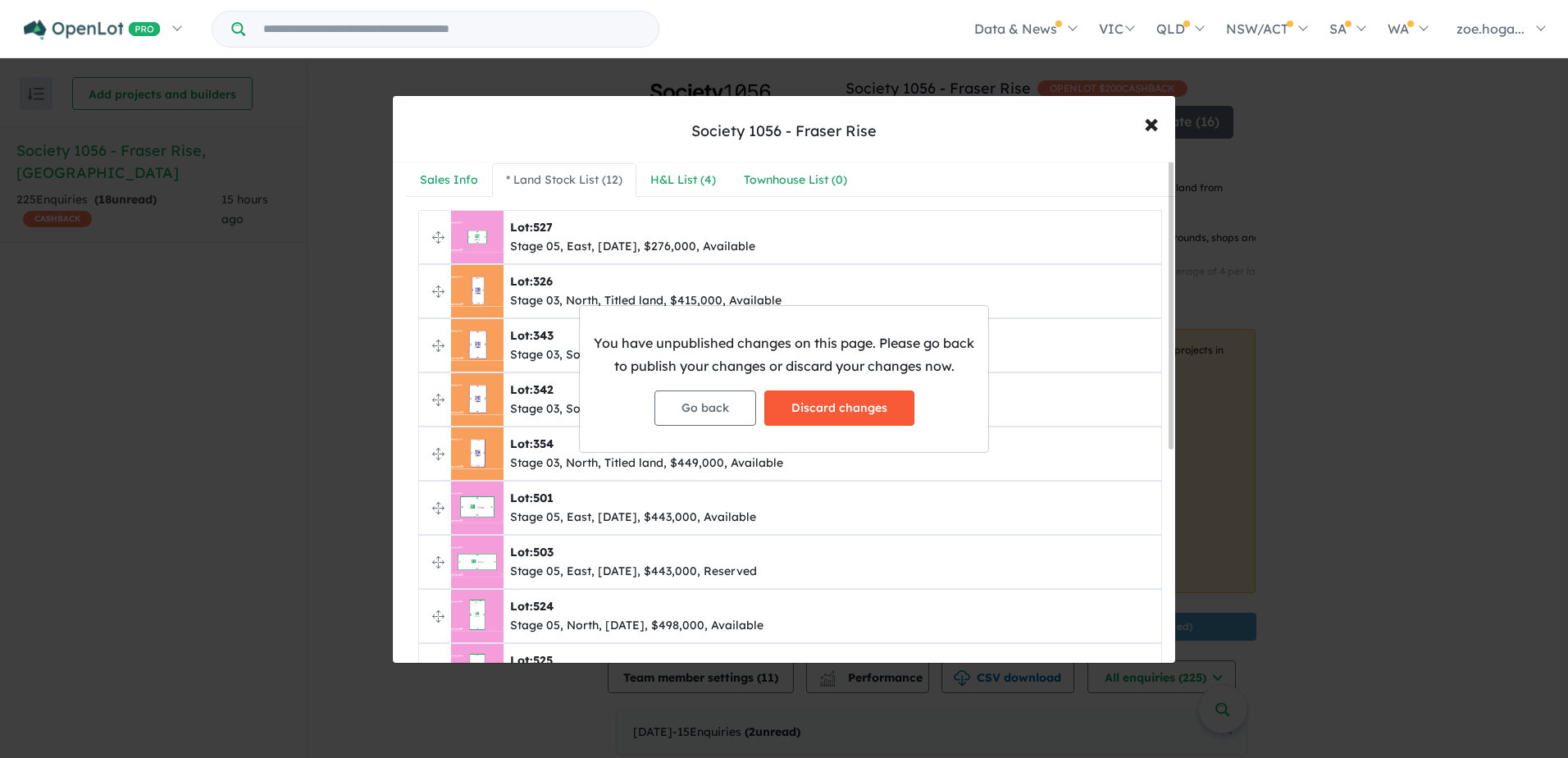
click at [827, 406] on button "Discard changes" at bounding box center [840, 407] width 150 height 35
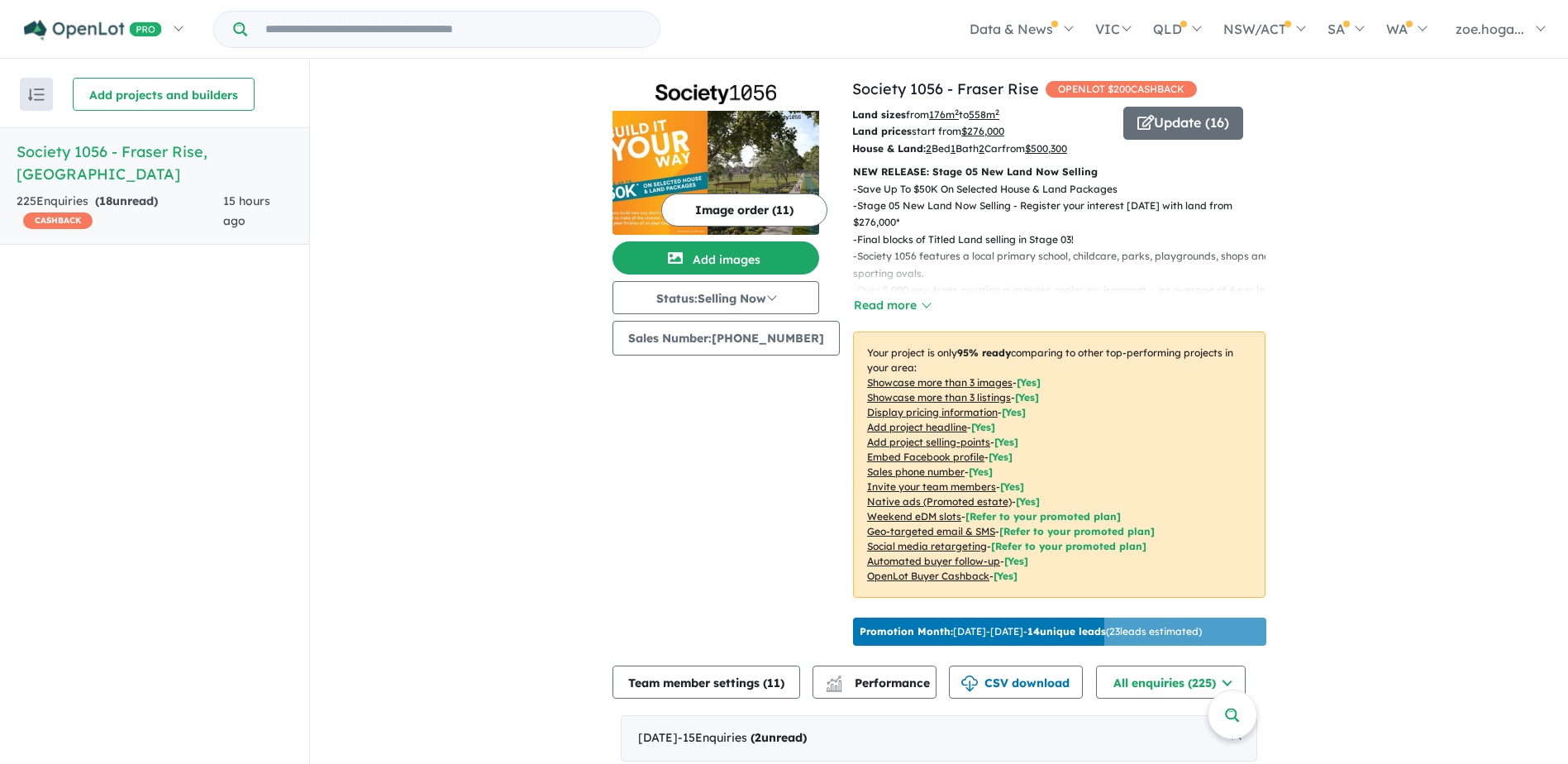
click at [688, 201] on button "Image order ( 11 )" at bounding box center [744, 209] width 166 height 33
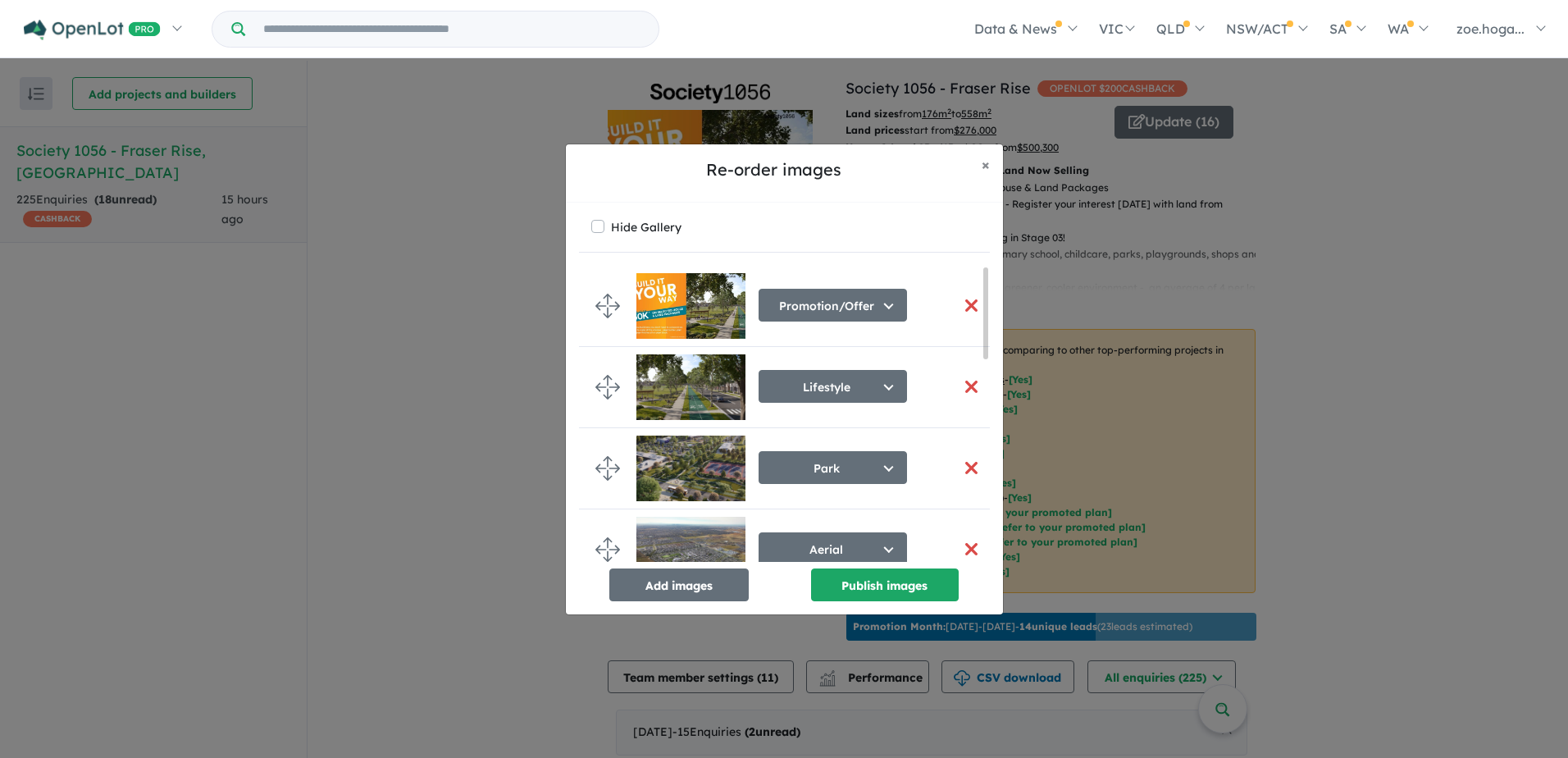
click at [643, 273] on img at bounding box center [690, 305] width 109 height 66
click at [717, 306] on img at bounding box center [690, 305] width 109 height 66
click at [838, 300] on button "Promotion/Offer" at bounding box center [832, 304] width 148 height 33
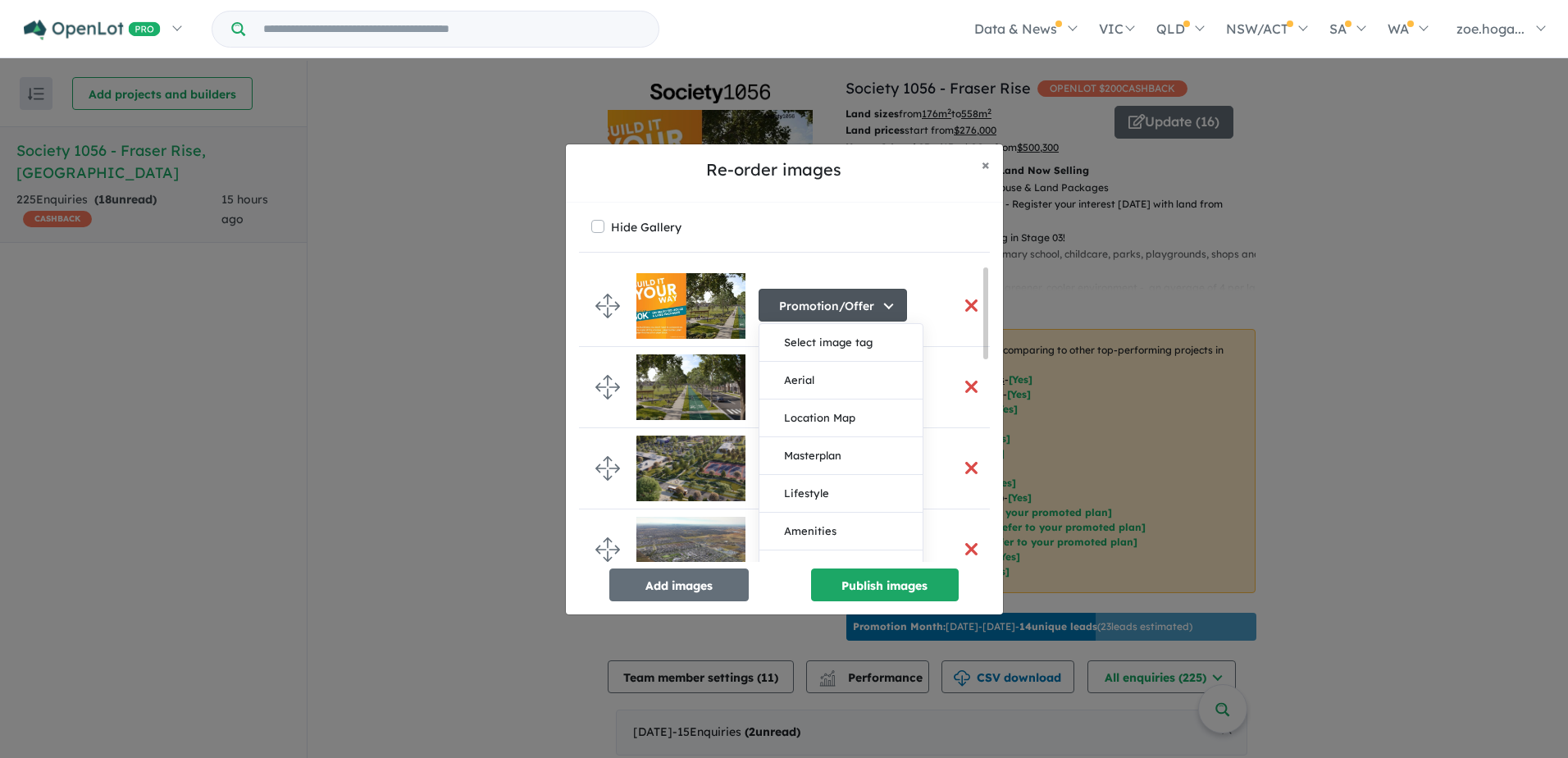
click at [838, 300] on button "Promotion/Offer" at bounding box center [832, 304] width 148 height 33
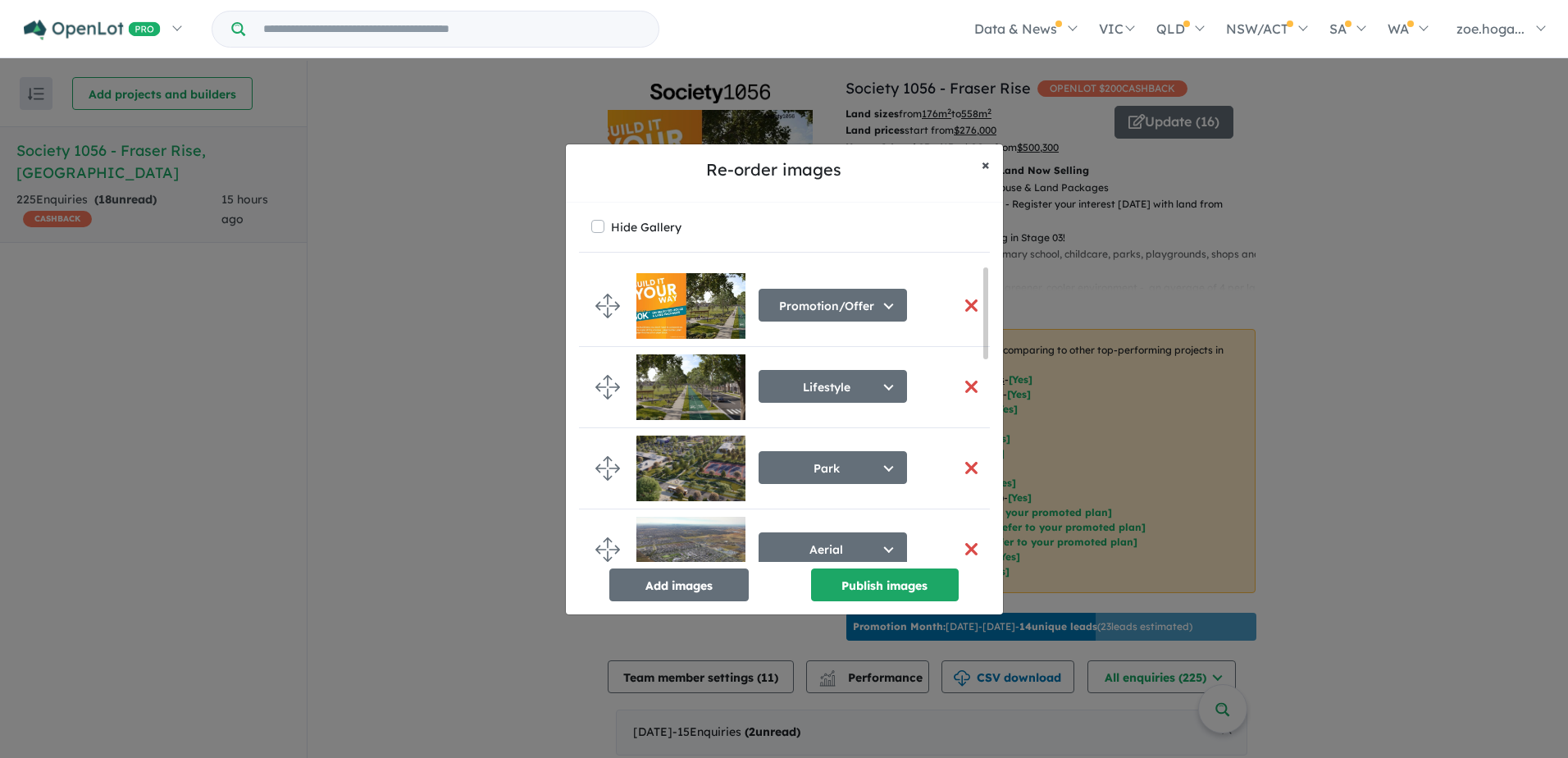
click at [981, 155] on button "× Close" at bounding box center [986, 164] width 34 height 41
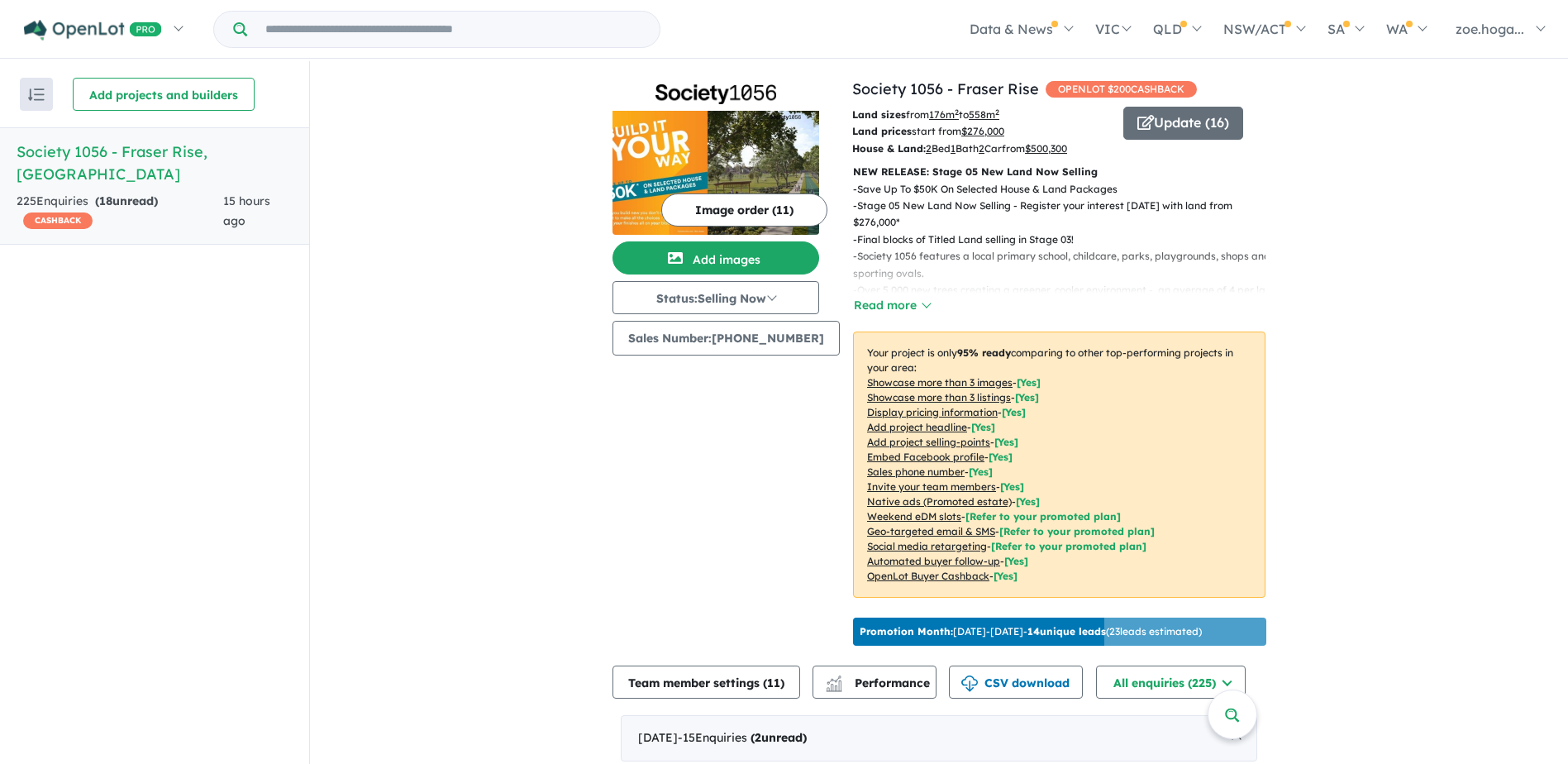
click at [694, 205] on button "Image order ( 11 )" at bounding box center [744, 209] width 166 height 33
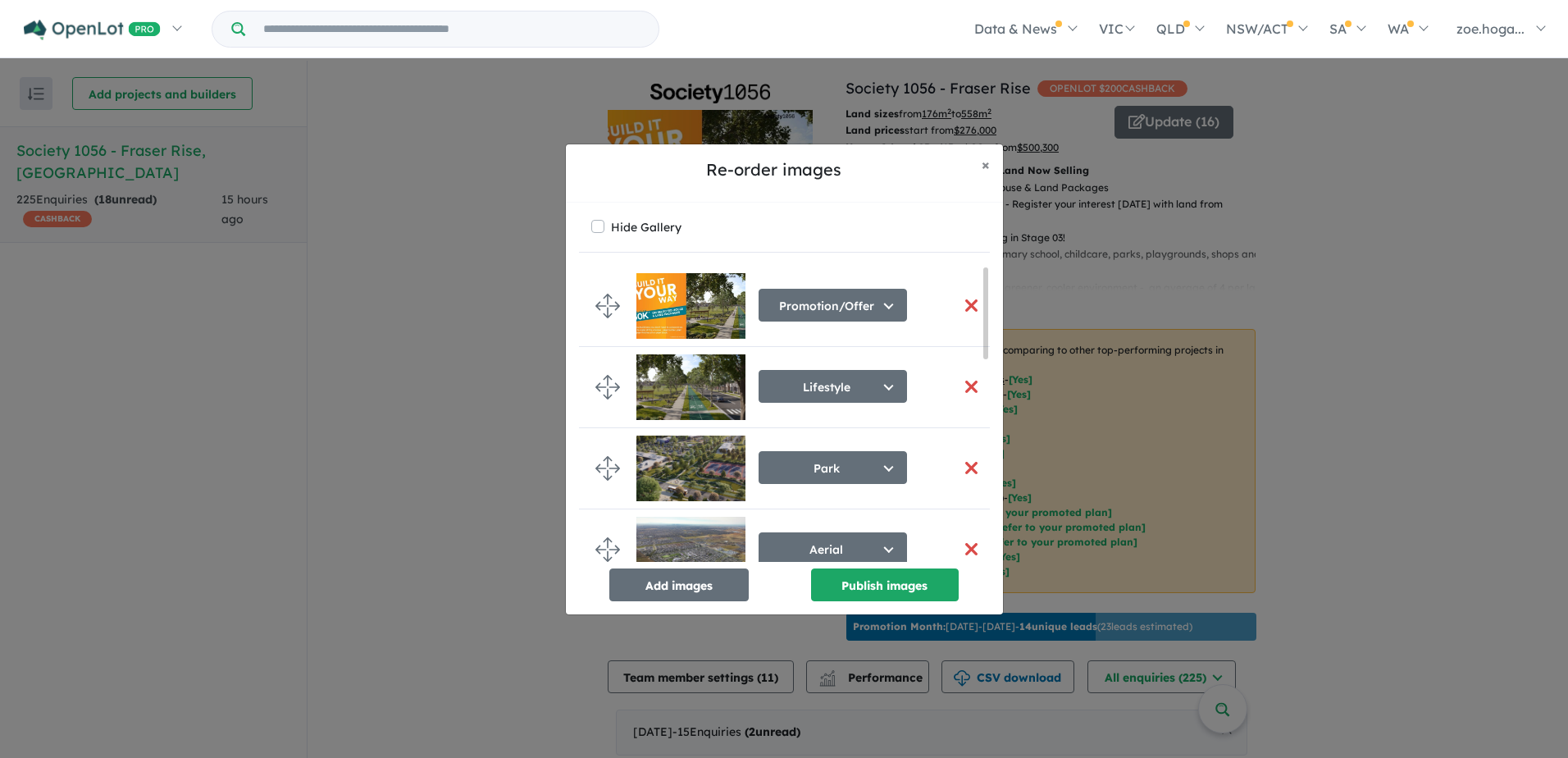
click at [659, 319] on img at bounding box center [690, 305] width 109 height 66
click at [990, 159] on button "× Close" at bounding box center [986, 164] width 34 height 41
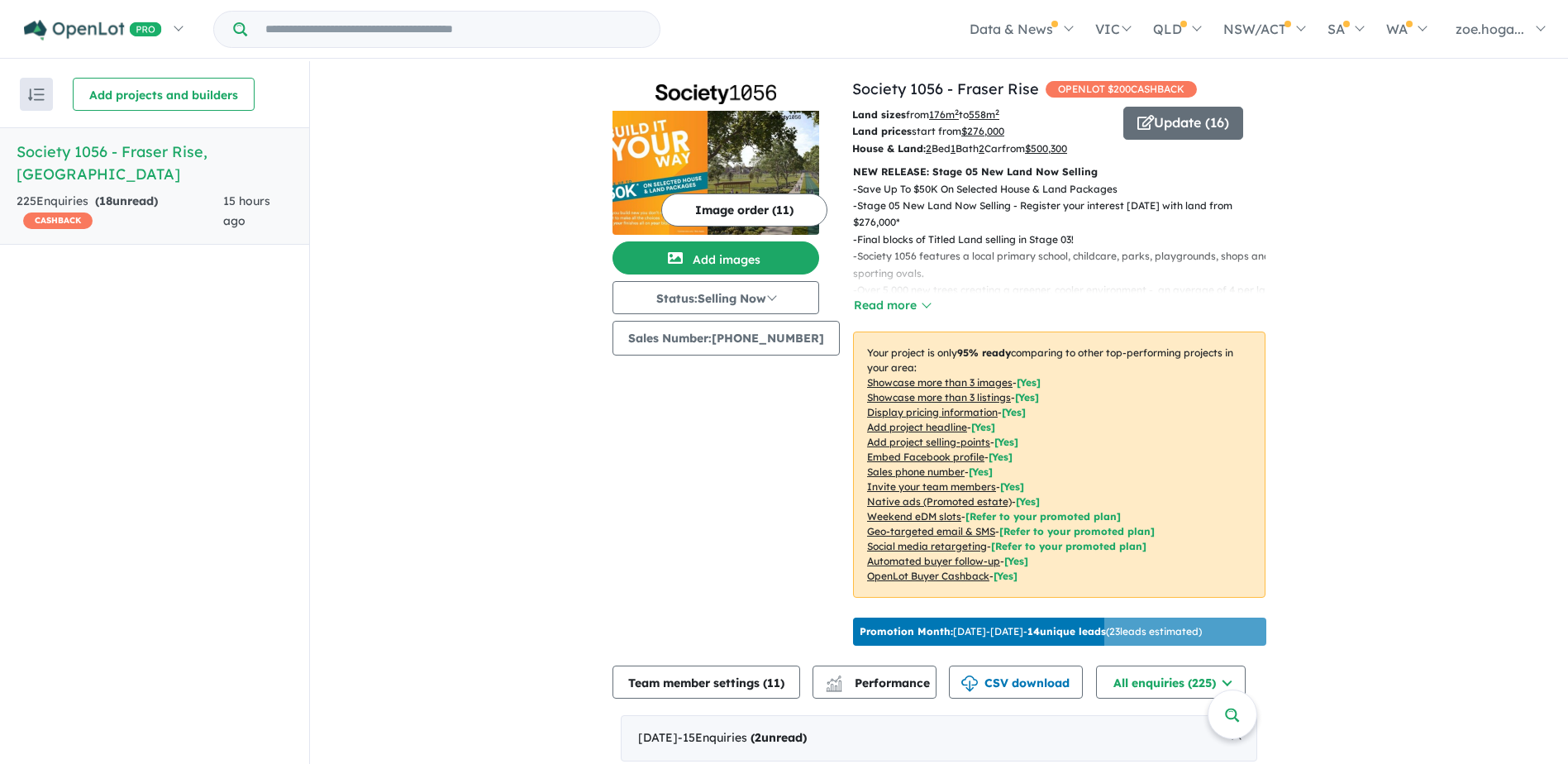
click at [728, 157] on img at bounding box center [715, 173] width 207 height 124
click at [717, 210] on button "Image order ( 11 )" at bounding box center [744, 209] width 166 height 33
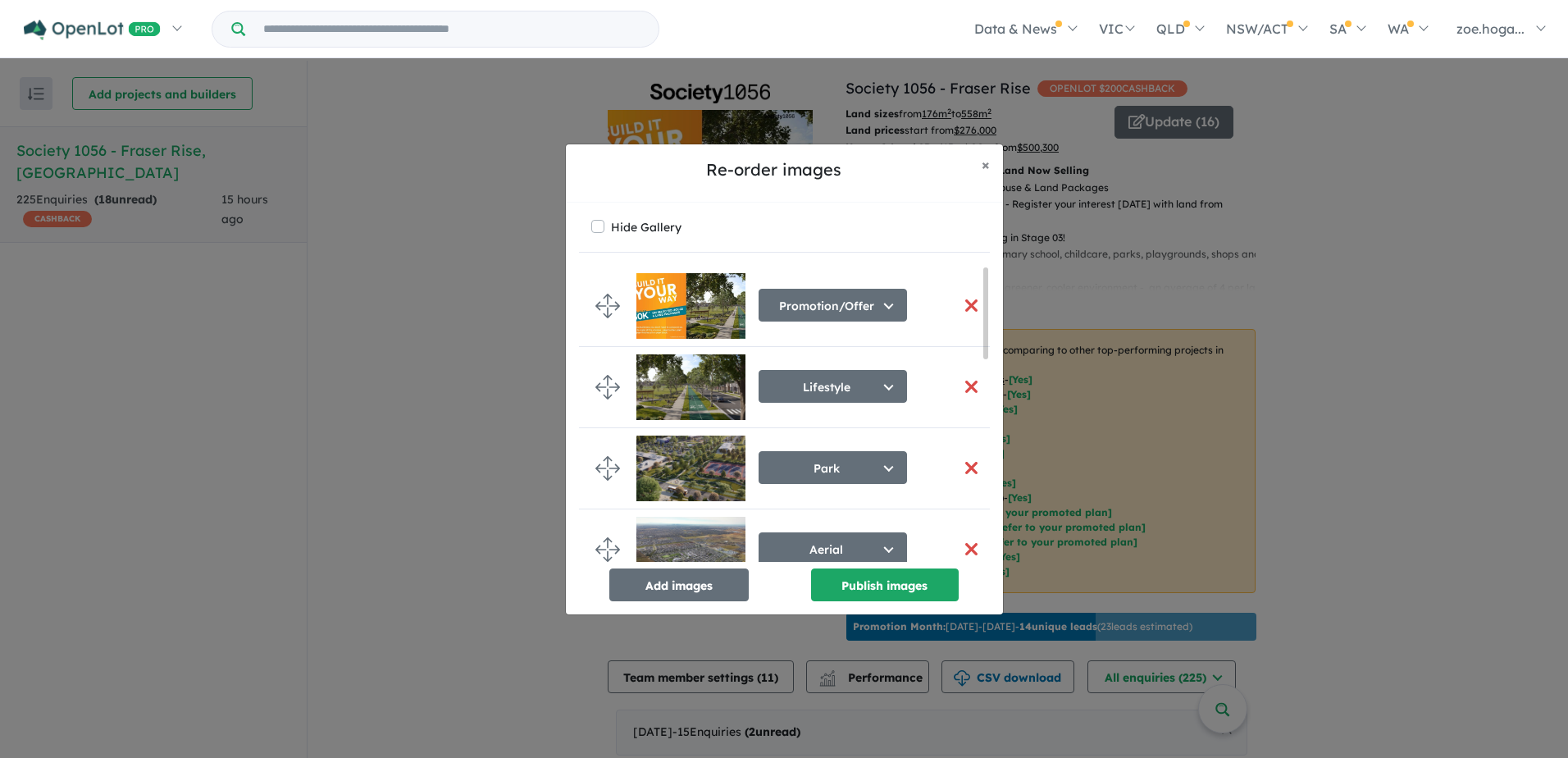
click at [964, 301] on button "button" at bounding box center [972, 305] width 34 height 35
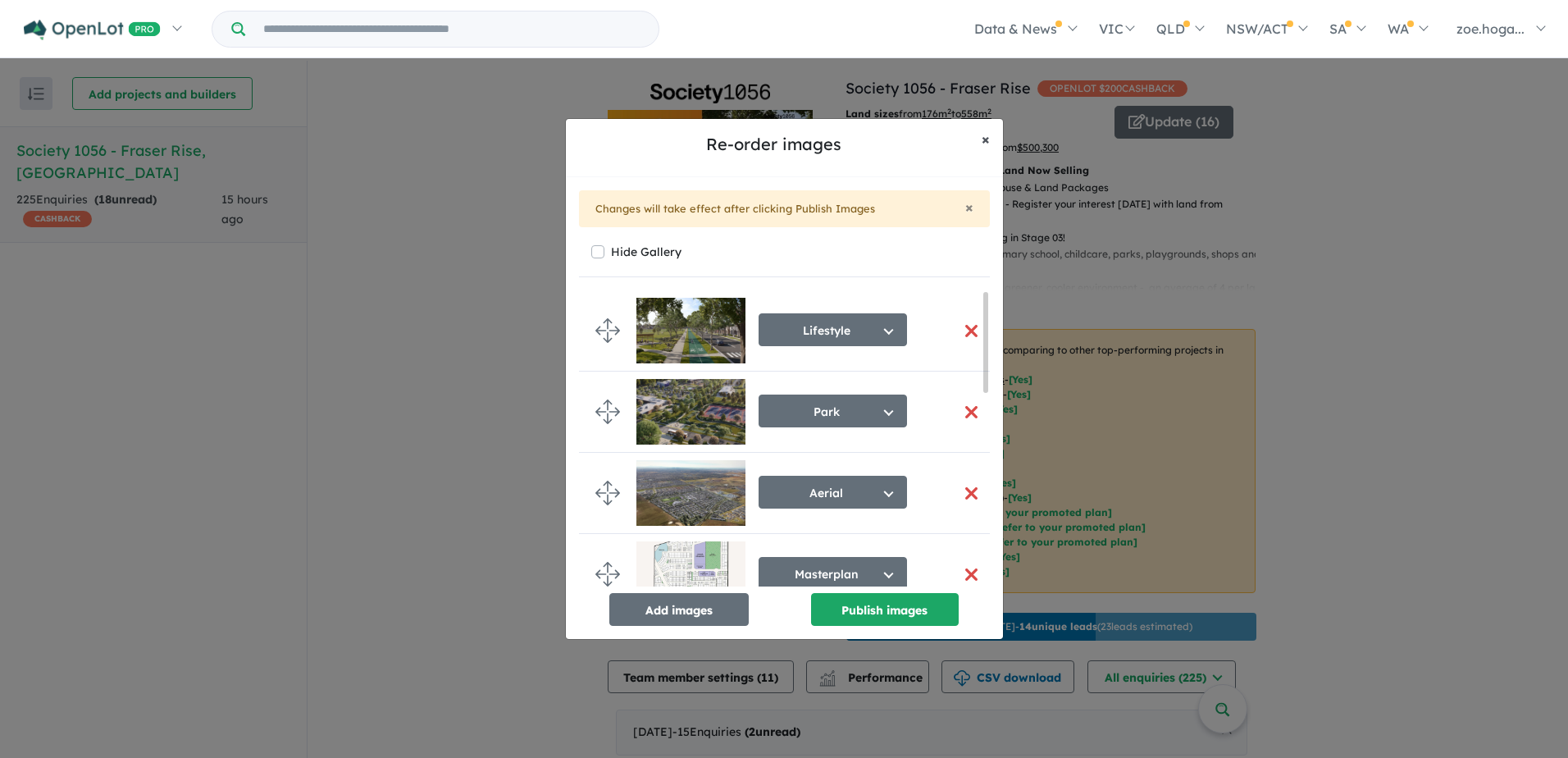
click at [989, 136] on span "×" at bounding box center [985, 138] width 8 height 19
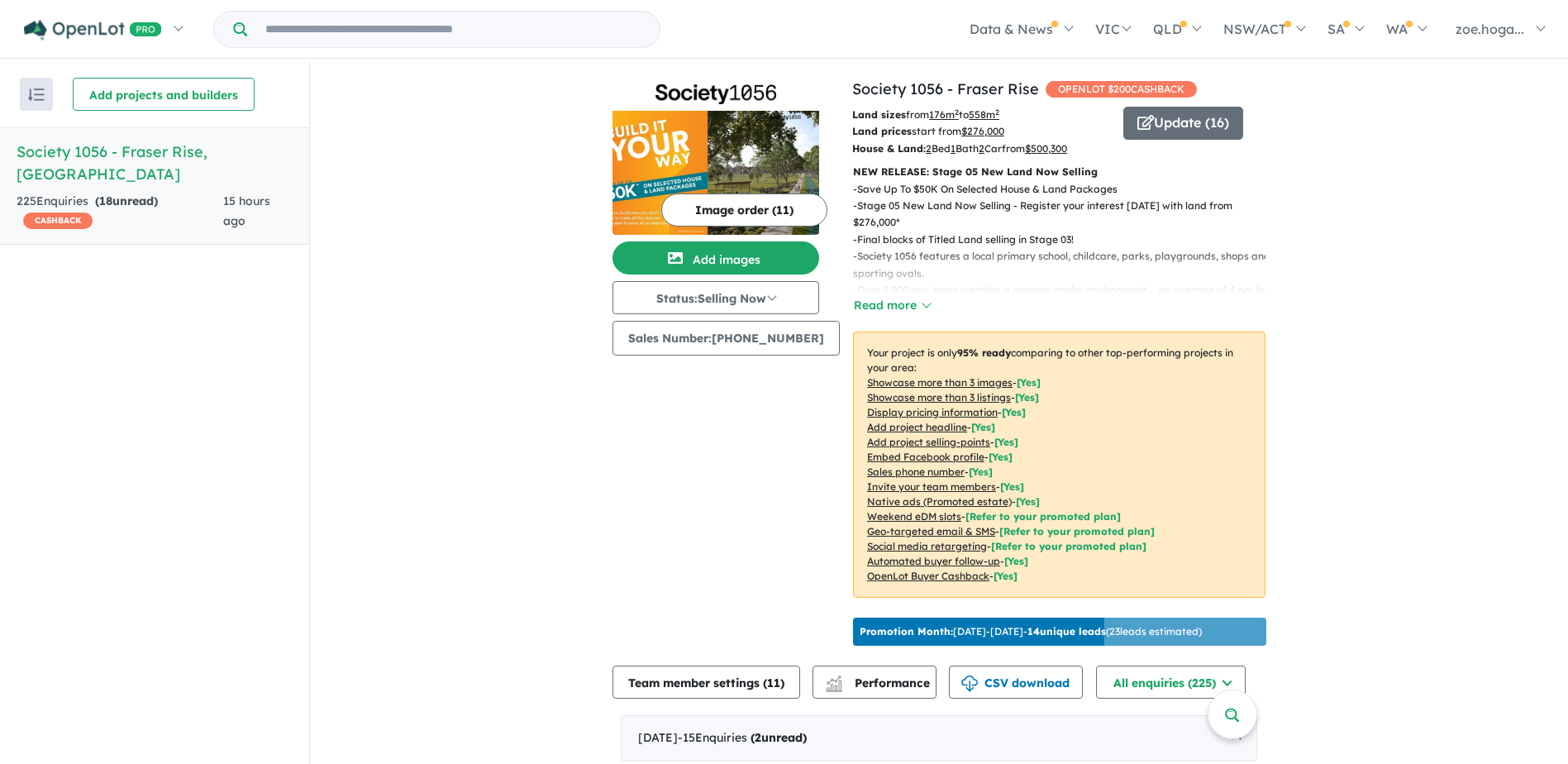
click at [776, 143] on img at bounding box center [715, 173] width 207 height 124
click at [658, 156] on img at bounding box center [715, 173] width 207 height 124
click at [769, 206] on button "Image order ( 11 )" at bounding box center [744, 209] width 166 height 33
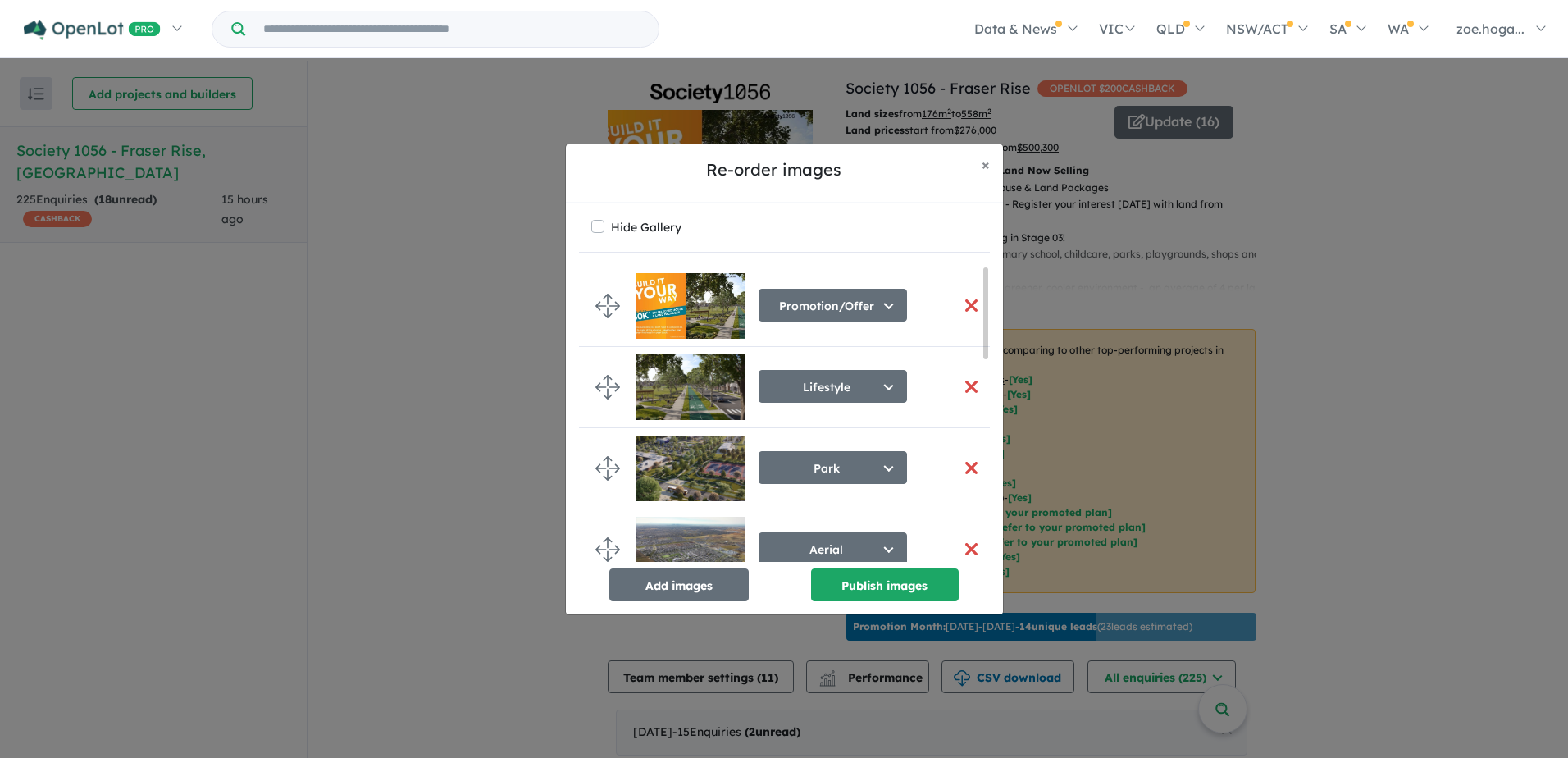
click at [972, 304] on button "button" at bounding box center [972, 305] width 34 height 35
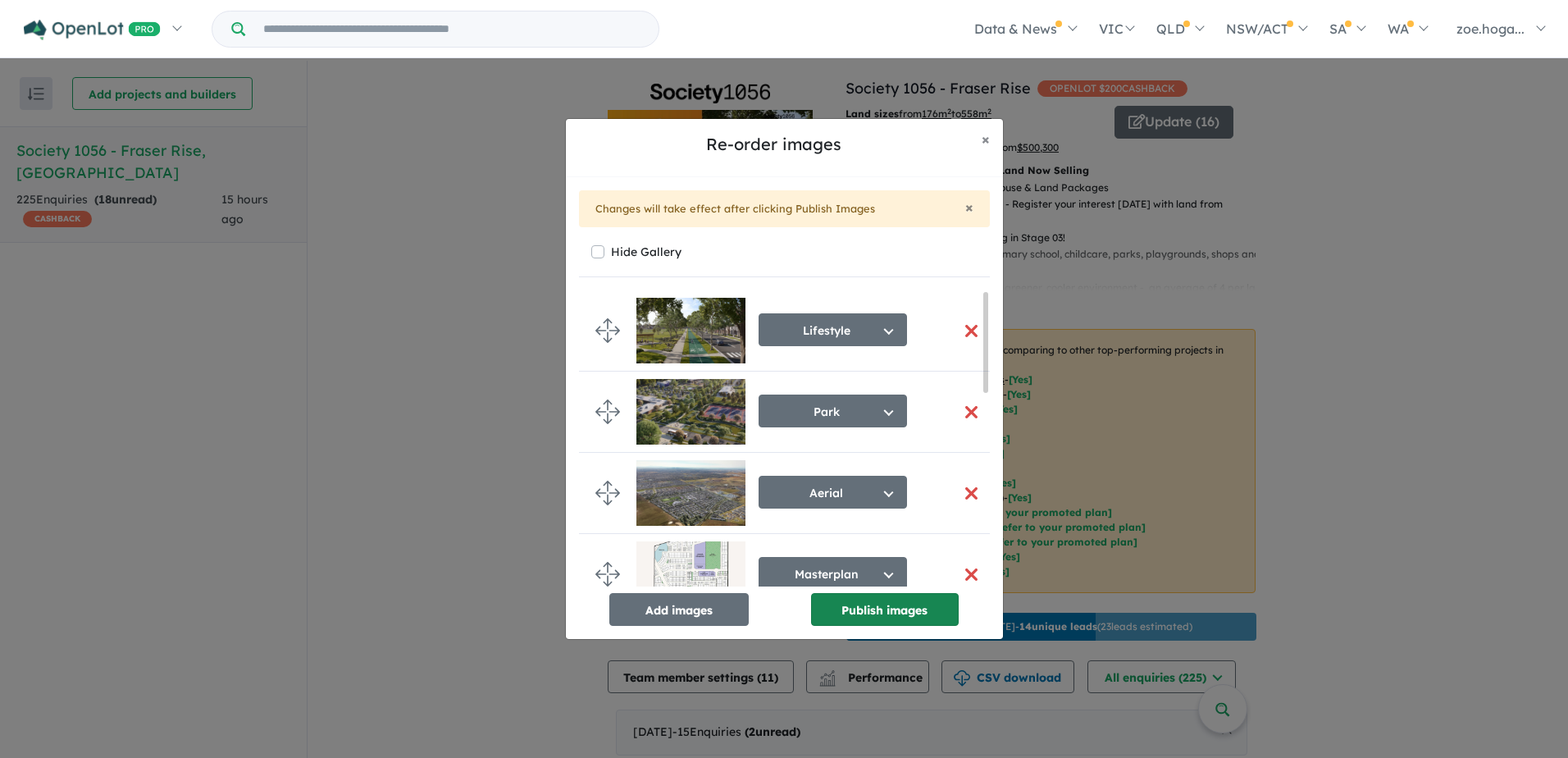
click at [902, 610] on button "Publish images" at bounding box center [885, 609] width 147 height 33
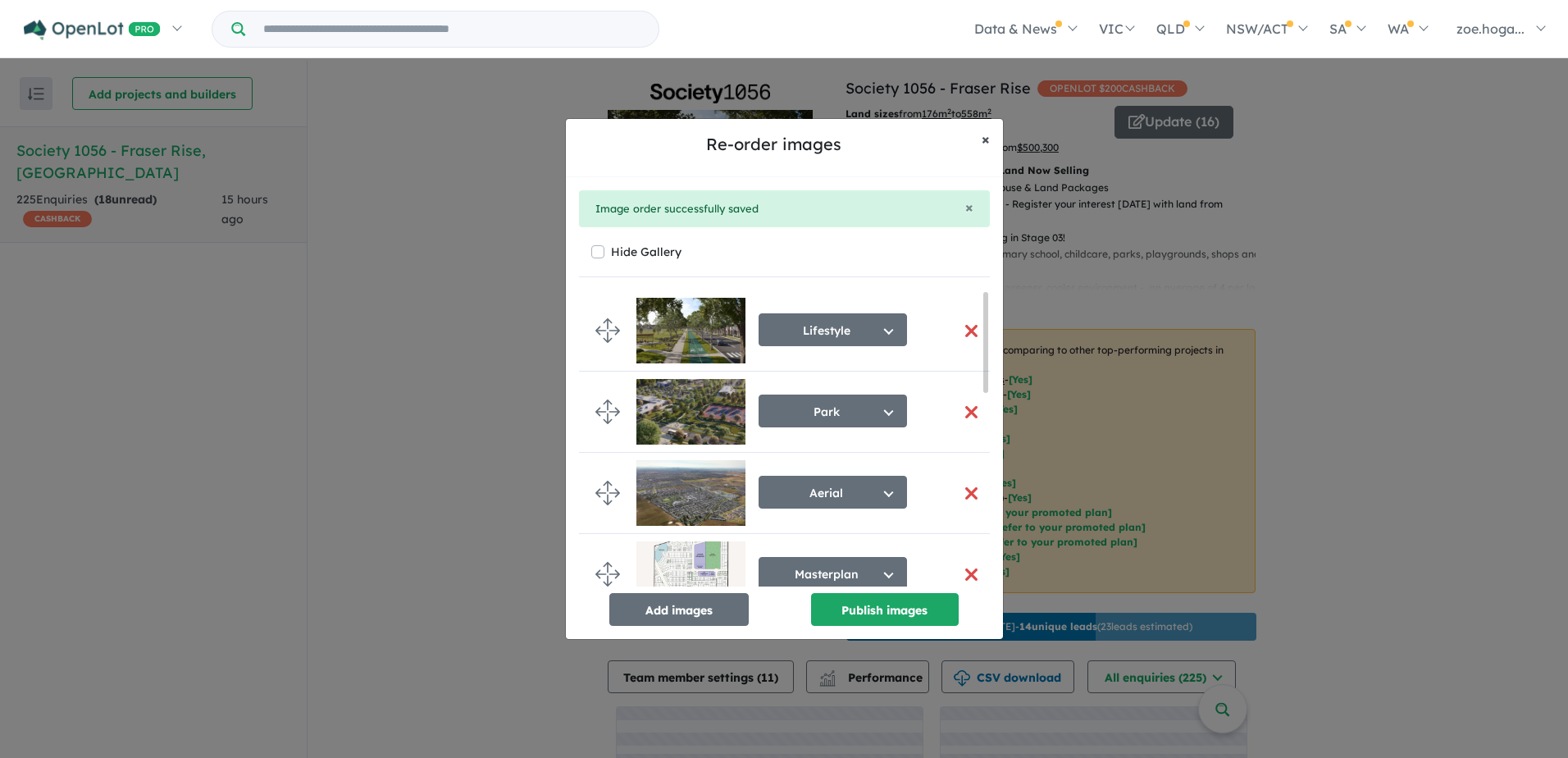
click at [983, 143] on span "×" at bounding box center [985, 138] width 8 height 19
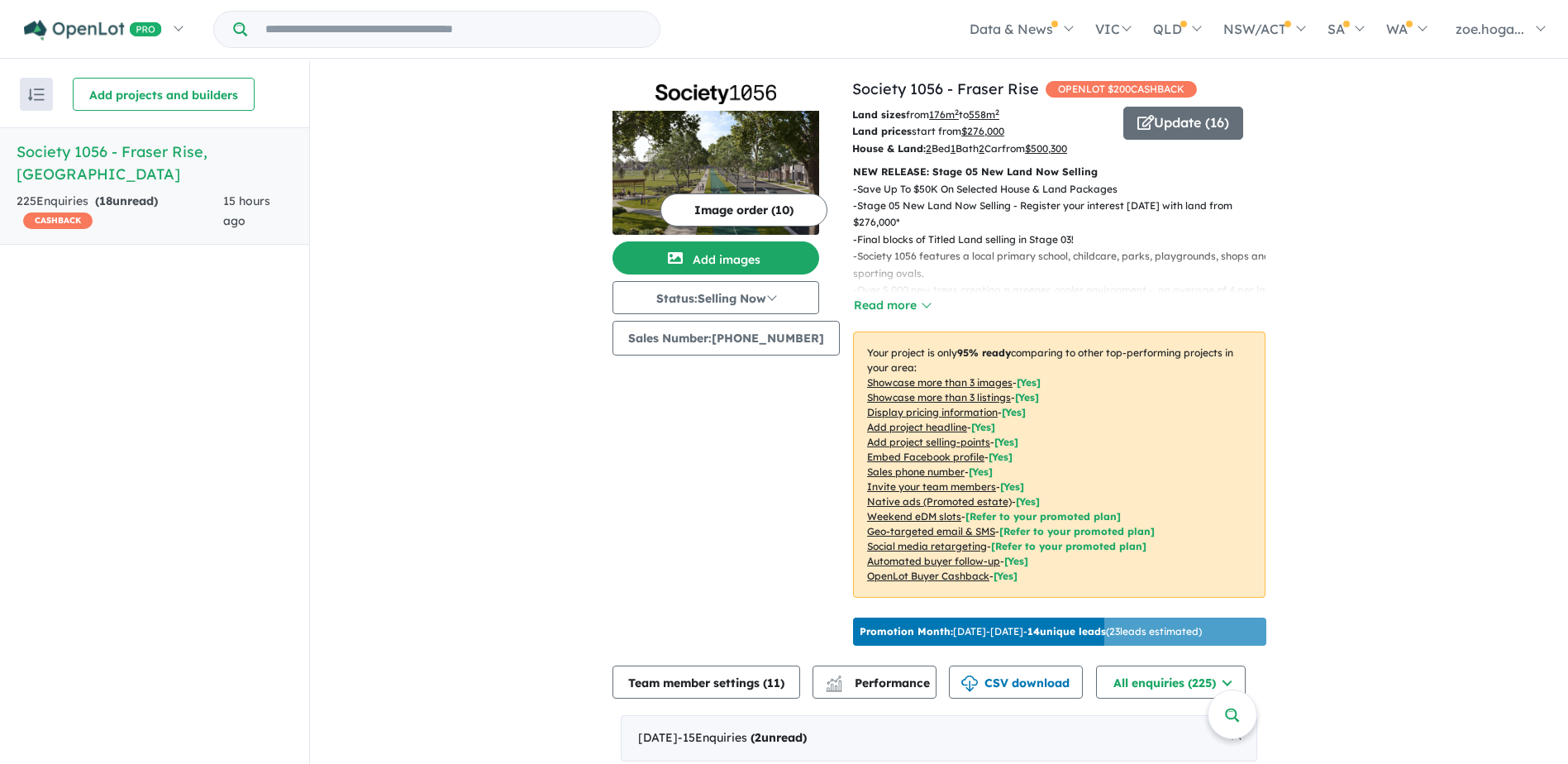
click at [1243, 372] on p "Your project is only 95 % ready comparing to other top-performing projects in y…" at bounding box center [1059, 464] width 412 height 266
click at [913, 290] on p "- Over 5,000 new trees creating a greener, cooler environment - an average of 4…" at bounding box center [1065, 298] width 425 height 34
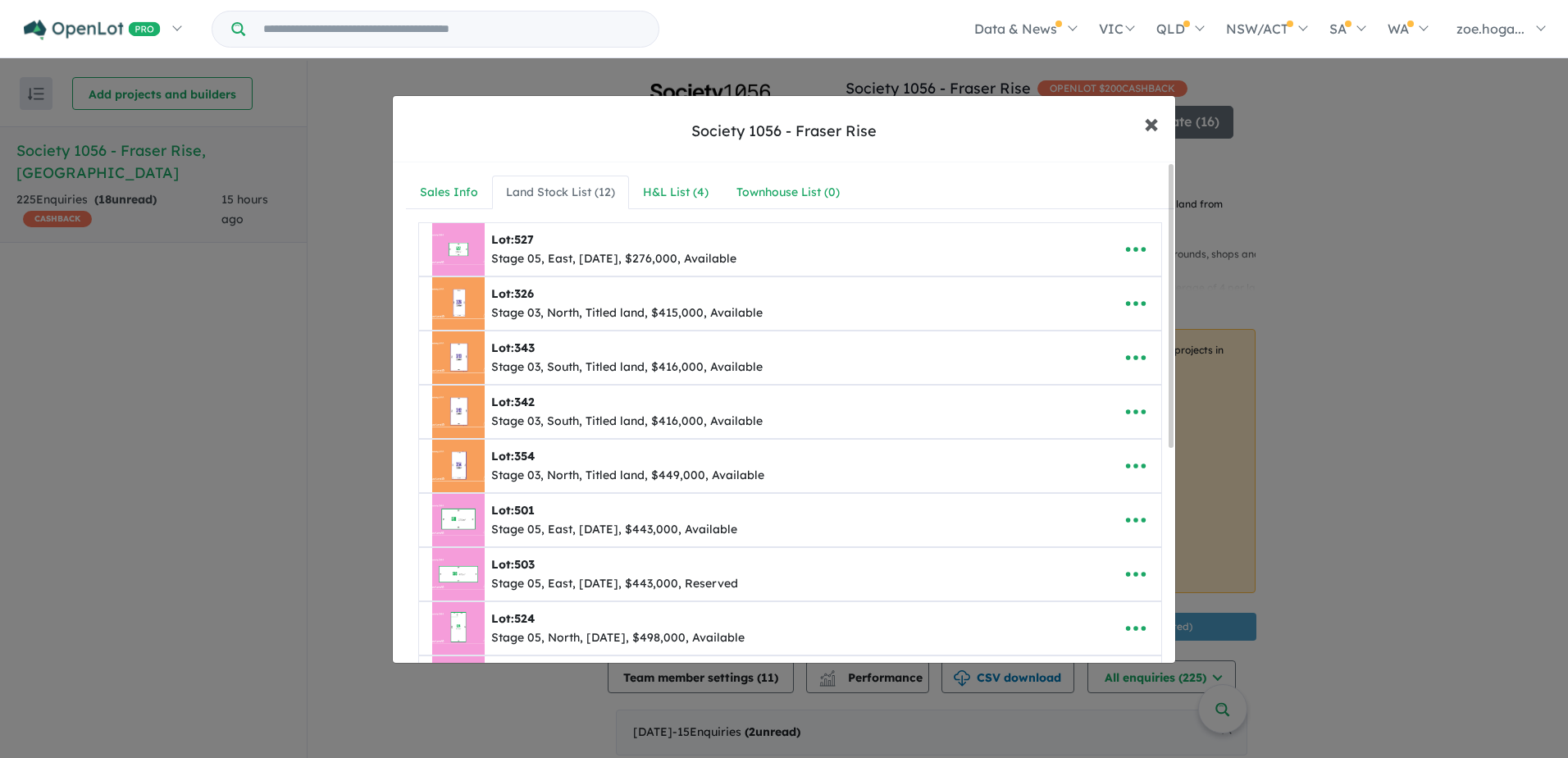
click at [1146, 118] on span "×" at bounding box center [1151, 122] width 14 height 35
